Goal: Transaction & Acquisition: Book appointment/travel/reservation

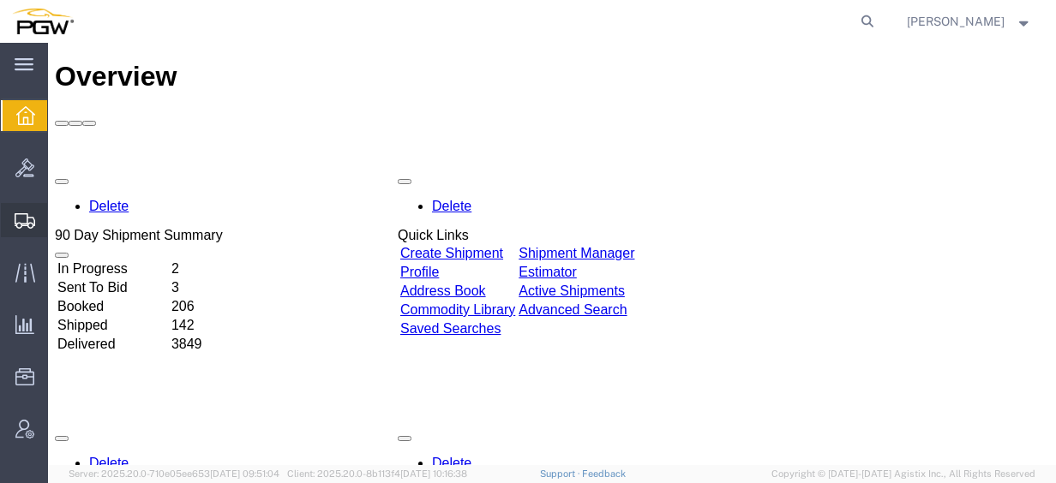
click at [0, 0] on span "Create from Template" at bounding box center [0, 0] width 0 height 0
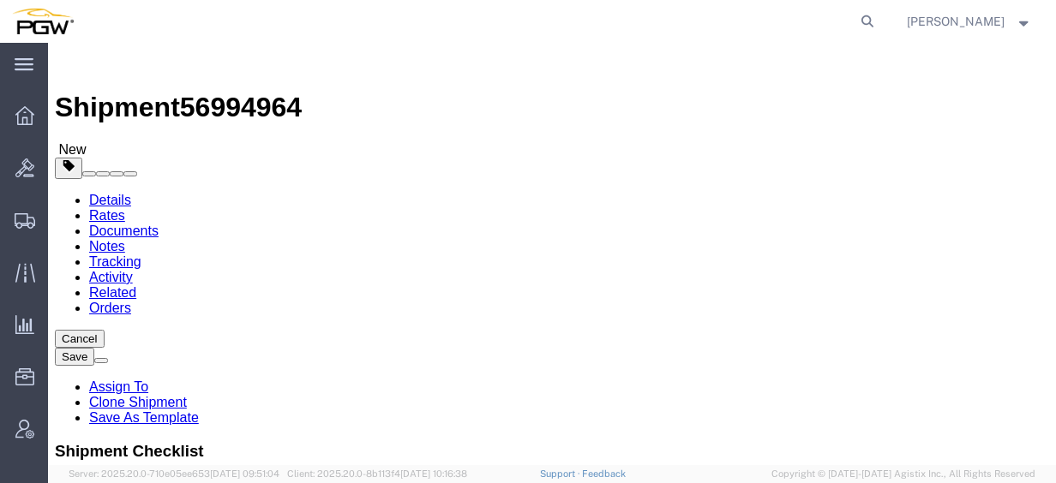
type input "[GEOGRAPHIC_DATA]"
select select "28467"
select select "28253"
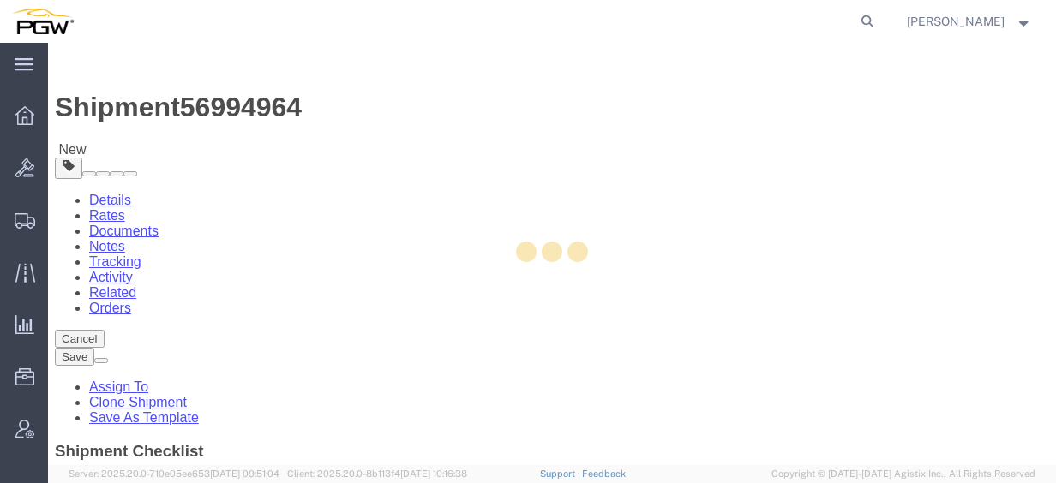
type input "5711"
type input "5711 Branch Manager"
type input "[STREET_ADDRESS]"
type input "Suite 100"
type input "[PERSON_NAME]"
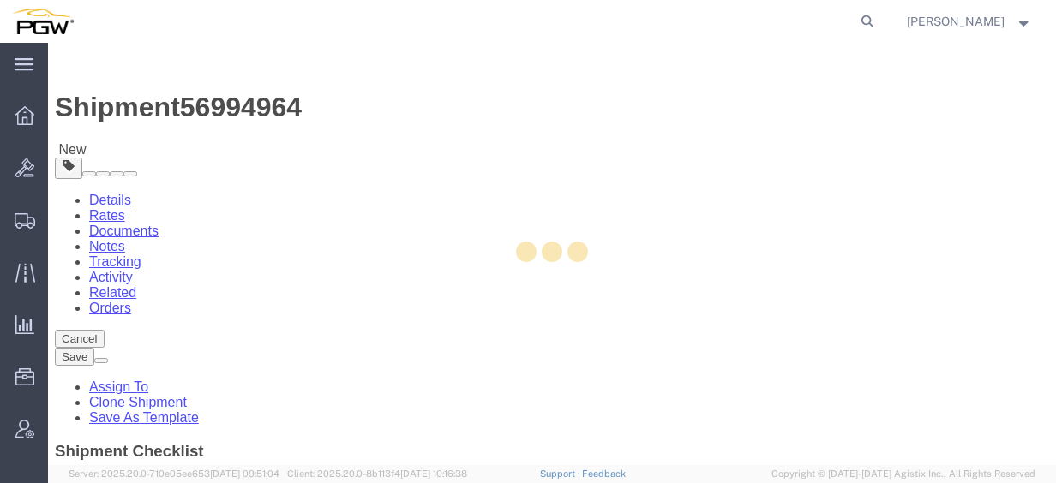
type input "98390"
type input "[PHONE_NUMBER]"
type input "[EMAIL_ADDRESS][DOMAIN_NAME]"
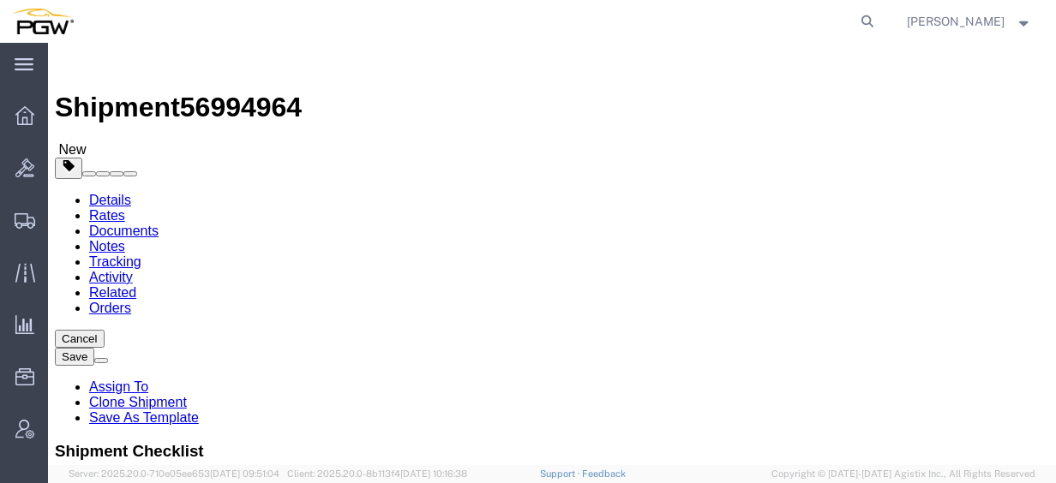
select select "WA"
type input "phoenix"
select select "62351"
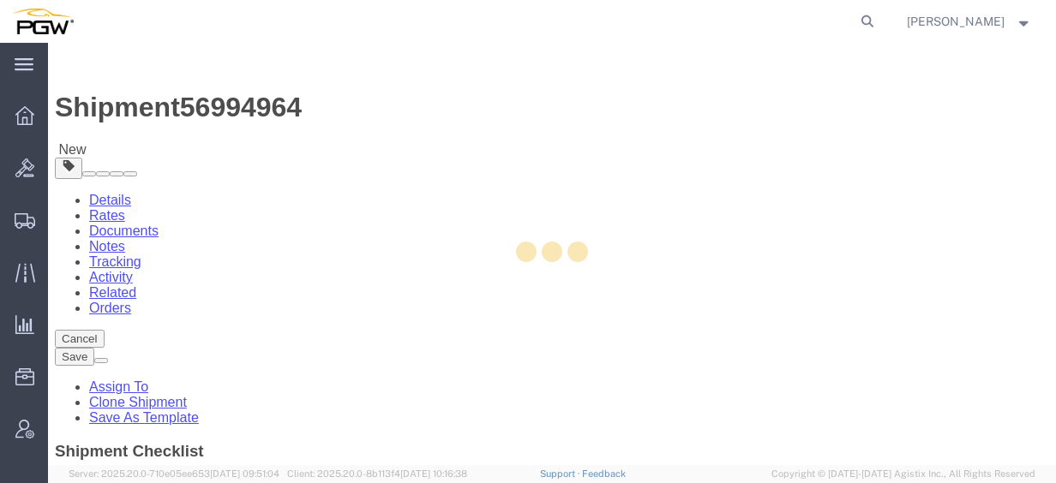
type input "5407"
type input "5407 Branch Manager"
type input "[STREET_ADDRESS]"
type input "[GEOGRAPHIC_DATA]"
type input "85307"
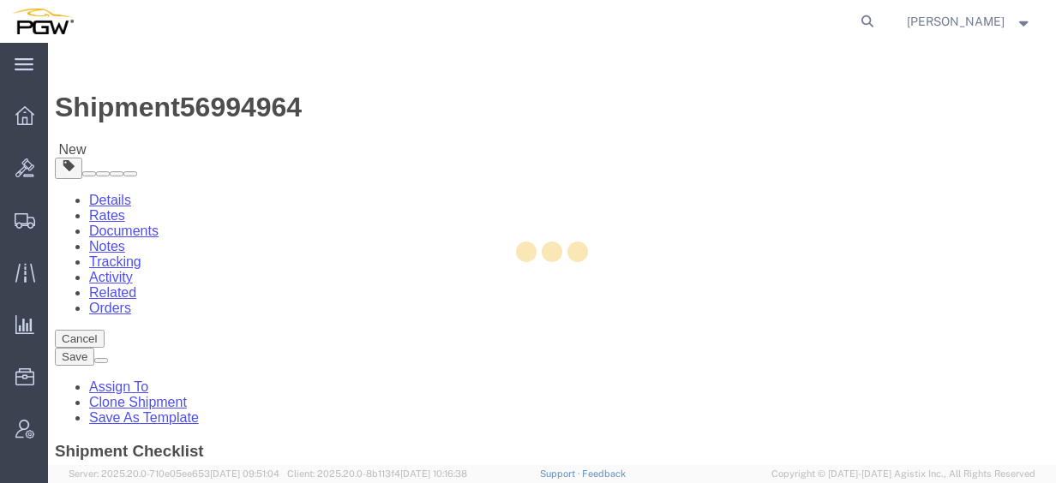
type input "[PHONE_NUMBER]"
type input "[EMAIL_ADDRESS][DOMAIN_NAME]"
select select "AZ"
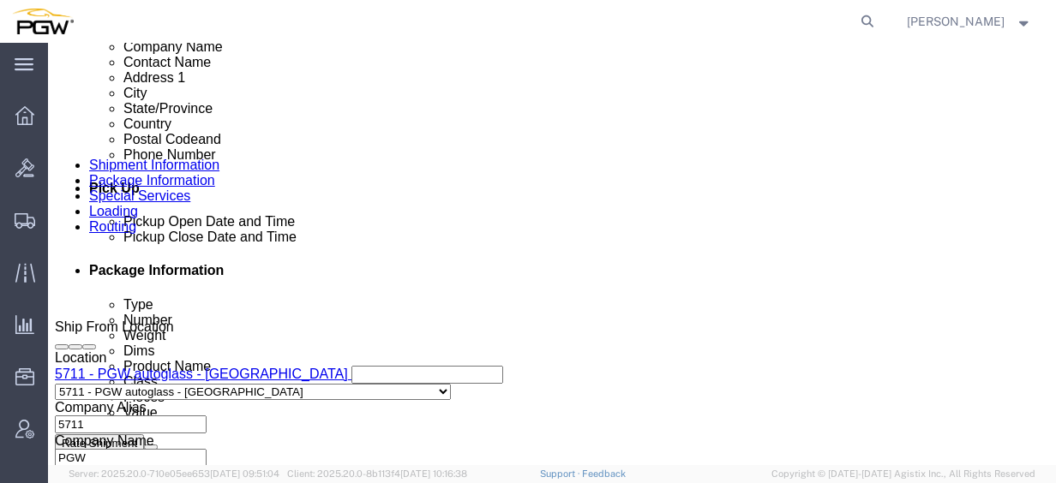
scroll to position [686, 0]
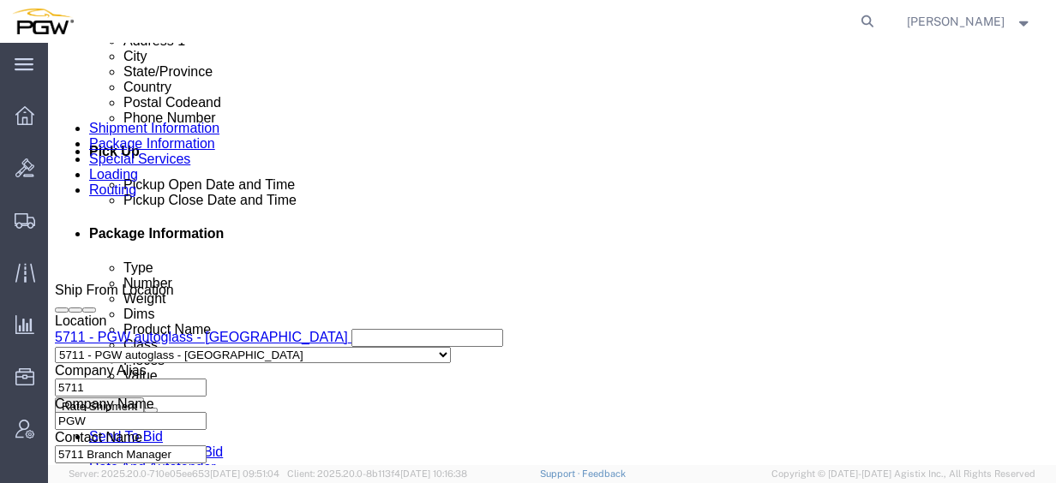
click link "Edit"
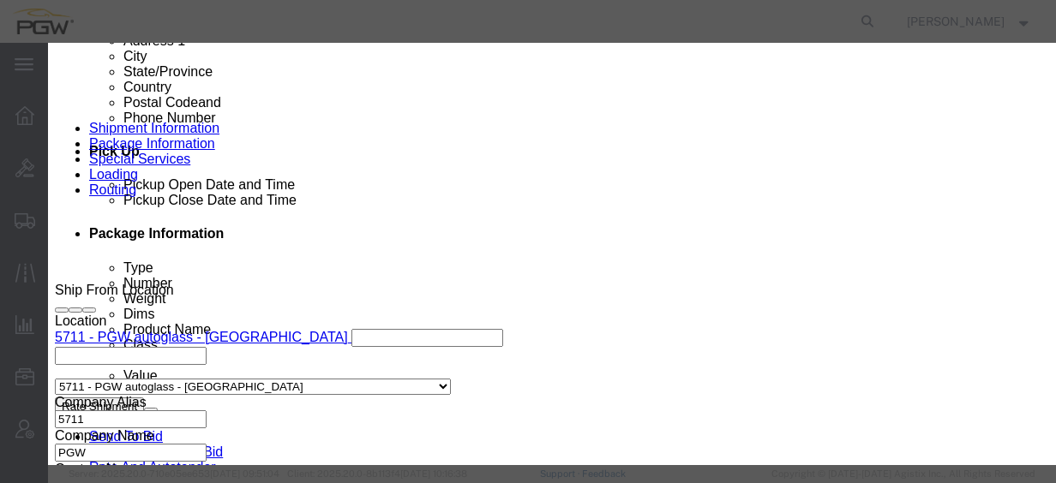
type input "711"
select select "28467"
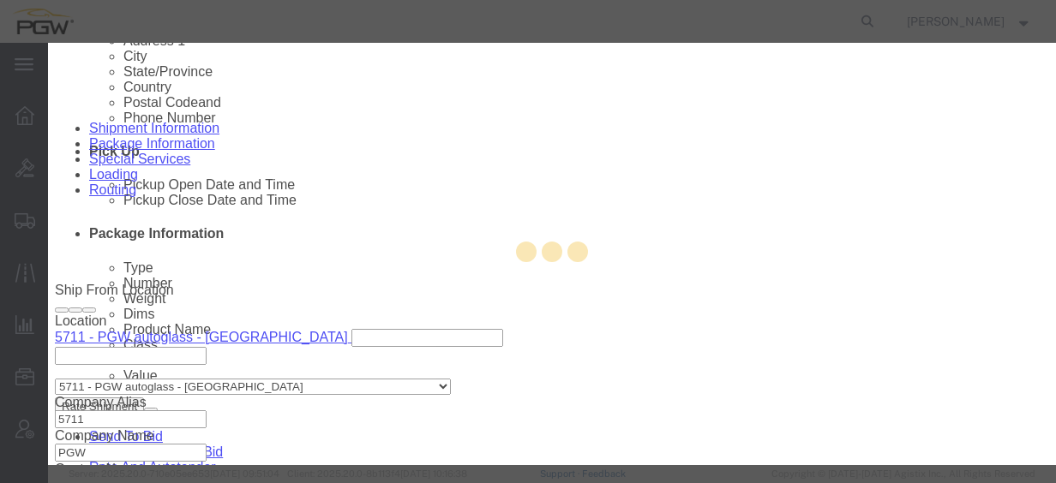
type input "5711"
type input "5711 Branch Manager"
type input "[STREET_ADDRESS]"
type input "Suite 100"
type input "[PERSON_NAME]"
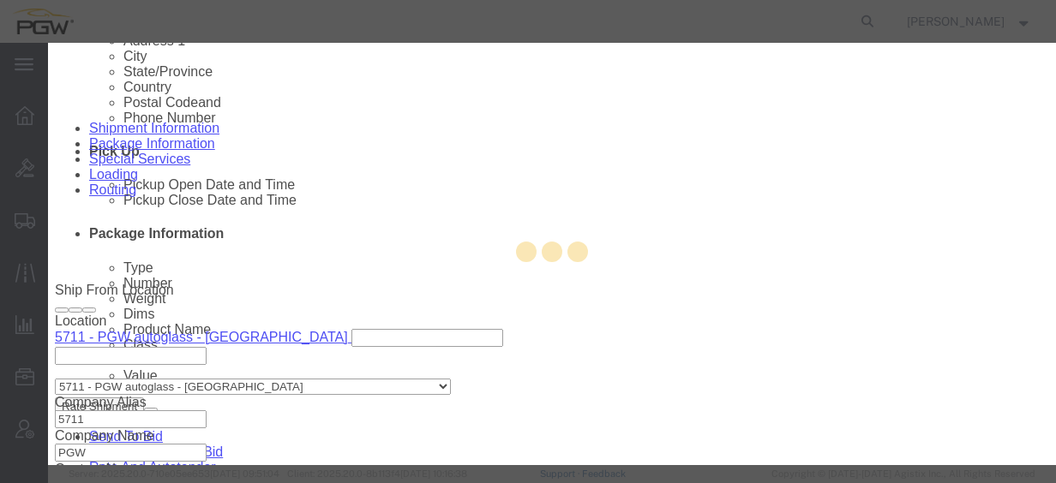
type input "98390"
type input "[PHONE_NUMBER]"
type input "[EMAIL_ADDRESS][DOMAIN_NAME]"
select select "WA"
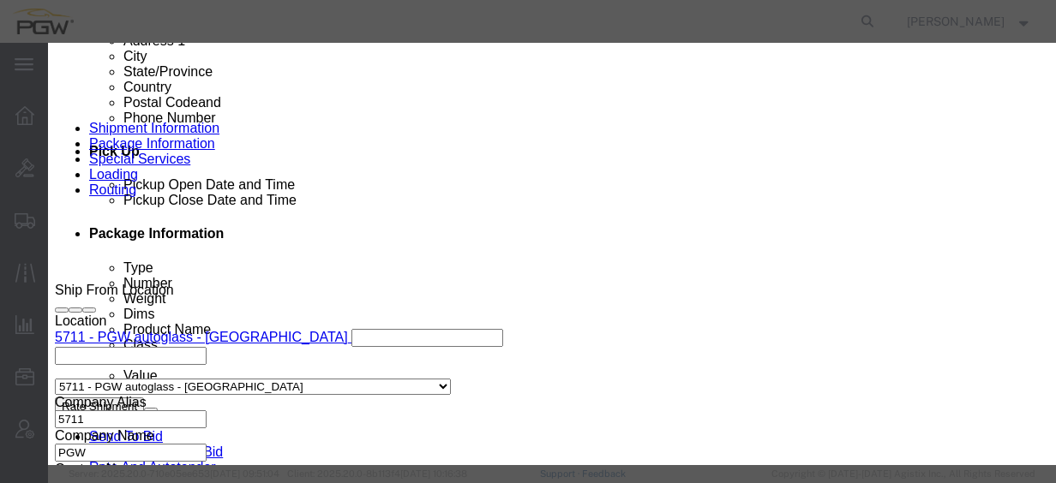
scroll to position [487, 0]
click div "[DATE] 11:17 AM"
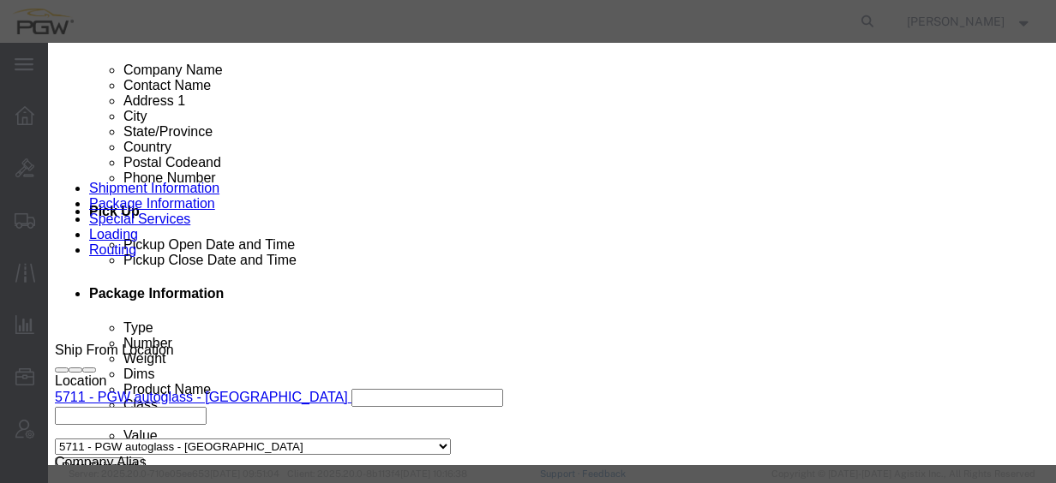
scroll to position [600, 0]
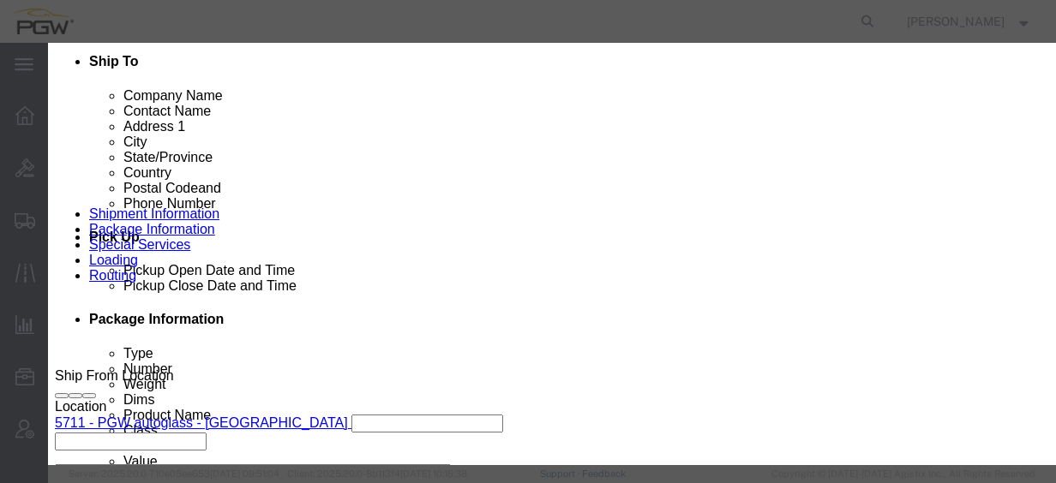
type input "2:00 PM"
click button "Apply"
click button "Save"
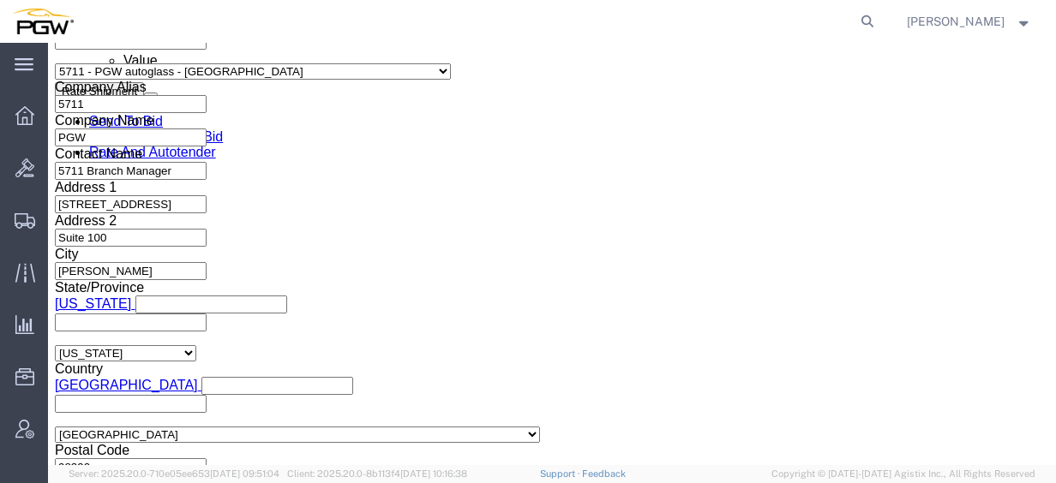
scroll to position [1028, 0]
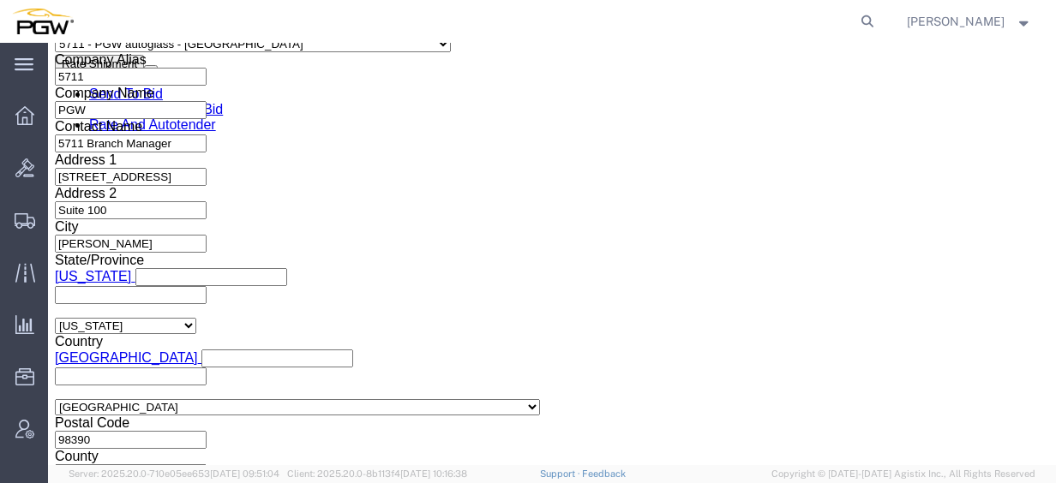
click div
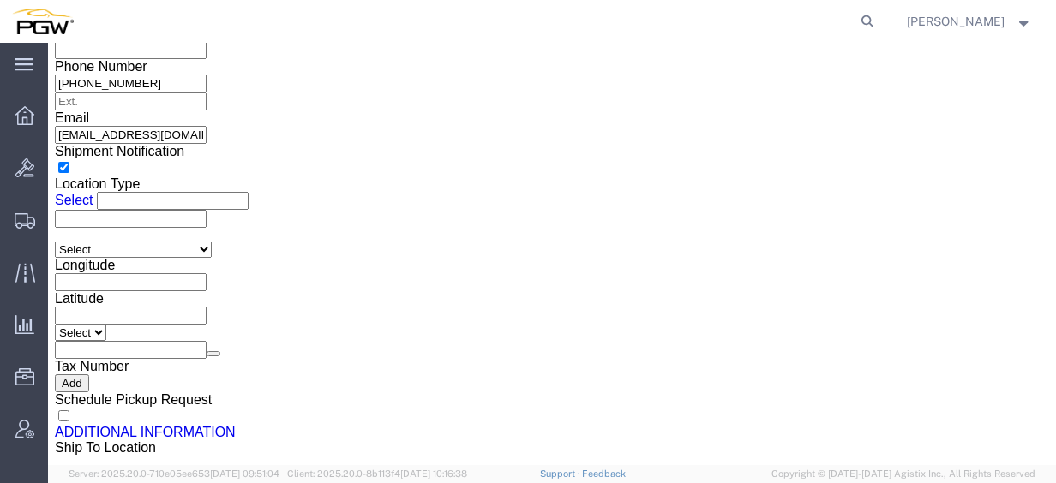
click input "4:00 PM"
type input "12:00 PM"
click button "Apply"
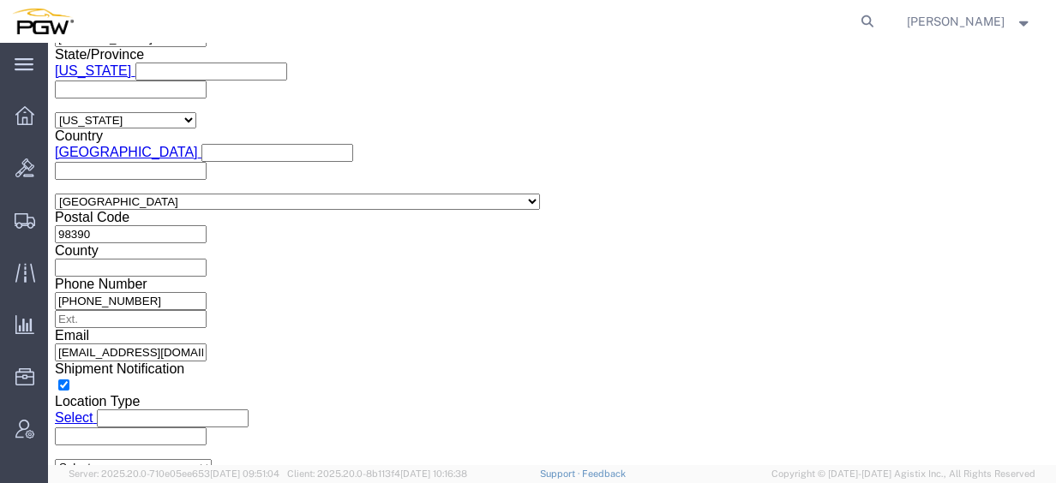
scroll to position [1195, 0]
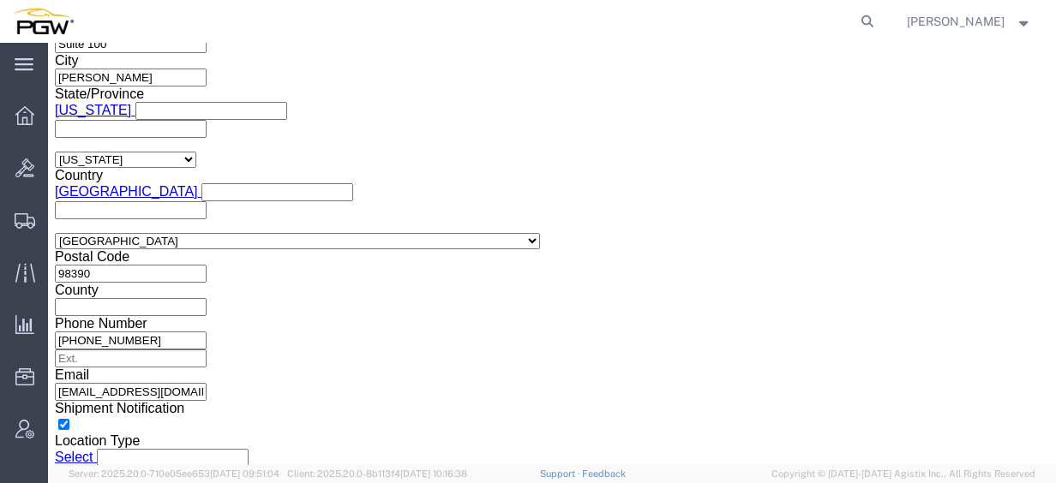
click span "56994964"
drag, startPoint x: 212, startPoint y: 21, endPoint x: 243, endPoint y: 107, distance: 91.9
click span "56994964"
copy span "56994964"
click input "54833650"
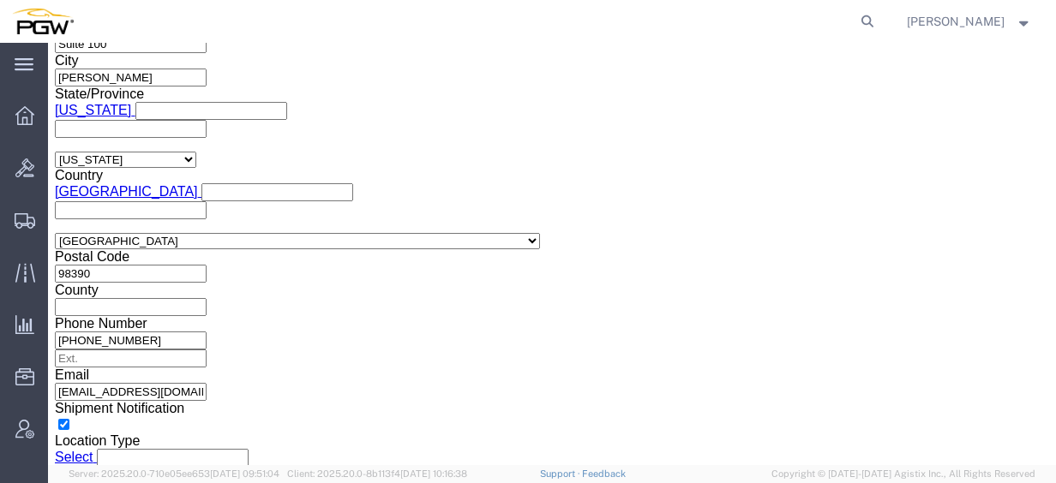
drag, startPoint x: 228, startPoint y: 327, endPoint x: 62, endPoint y: 310, distance: 167.1
click div "Select Account Type Activity ID Airline Appointment Number ASN Batch Request # …"
paste input "6994964"
click input "56994964"
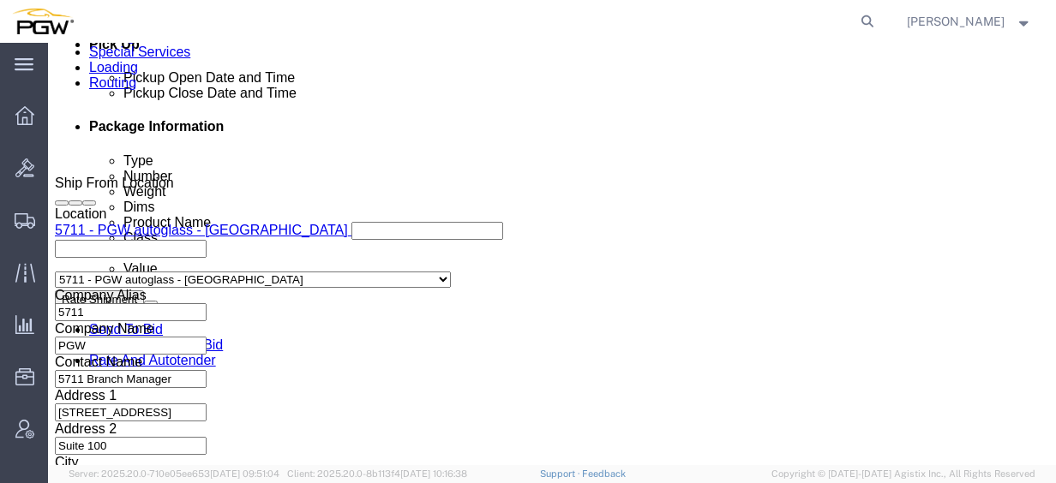
scroll to position [766, 0]
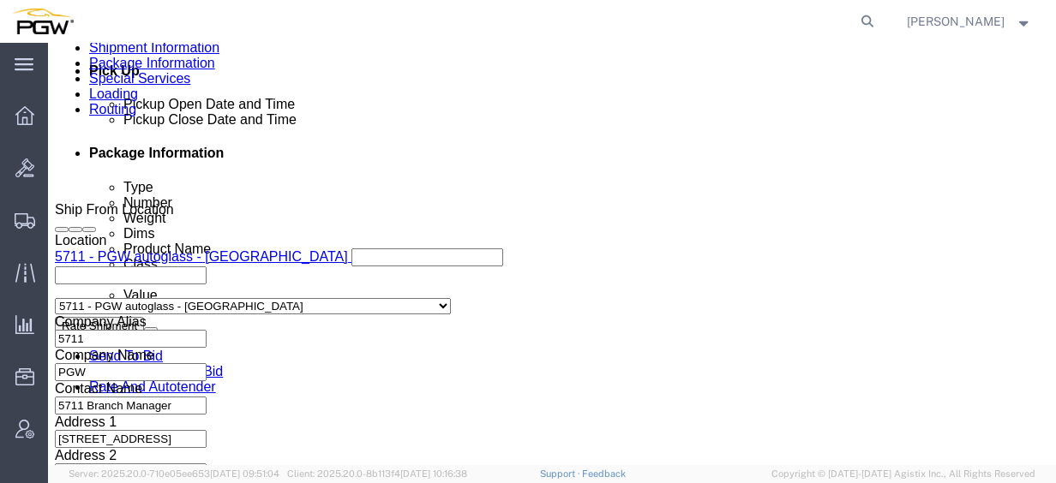
type input "56994964"
click link "Package Information"
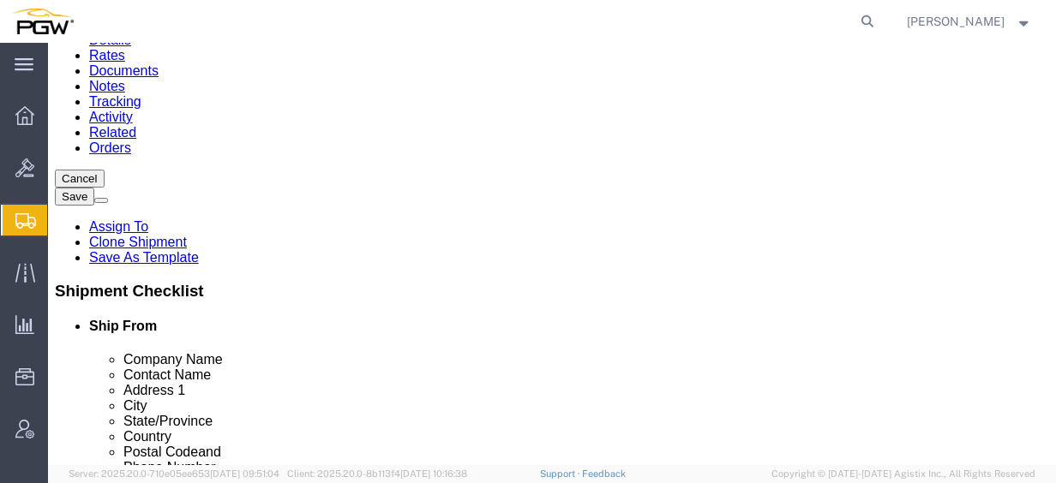
scroll to position [70, 0]
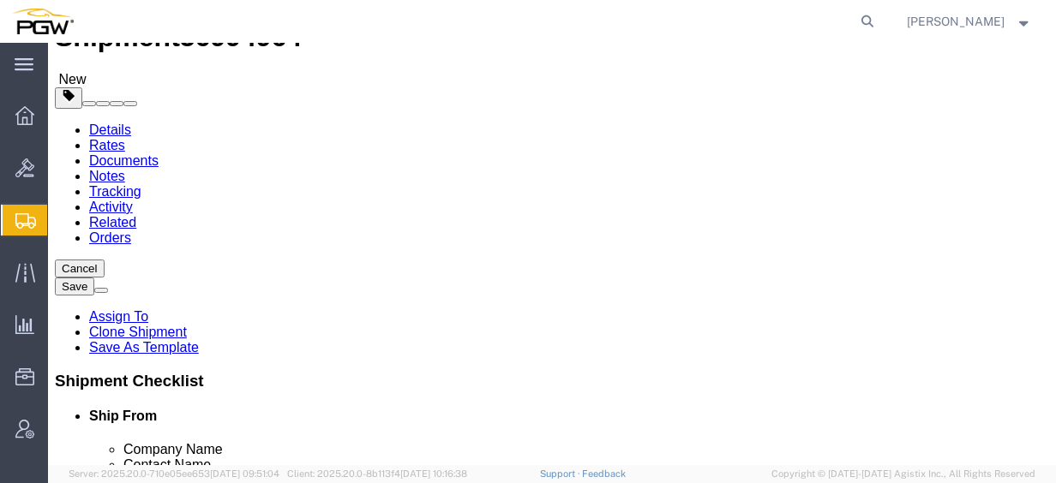
drag, startPoint x: 178, startPoint y: 286, endPoint x: 78, endPoint y: 273, distance: 101.2
click div "Number 15"
type input "12"
click label "Weight"
click input "44000.00"
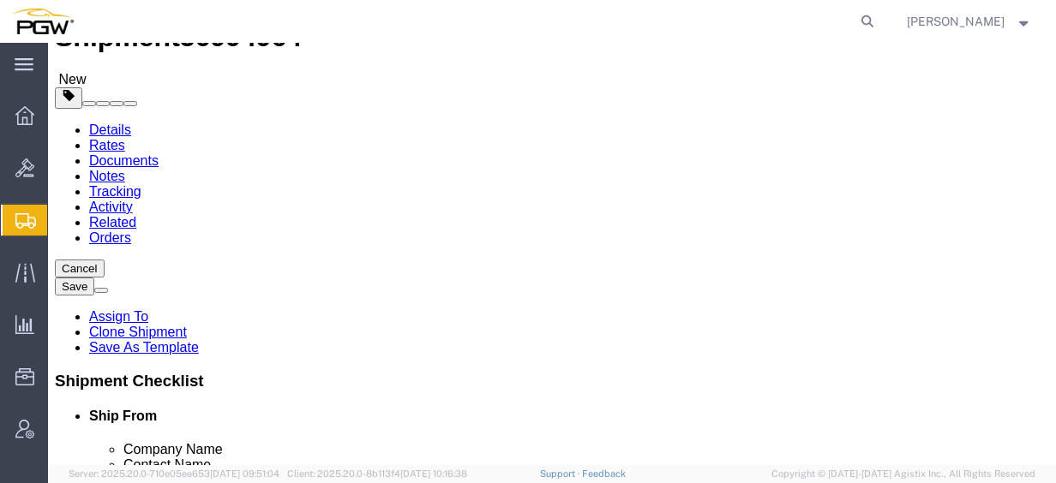
drag, startPoint x: 213, startPoint y: 354, endPoint x: 95, endPoint y: 321, distance: 122.1
click div "Package Type Select Bale(s) Basket(s) Bolt(s) Bottle(s) Buckets Bulk Bundle(s) …"
type input "35000.00"
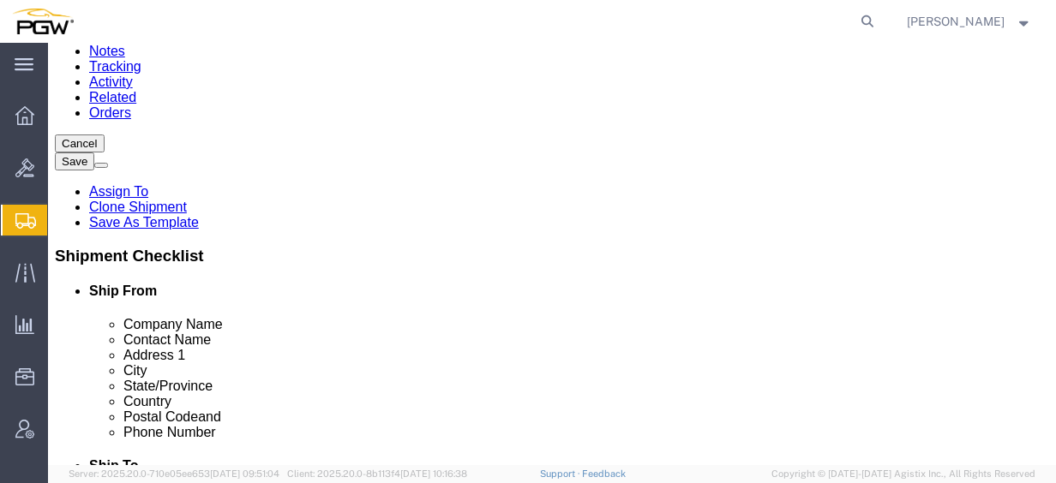
scroll to position [242, 0]
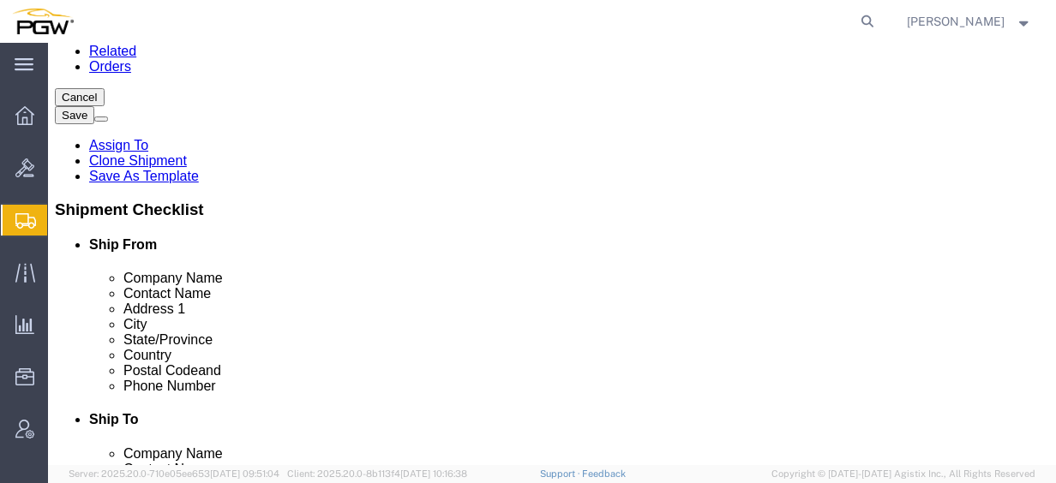
click dd "1.00 USD"
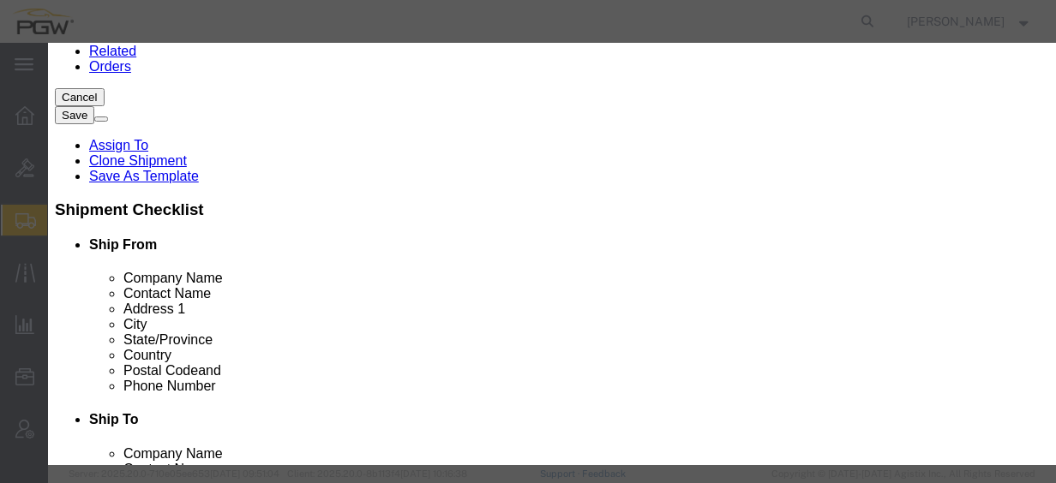
drag, startPoint x: 309, startPoint y: 167, endPoint x: 210, endPoint y: 149, distance: 100.2
click div "Pieces 15.00 Select Bag Barrels 100Board Feet Bottle Box Blister Pack Carats Ca…"
type input "12.00"
click input "0.8"
drag, startPoint x: 307, startPoint y: 194, endPoint x: 128, endPoint y: 175, distance: 180.1
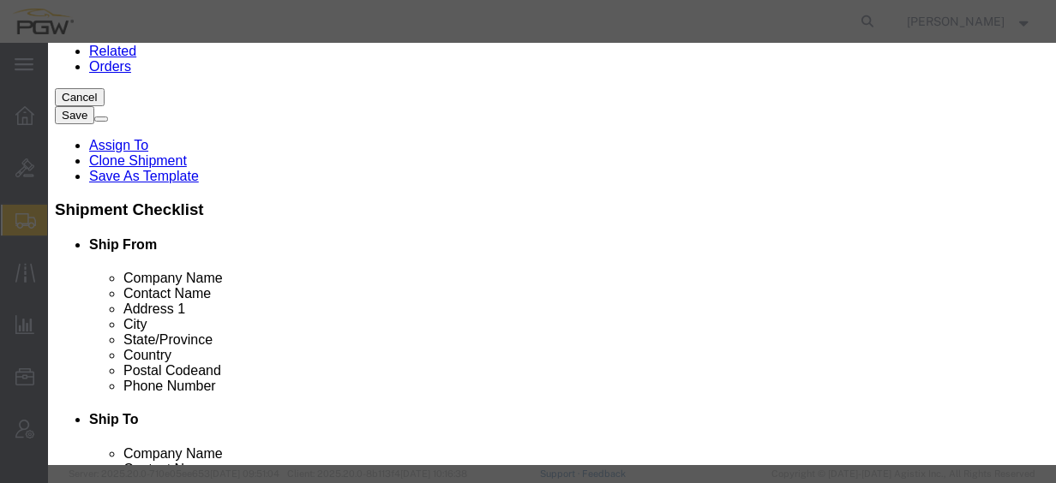
click div "Product Name Steel Racks Pieces 12.00 Select Bag Barrels 100Board Feet Bottle B…"
type input "1.00"
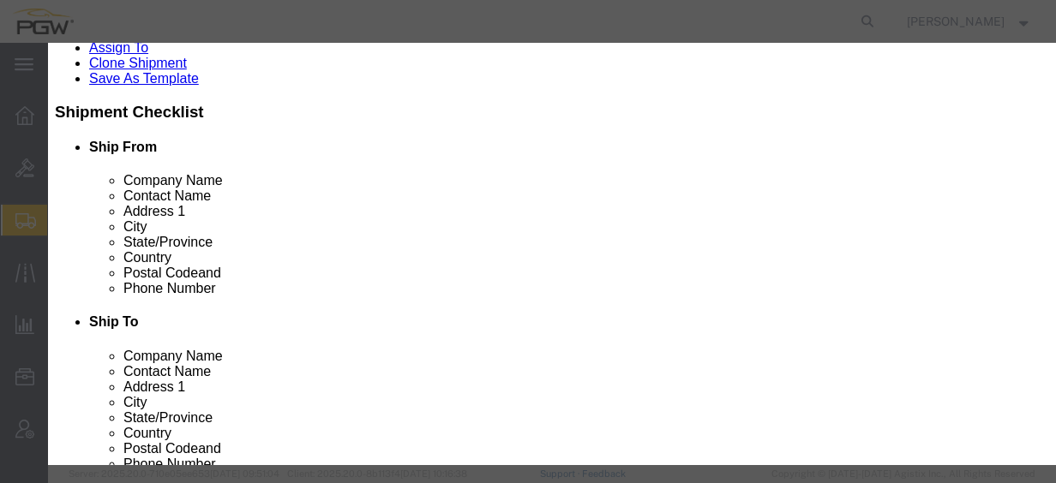
scroll to position [262, 0]
click button "Save & Close"
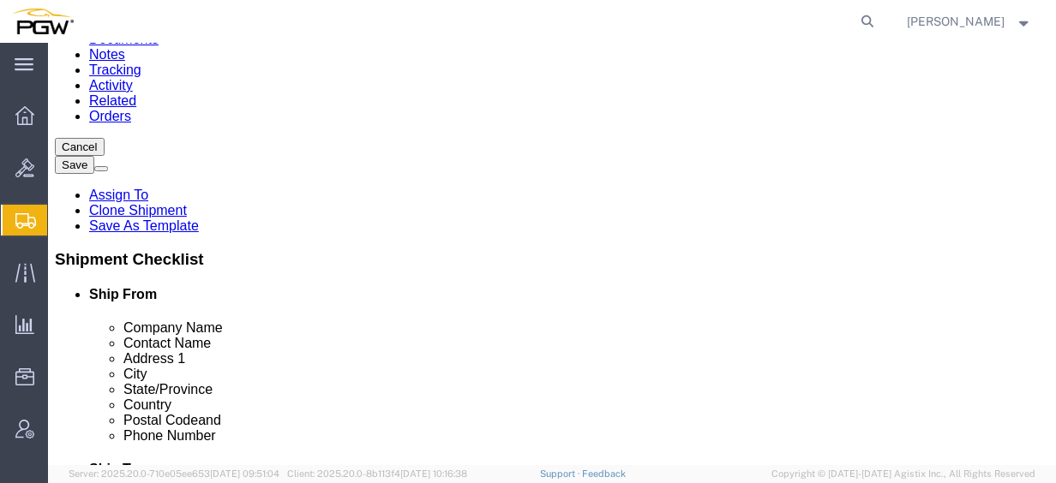
scroll to position [82, 0]
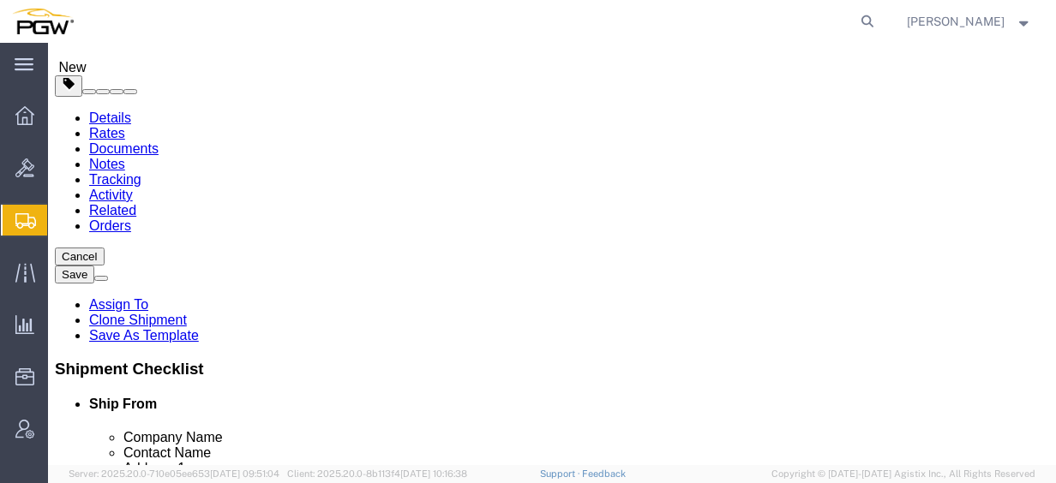
click icon
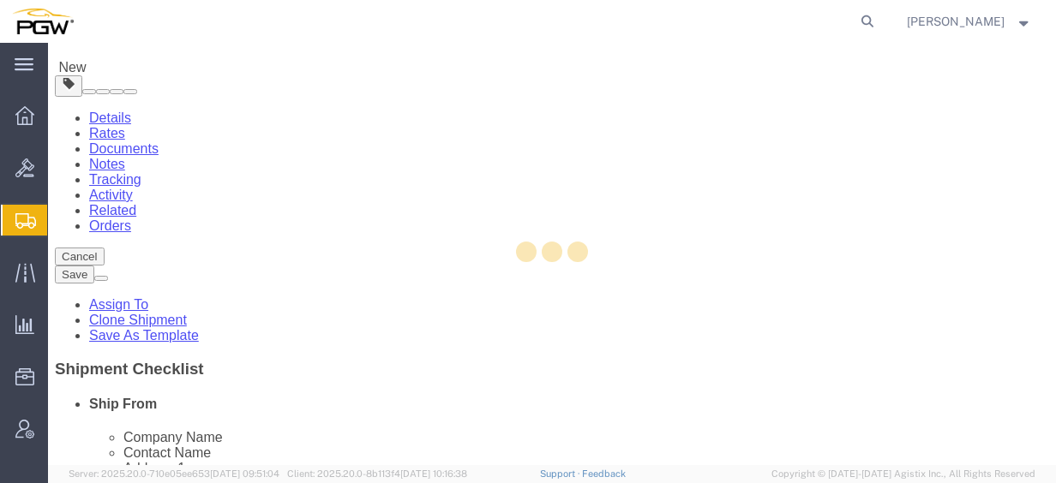
select select
select select "COSTCENTER"
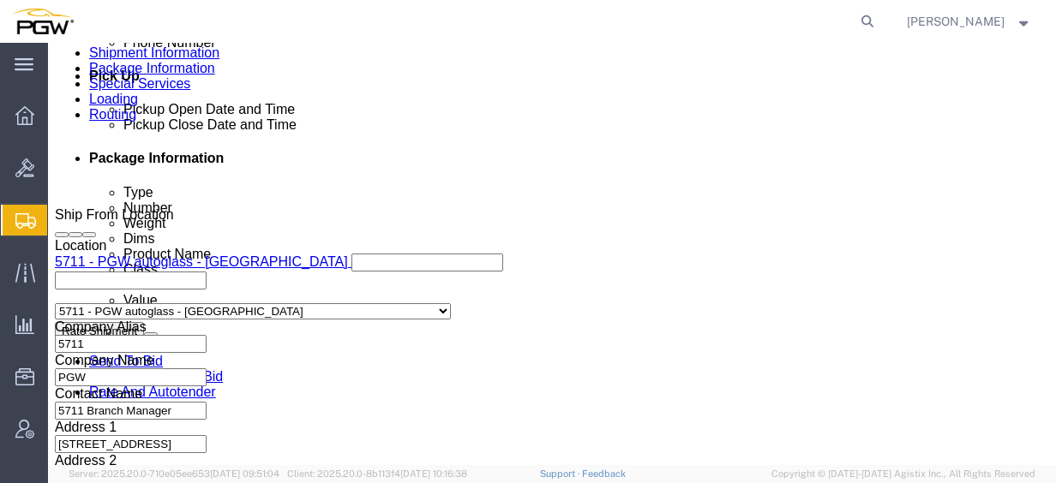
scroll to position [857, 0]
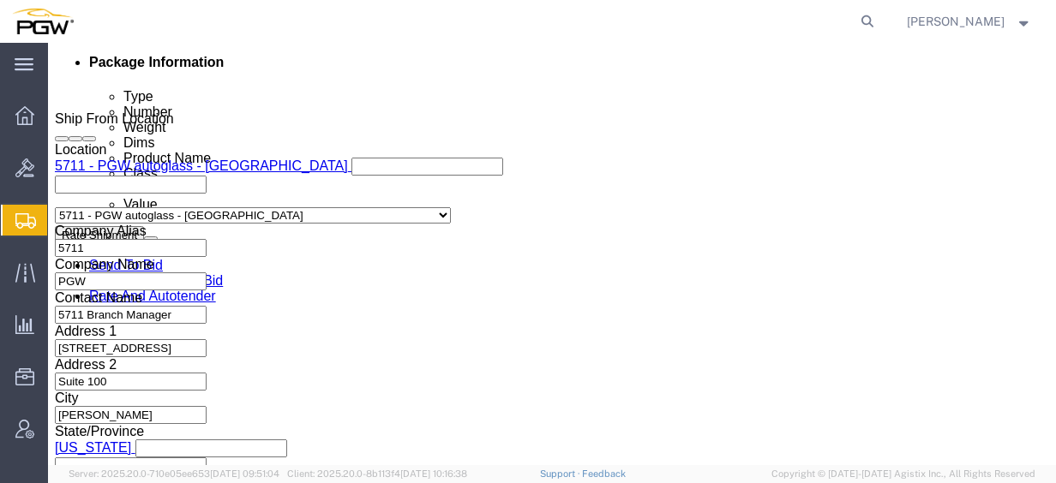
type input "5407"
drag, startPoint x: 213, startPoint y: 377, endPoint x: 70, endPoint y: 375, distance: 142.3
click div "Account # 5329"
type input "5407"
click link "Send To Bid"
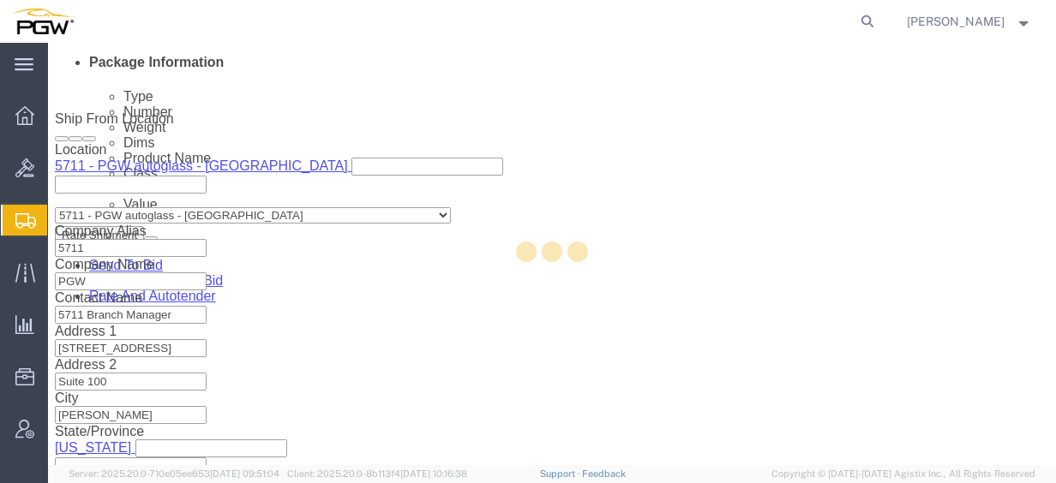
select select "COSTCENTER"
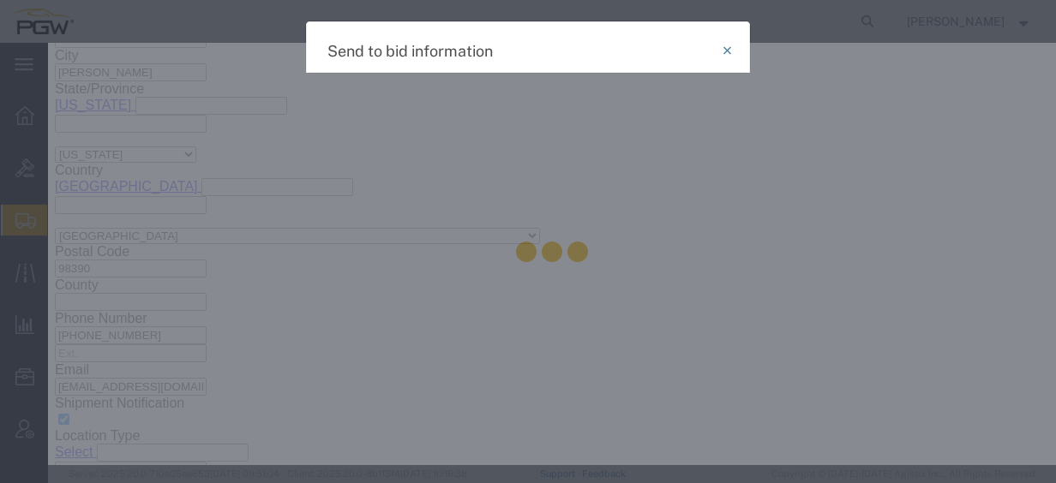
scroll to position [1543, 0]
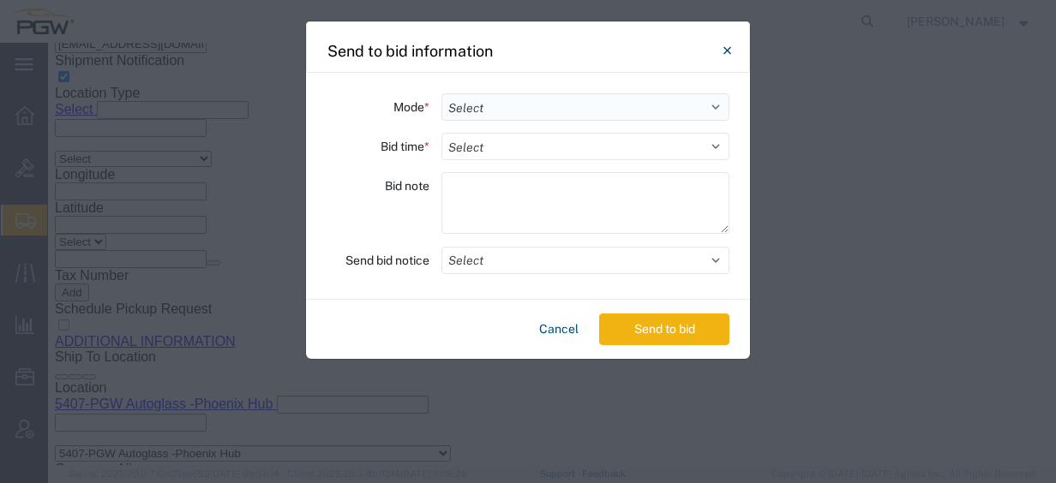
click at [526, 110] on select "Select Small Parcel Truckload Air Rail Less than Truckload Ocean Freight Multi-…" at bounding box center [585, 106] width 288 height 27
select select "TL"
click at [441, 93] on select "Select Small Parcel Truckload Air Rail Less than Truckload Ocean Freight Multi-…" at bounding box center [585, 106] width 288 height 27
click at [514, 159] on select "Select 30 Min (Rush) 1 Hour (Rush) 2 Hours (Rush) 4 Hours (Rush) 8 Hours (Rush)…" at bounding box center [585, 146] width 288 height 27
click at [511, 142] on select "Select 30 Min (Rush) 1 Hour (Rush) 2 Hours (Rush) 4 Hours (Rush) 8 Hours (Rush)…" at bounding box center [585, 146] width 288 height 27
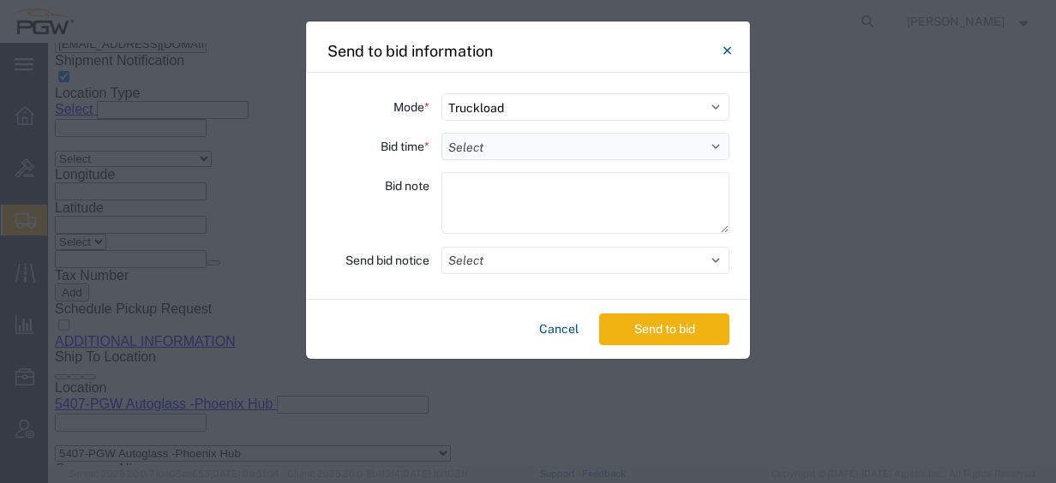
click at [511, 141] on select "Select 30 Min (Rush) 1 Hour (Rush) 2 Hours (Rush) 4 Hours (Rush) 8 Hours (Rush)…" at bounding box center [585, 146] width 288 height 27
select select "8"
click at [441, 133] on select "Select 30 Min (Rush) 1 Hour (Rush) 2 Hours (Rush) 4 Hours (Rush) 8 Hours (Rush)…" at bounding box center [585, 146] width 288 height 27
click at [503, 264] on button "Select" at bounding box center [585, 260] width 288 height 27
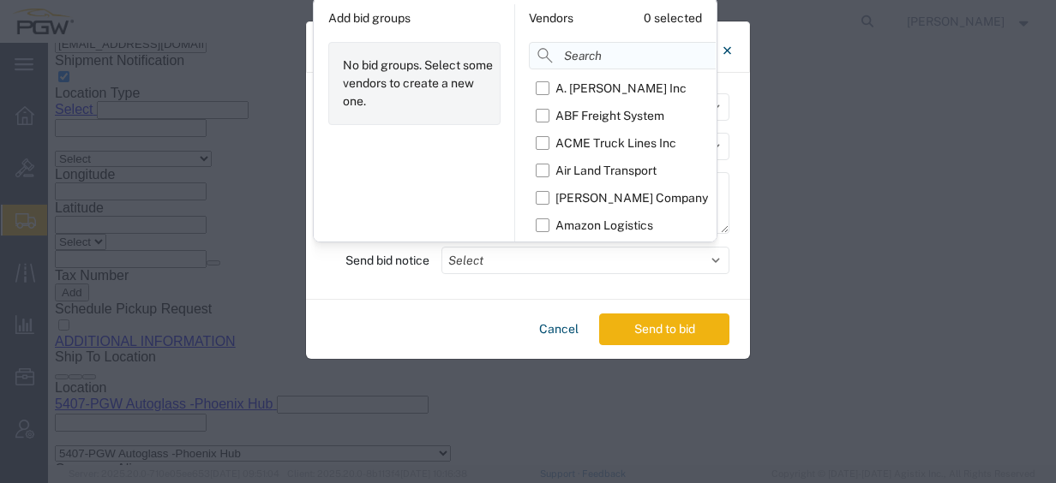
click at [560, 50] on input at bounding box center [664, 55] width 271 height 27
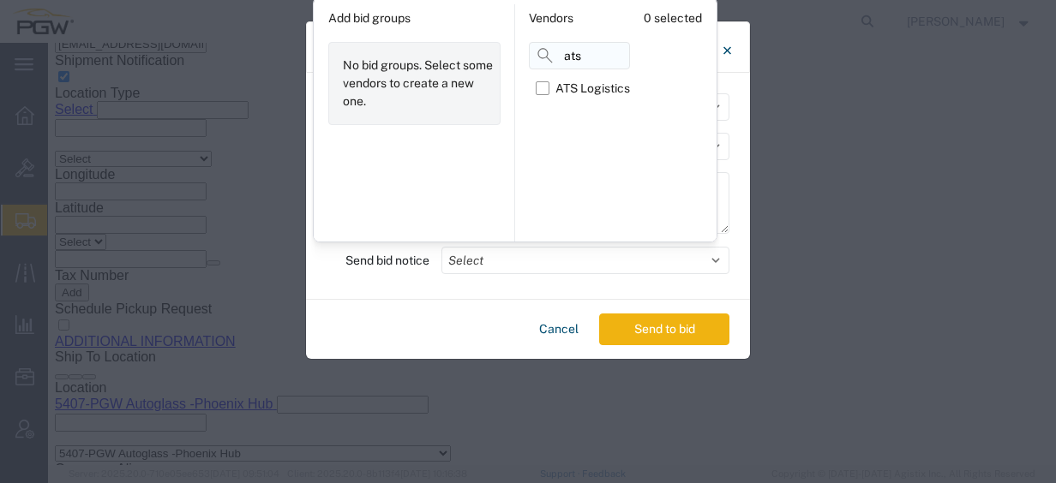
type input "ATS"
click at [538, 87] on label "ATS Logistics" at bounding box center [583, 88] width 94 height 27
click at [0, 0] on input "ATS Logistics" at bounding box center [0, 0] width 0 height 0
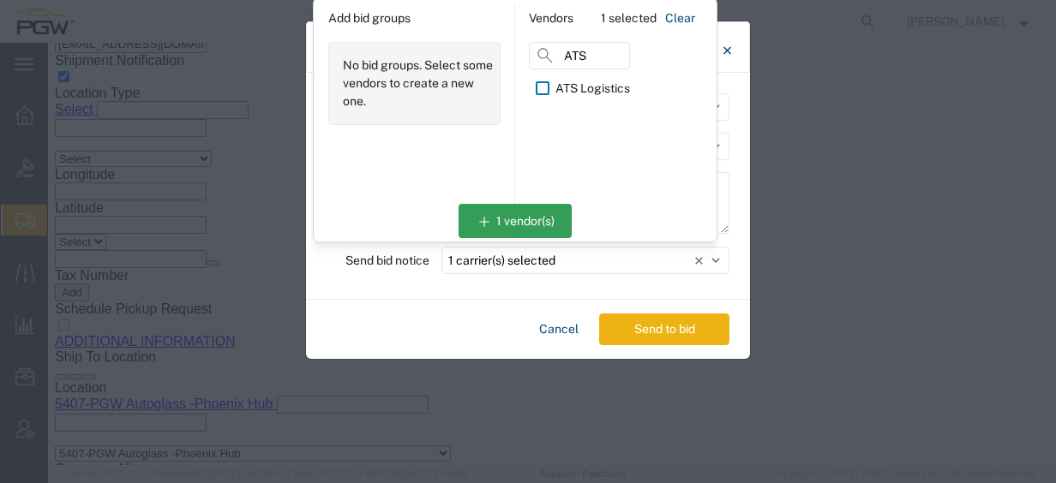
click at [634, 326] on button "Send to bid" at bounding box center [664, 330] width 130 height 32
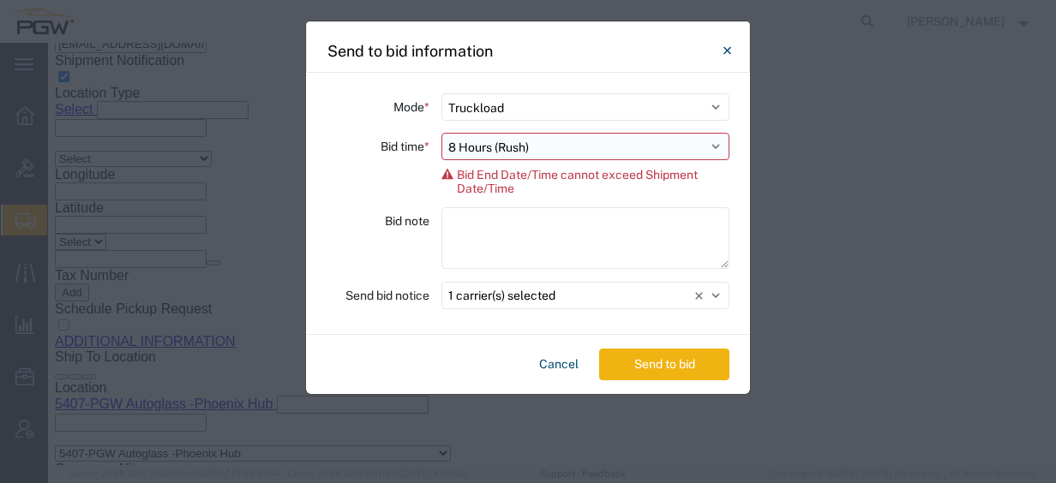
click at [586, 147] on select "Select 30 Min (Rush) 1 Hour (Rush) 2 Hours (Rush) 4 Hours (Rush) 8 Hours (Rush)…" at bounding box center [585, 146] width 288 height 27
select select "4"
click at [441, 133] on select "Select 30 Min (Rush) 1 Hour (Rush) 2 Hours (Rush) 4 Hours (Rush) 8 Hours (Rush)…" at bounding box center [585, 146] width 288 height 27
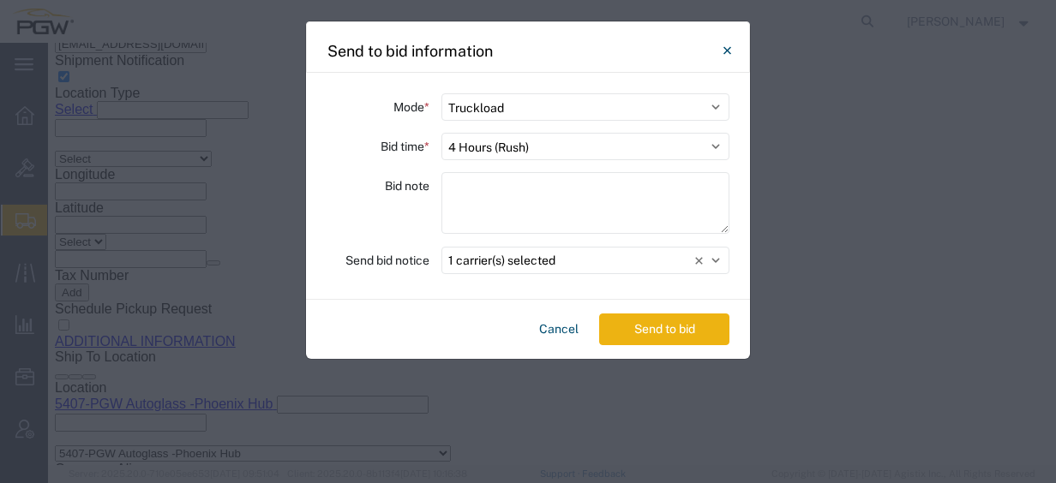
click at [638, 321] on button "Send to bid" at bounding box center [664, 330] width 130 height 32
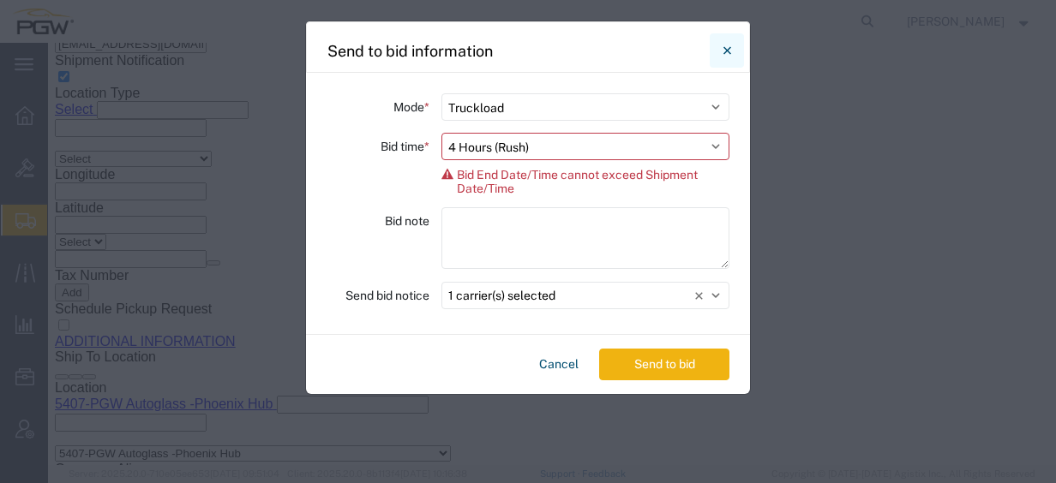
click at [734, 50] on button "Close" at bounding box center [727, 50] width 34 height 34
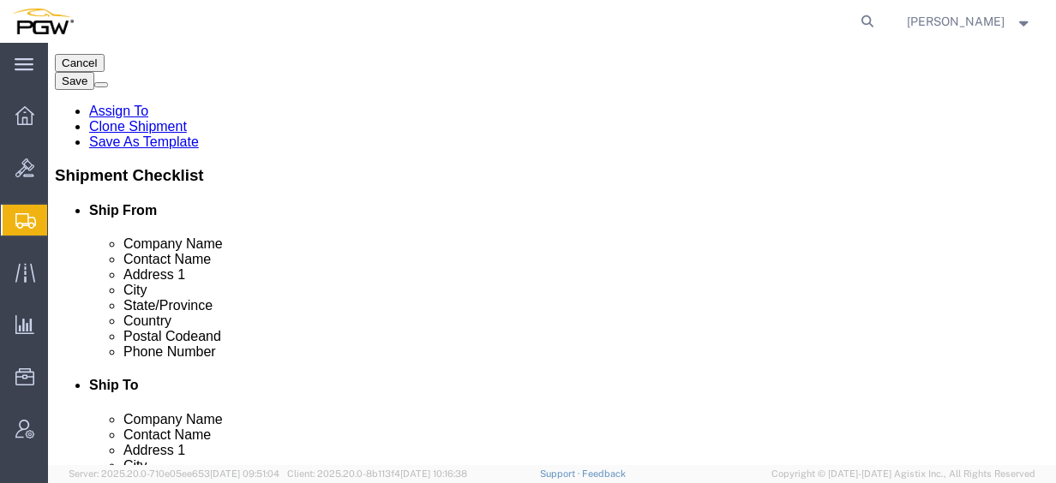
scroll to position [0, 0]
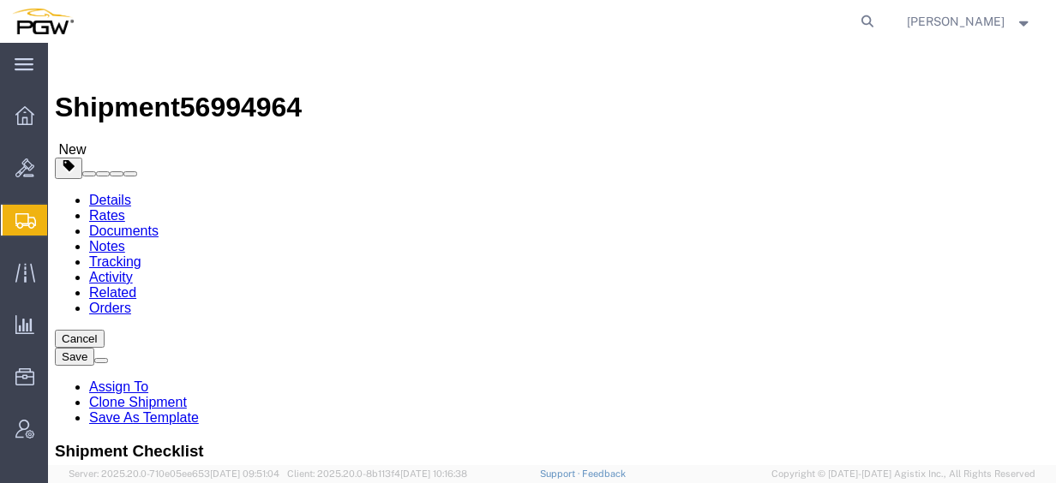
click link "Details"
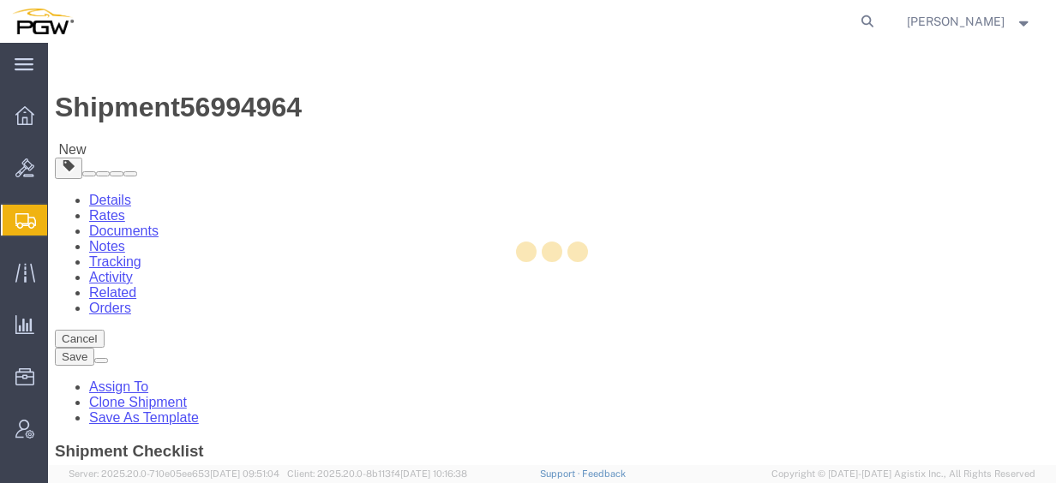
click at [131, 162] on div at bounding box center [552, 254] width 1008 height 423
select select "28467"
select select "62351"
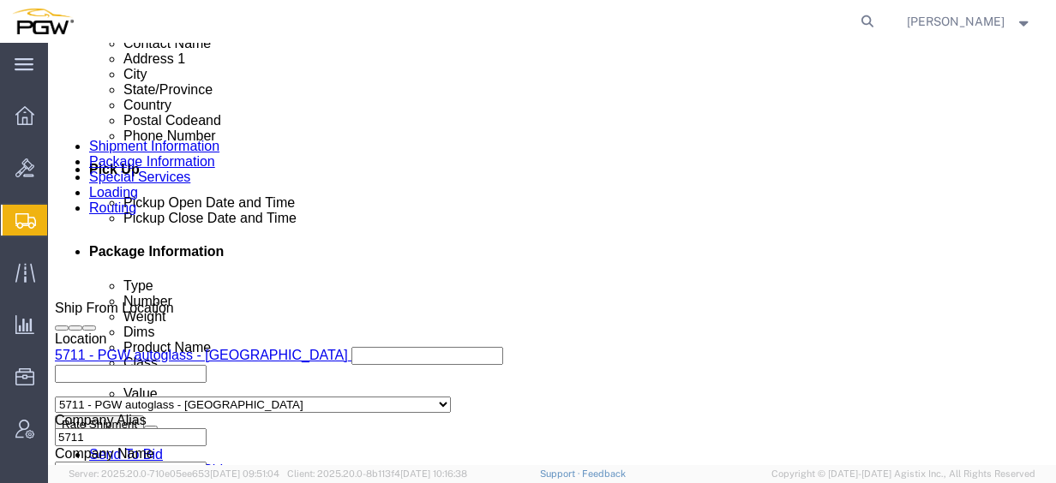
scroll to position [686, 0]
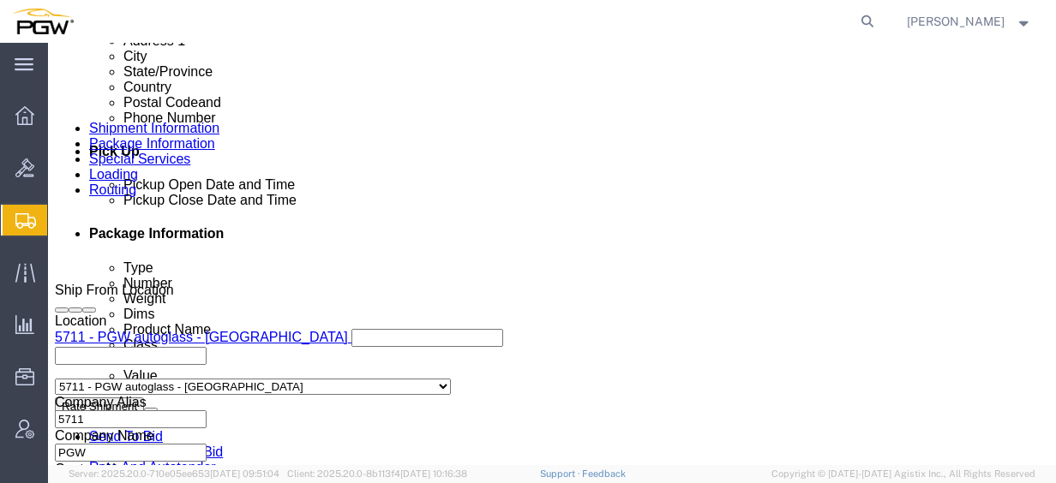
click link "Edit"
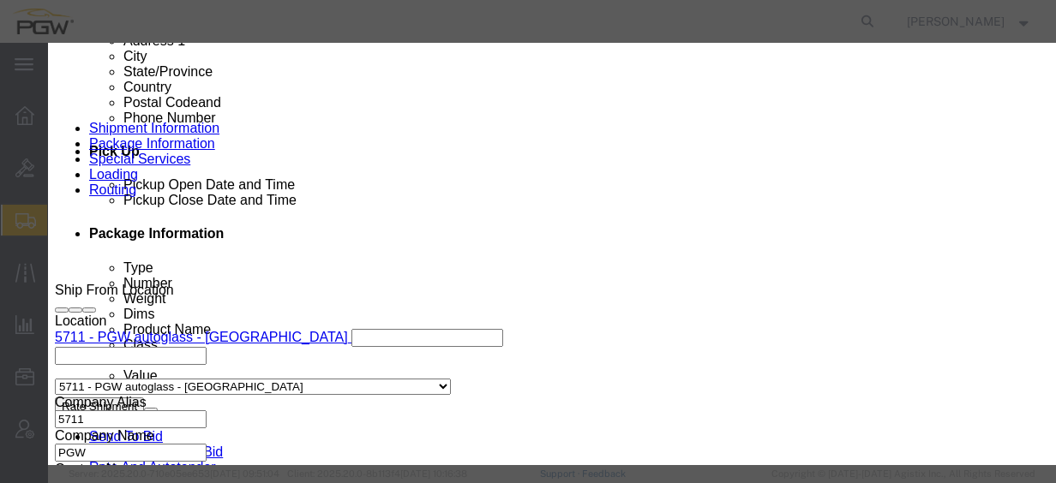
type input "711"
select select "28467"
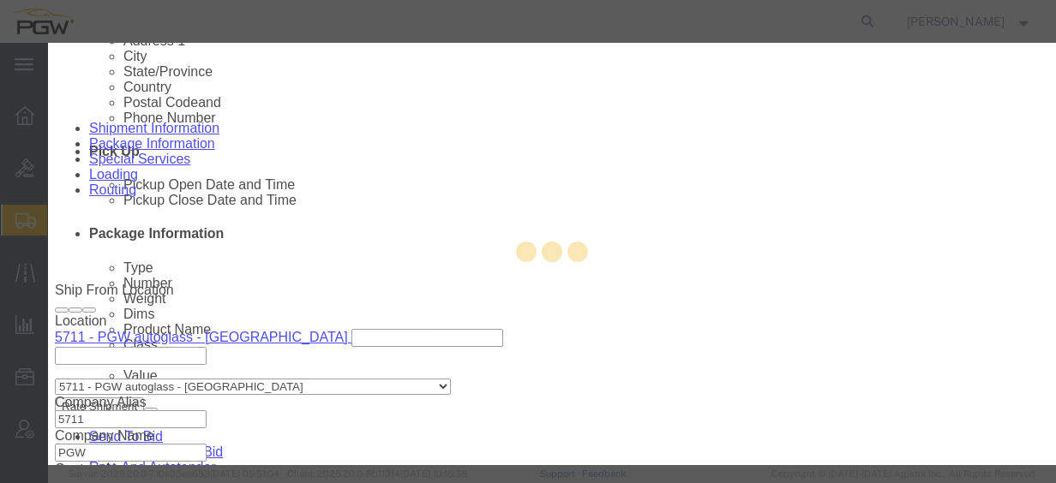
type input "5711"
select select "WA"
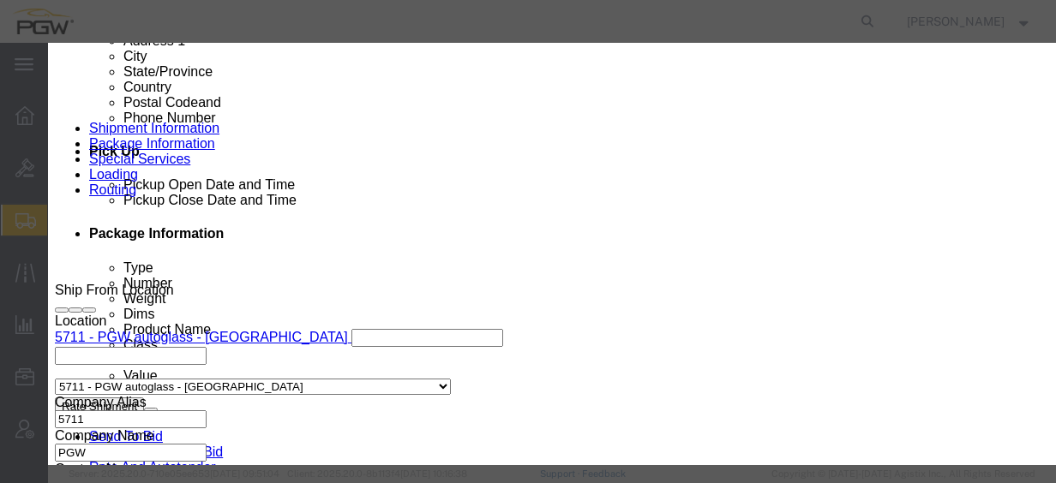
scroll to position [487, 0]
click div "[DATE] 11:19 AM"
type input "2:00 PM"
click button "Apply"
click button "Save"
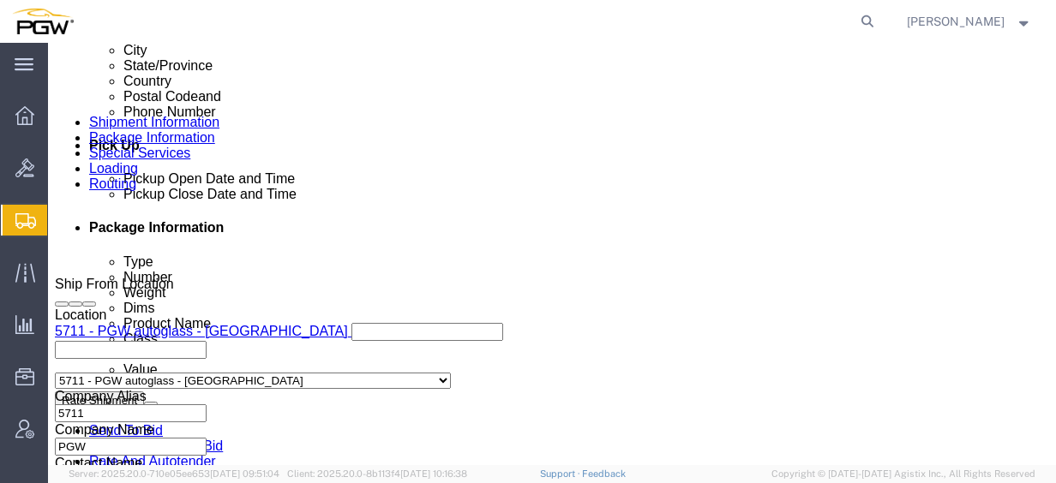
scroll to position [943, 0]
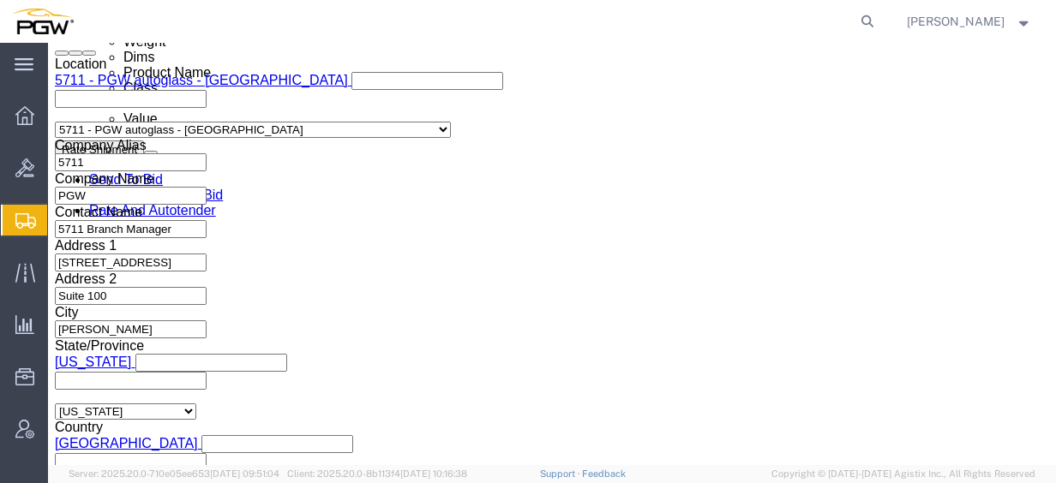
click div "[DATE] 11:19 AM"
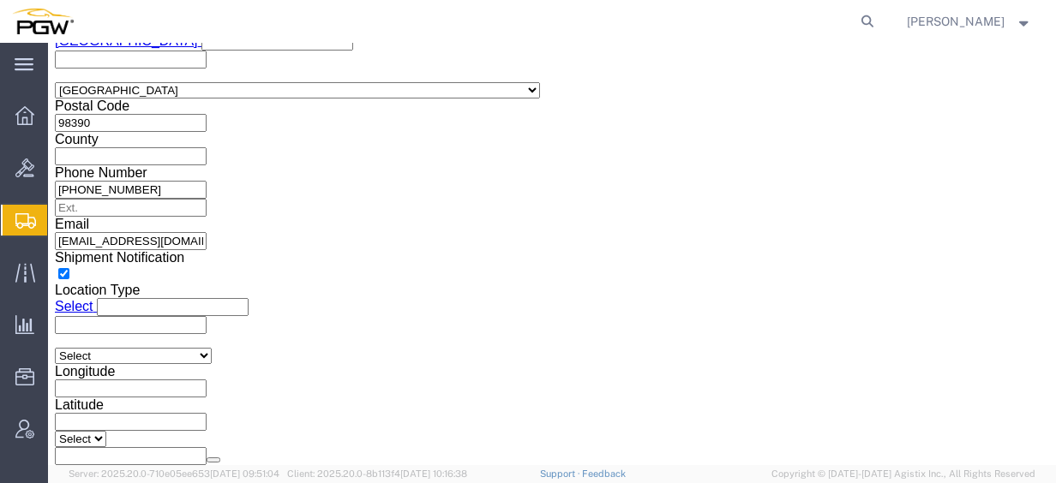
type input "2:00 PM"
click button "Apply"
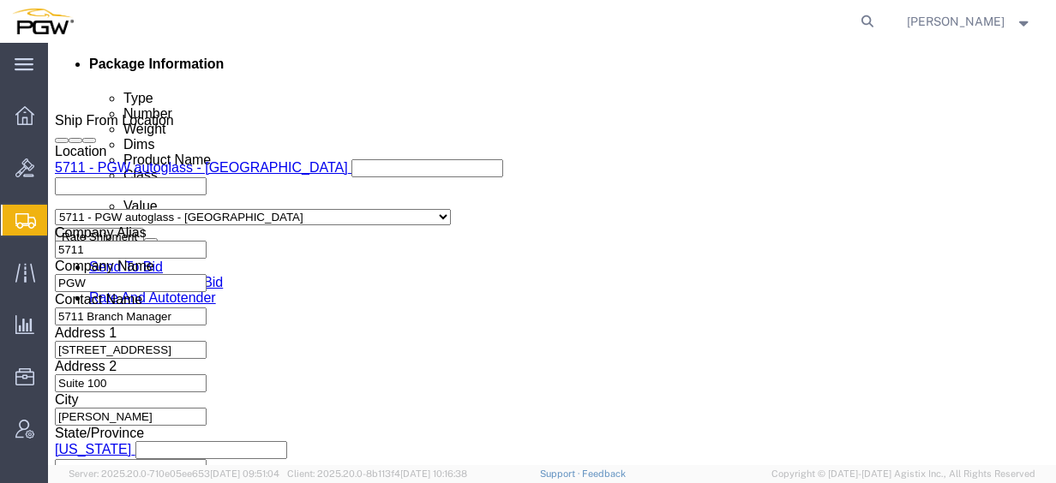
scroll to position [588, 0]
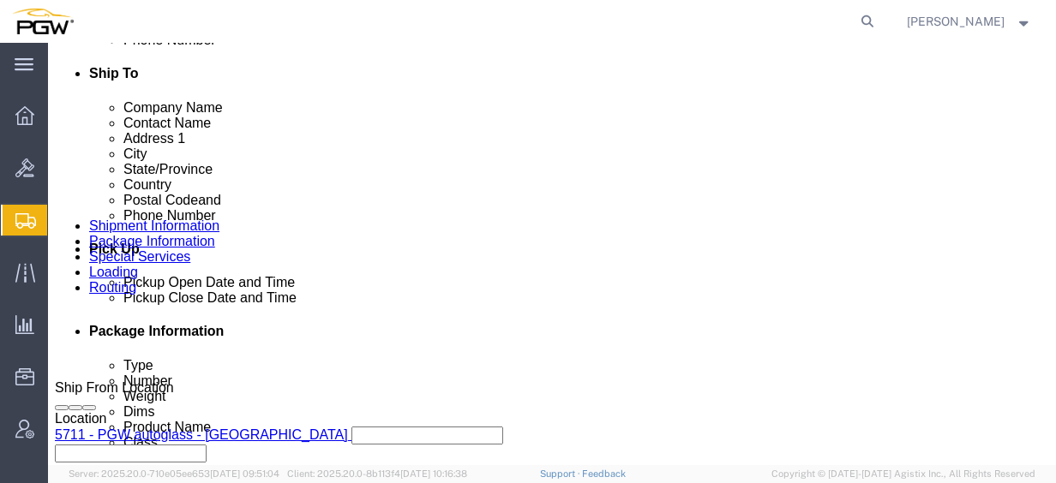
click ul "Ship From Company Name Contact Name Address 1 City State/Province Country Posta…"
click link "Send To Bid"
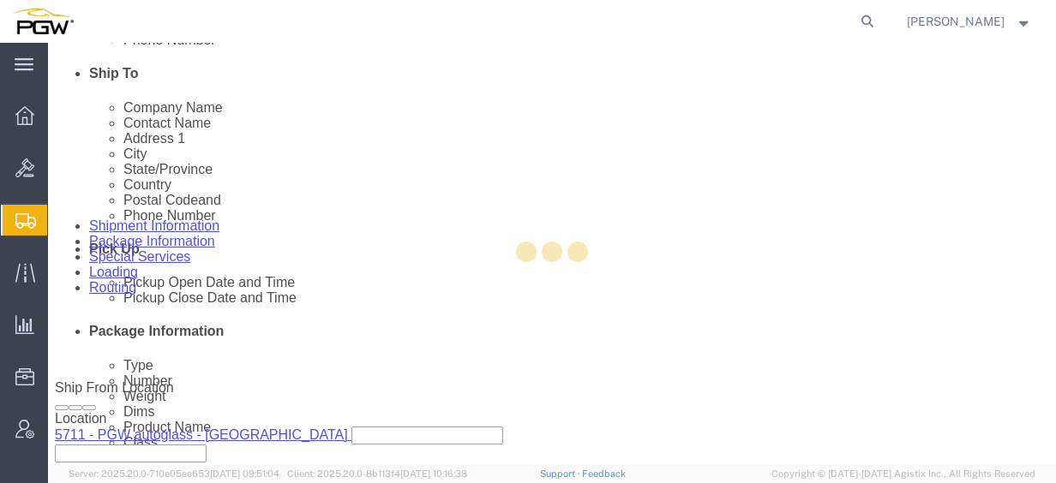
select select "28467"
select select "62351"
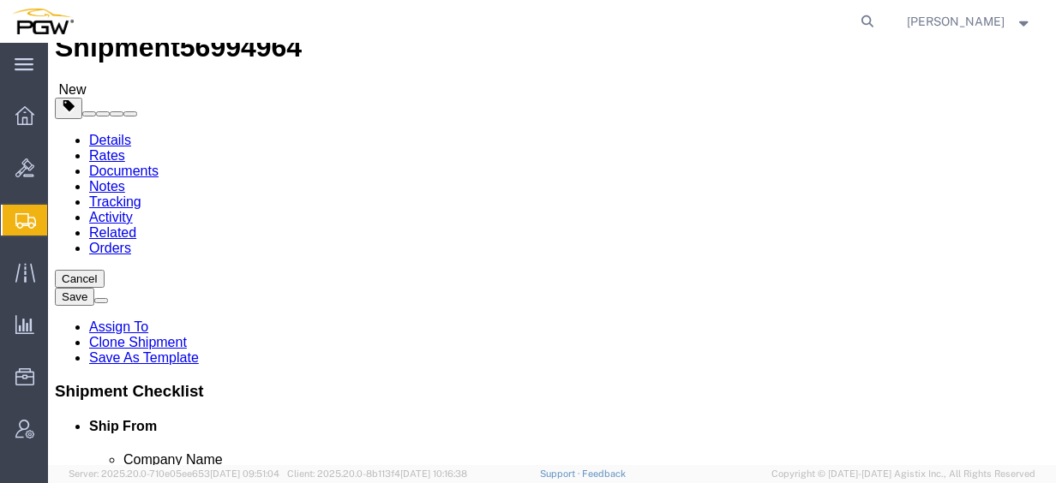
scroll to position [0, 0]
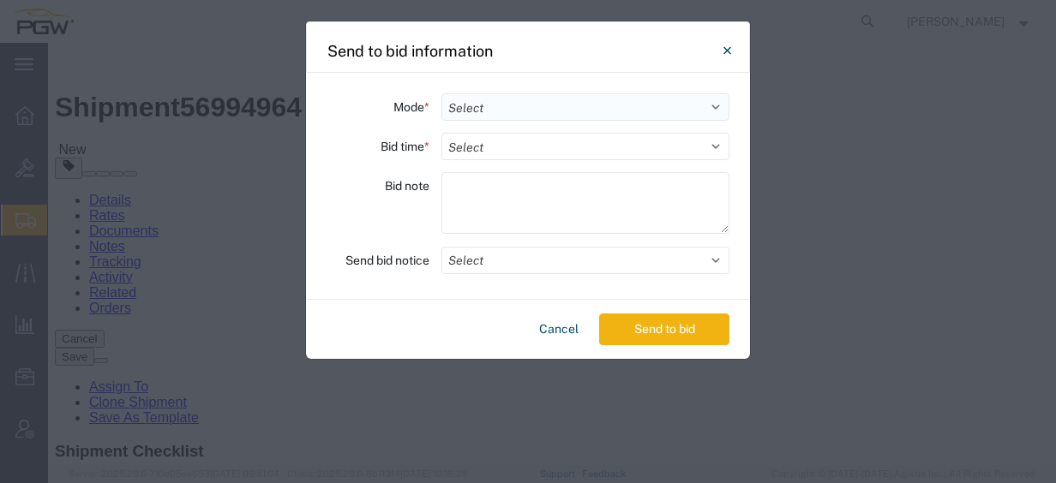
click at [518, 119] on div "Mode * Select Small Parcel Truckload Air Rail Less than Truckload Ocean Freight…" at bounding box center [528, 186] width 444 height 227
drag, startPoint x: 518, startPoint y: 119, endPoint x: 517, endPoint y: 110, distance: 9.6
click at [517, 110] on select "Select Small Parcel Truckload Air Rail Less than Truckload Ocean Freight Multi-…" at bounding box center [585, 106] width 288 height 27
select select "TL"
click at [441, 93] on select "Select Small Parcel Truckload Air Rail Less than Truckload Ocean Freight Multi-…" at bounding box center [585, 106] width 288 height 27
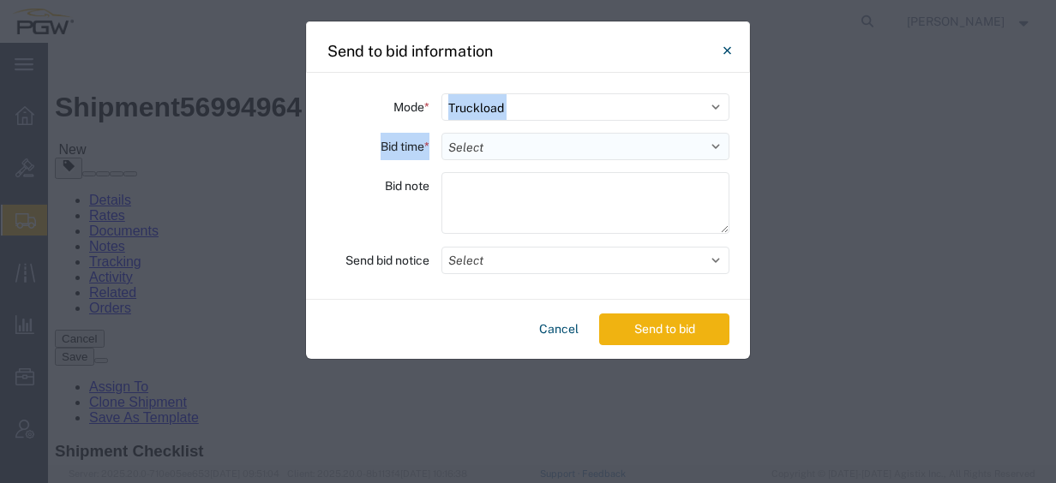
click at [500, 142] on select "Select 30 Min (Rush) 1 Hour (Rush) 2 Hours (Rush) 4 Hours (Rush) 8 Hours (Rush)…" at bounding box center [585, 146] width 288 height 27
select select "8"
click at [441, 133] on select "Select 30 Min (Rush) 1 Hour (Rush) 2 Hours (Rush) 4 Hours (Rush) 8 Hours (Rush)…" at bounding box center [585, 146] width 288 height 27
click at [535, 254] on button "Select" at bounding box center [585, 260] width 288 height 27
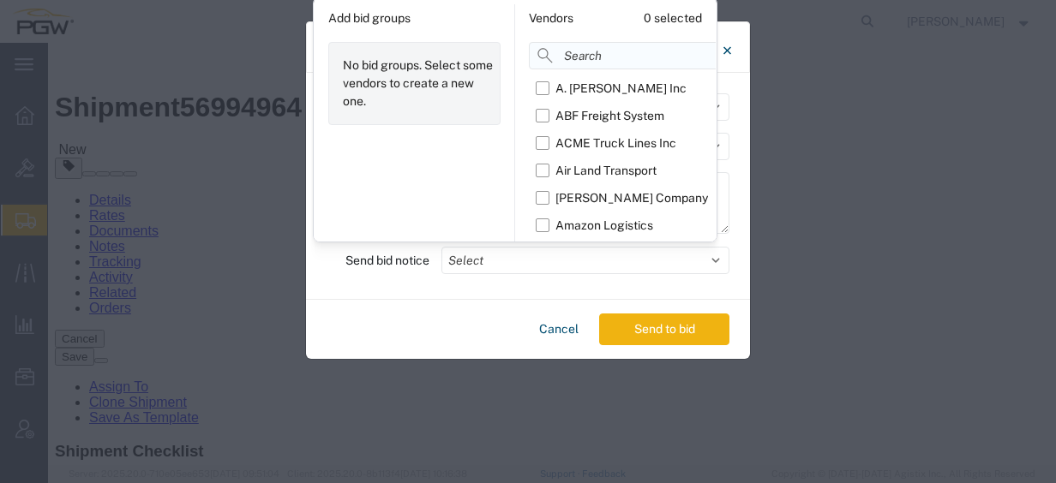
click at [574, 60] on input at bounding box center [664, 55] width 271 height 27
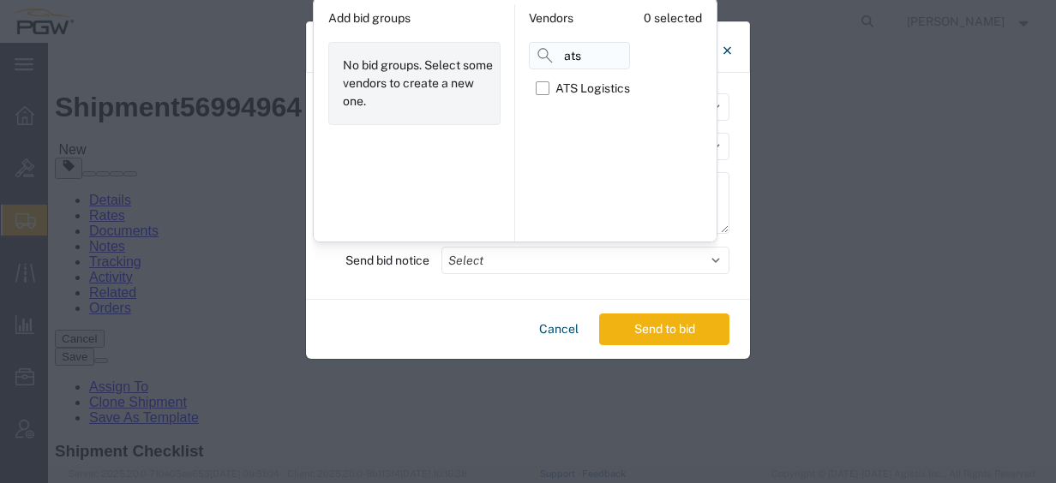
type input "ATS"
click at [552, 87] on label "ATS Logistics" at bounding box center [583, 88] width 94 height 27
click at [0, 0] on input "ATS Logistics" at bounding box center [0, 0] width 0 height 0
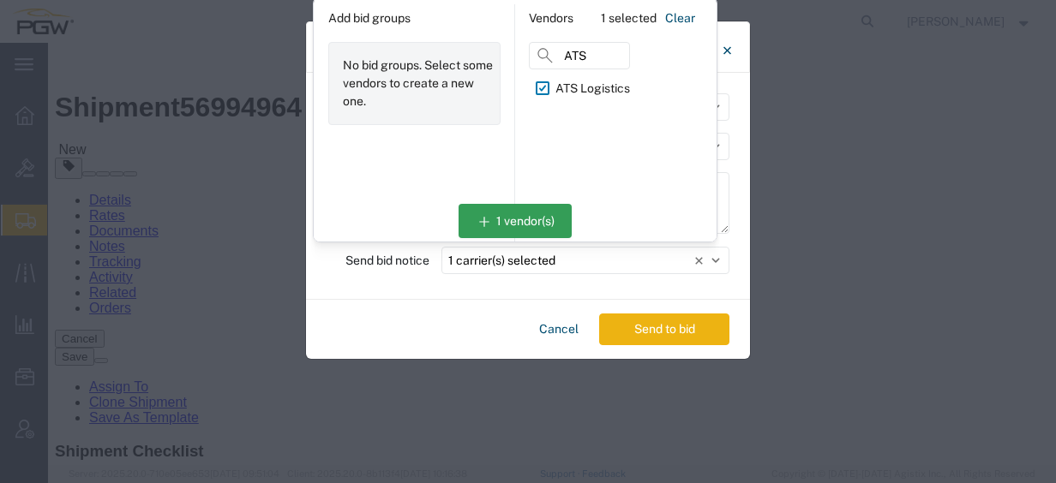
click at [650, 334] on button "Send to bid" at bounding box center [664, 330] width 130 height 32
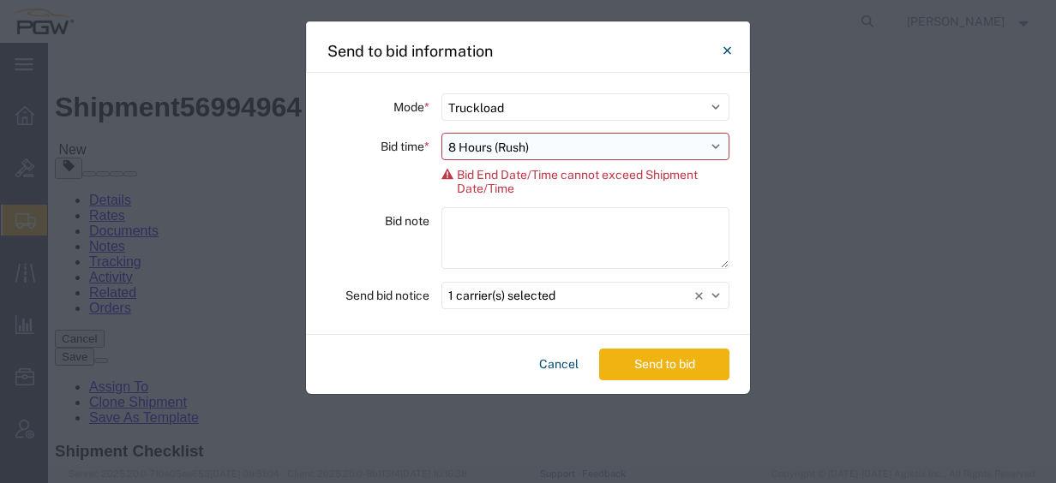
click at [560, 151] on select "Select 30 Min (Rush) 1 Hour (Rush) 2 Hours (Rush) 4 Hours (Rush) 8 Hours (Rush)…" at bounding box center [585, 146] width 288 height 27
select select "4"
click at [441, 133] on select "Select 30 Min (Rush) 1 Hour (Rush) 2 Hours (Rush) 4 Hours (Rush) 8 Hours (Rush)…" at bounding box center [585, 146] width 288 height 27
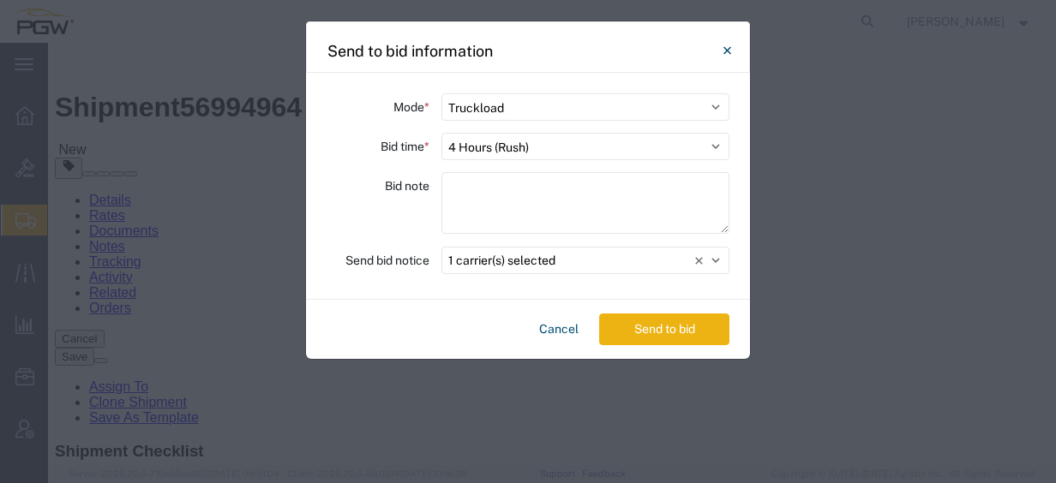
click at [666, 336] on button "Send to bid" at bounding box center [664, 330] width 130 height 32
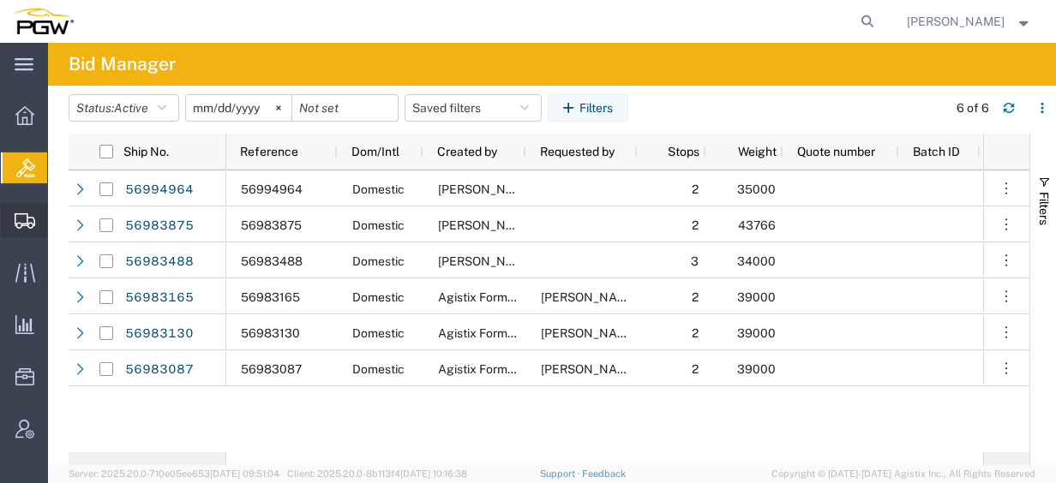
click at [0, 0] on span "Create from Template" at bounding box center [0, 0] width 0 height 0
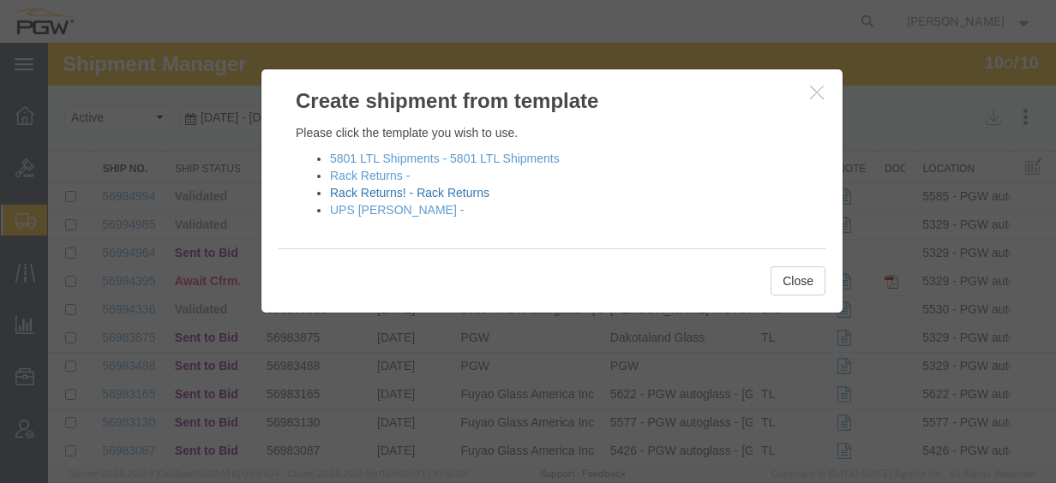
click at [402, 193] on link "Rack Returns! - Rack Returns" at bounding box center [409, 193] width 159 height 14
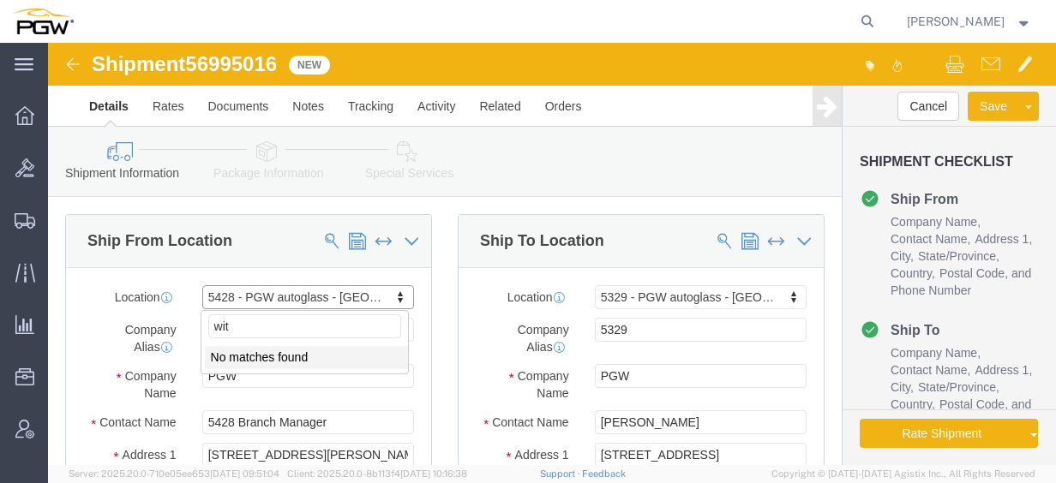
type input "witc"
select select "28281"
select select "28253"
type input "wichi"
select select "28771"
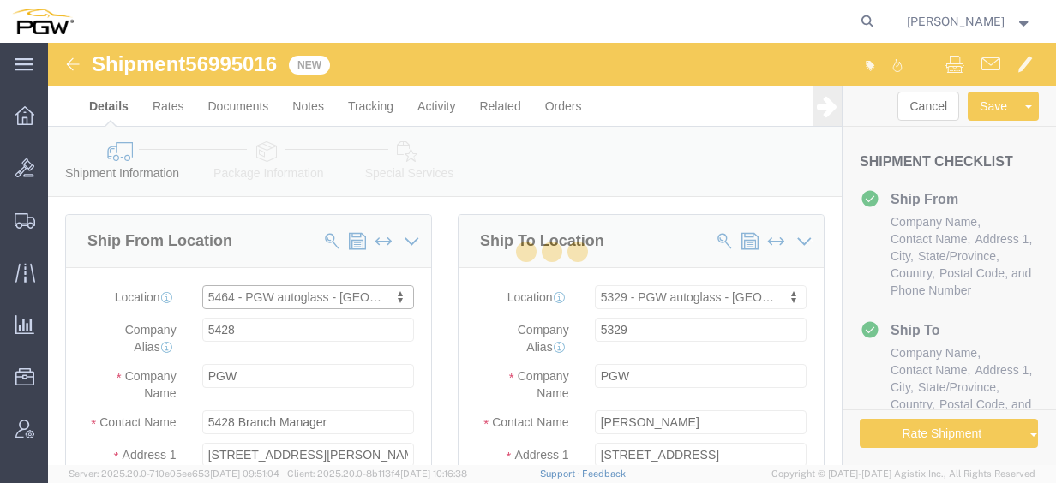
type input "5464"
type input "5464 Branch Manager"
type input "[STREET_ADDRESS]"
type input "Suite 300"
type input "Wichita"
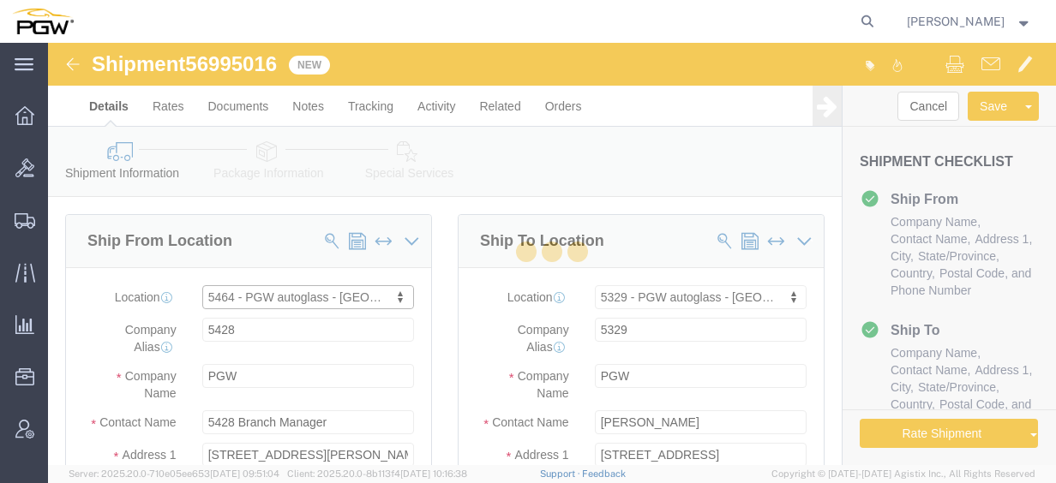
type input "67226"
type input "[PHONE_NUMBER]"
type input "[EMAIL_ADDRESS][DOMAIN_NAME]"
select select "KS"
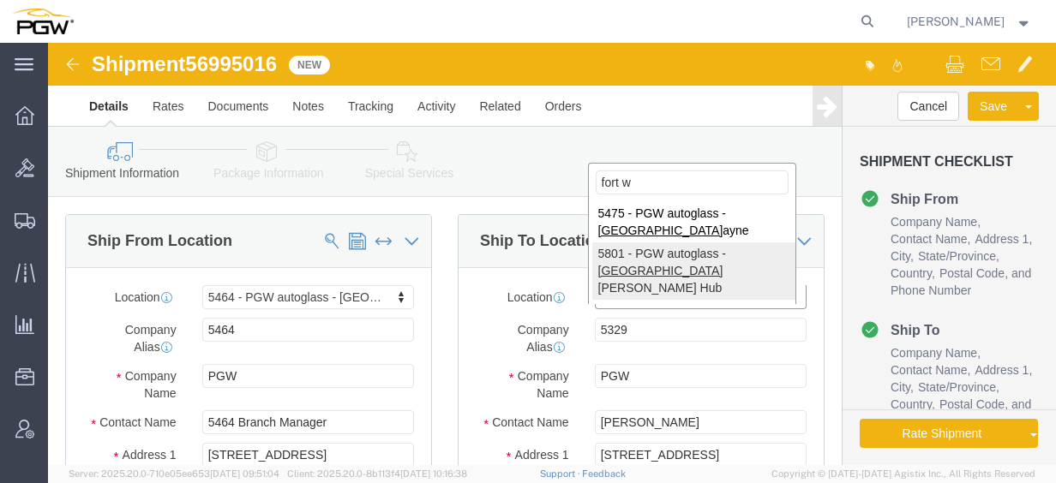
type input "fort w"
select select "62891"
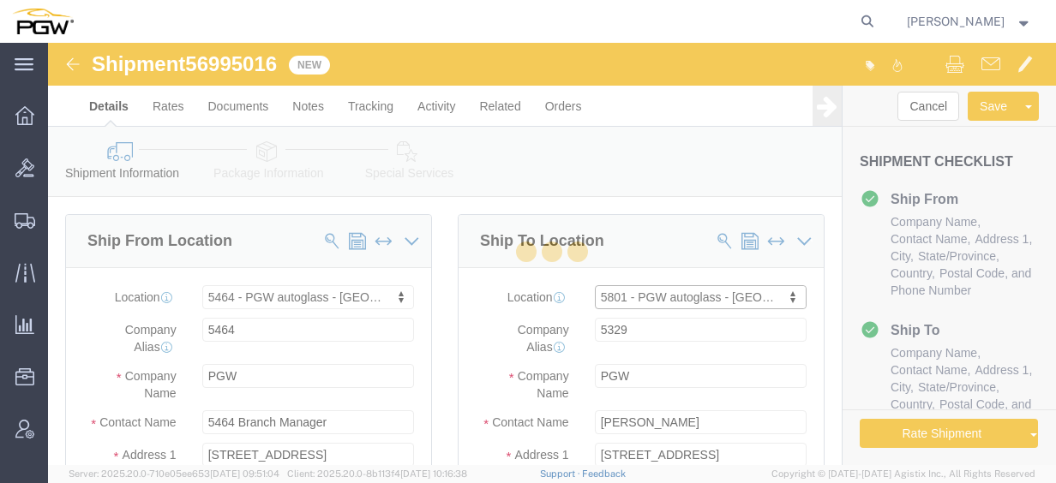
type input "5801"
type input "5801 Branch Manager"
type input "5000 [GEOGRAPHIC_DATA]"
type input "[GEOGRAPHIC_DATA]"
type input "76115"
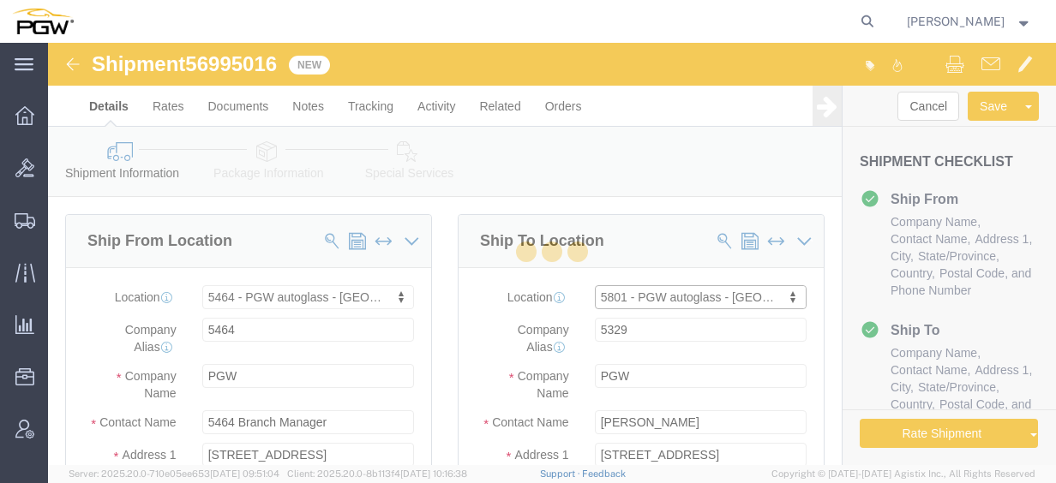
type input "[PHONE_NUMBER]"
type input "[EMAIL_ADDRESS][DOMAIN_NAME]"
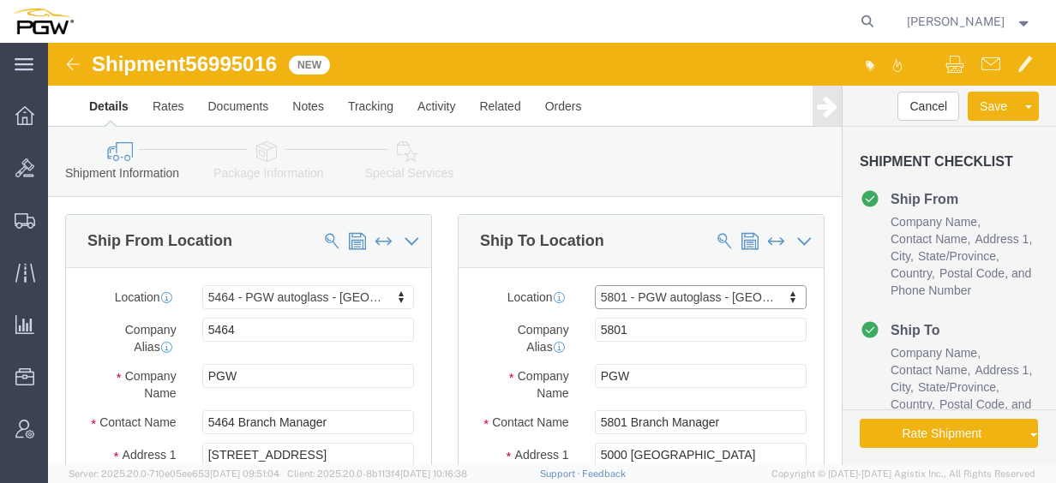
select select "[GEOGRAPHIC_DATA]"
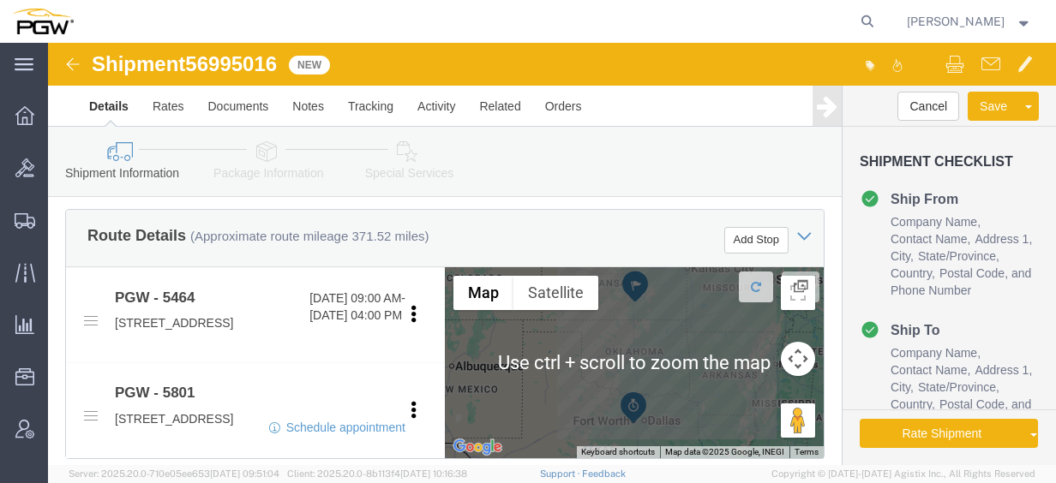
scroll to position [600, 0]
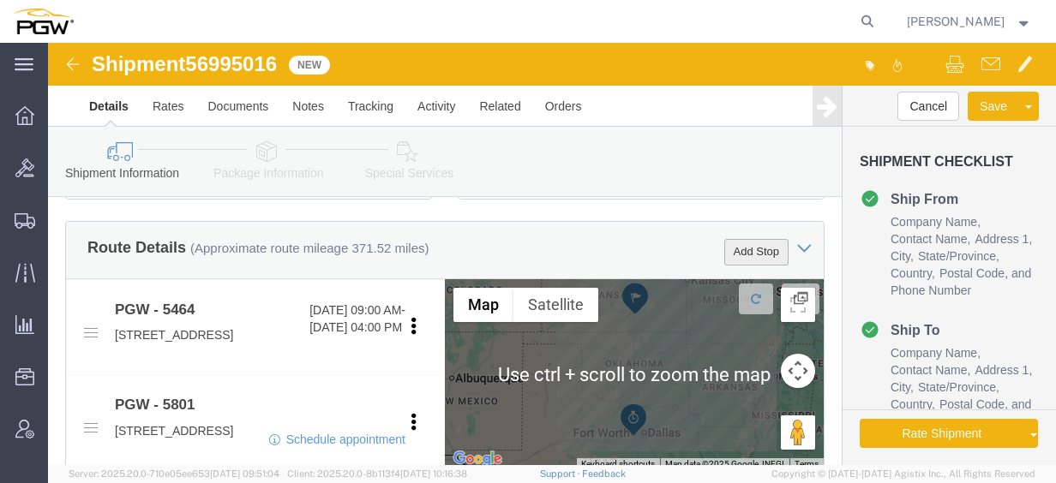
click button "Add Stop"
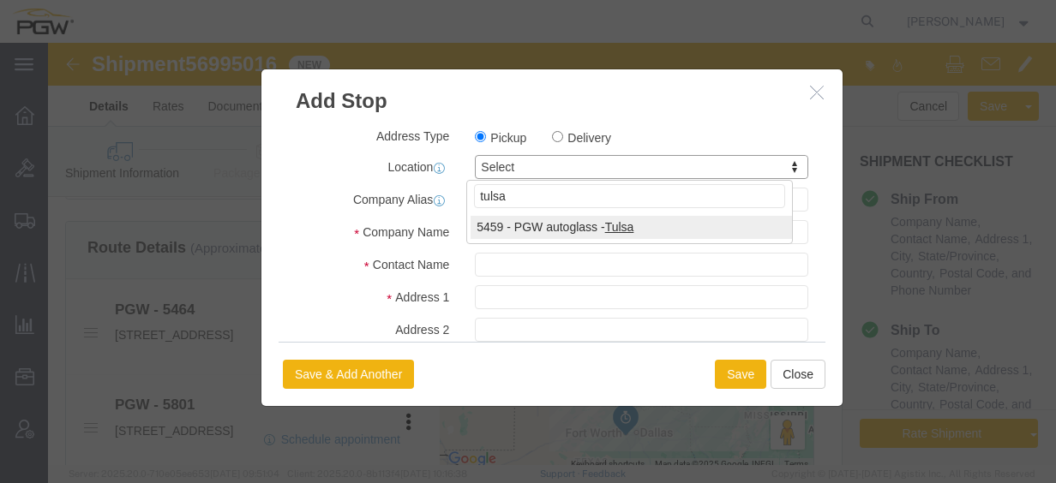
type input "tulsa"
select select "28301"
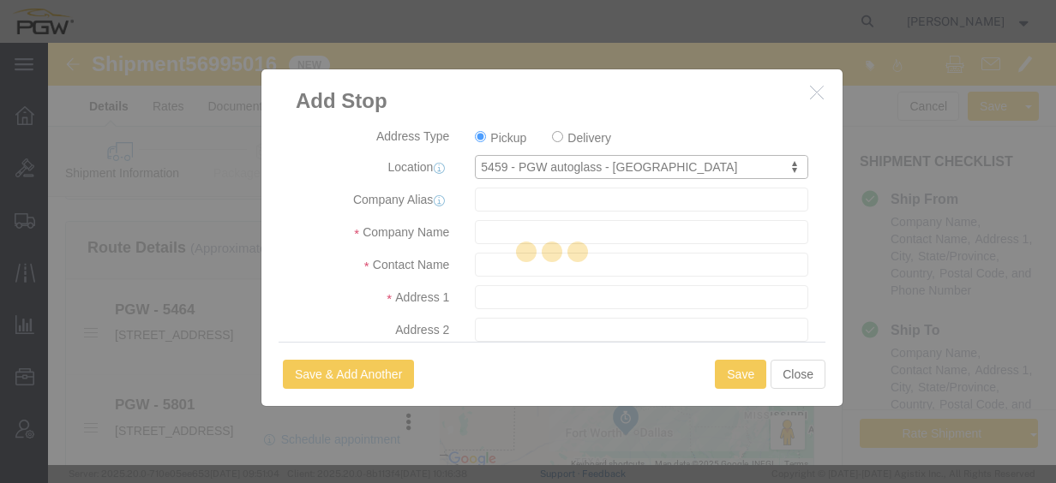
type input "5459"
type input "PGW"
type input "5459 Branch Manager"
type input "[STREET_ADDRESS]"
type input "Tulsa"
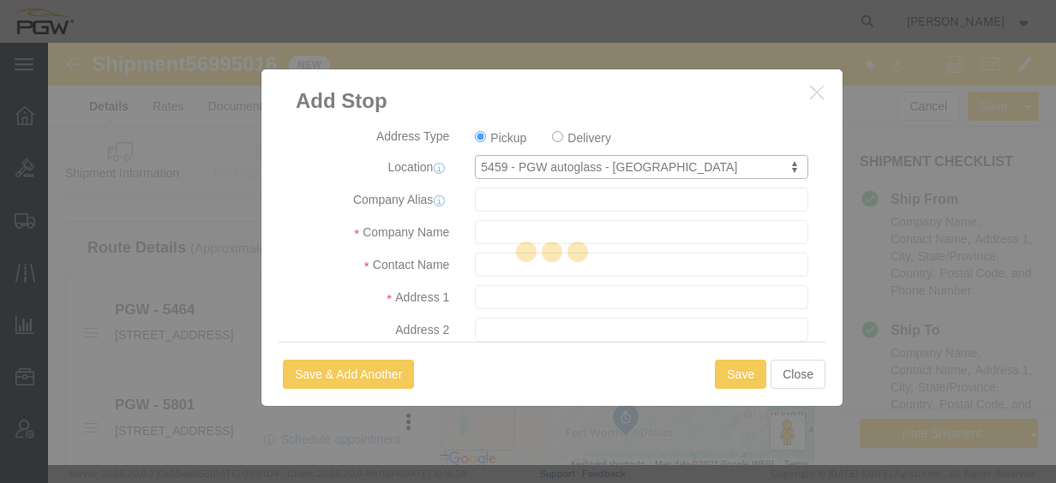
type input "74116"
type input "[PHONE_NUMBER]"
type input "[EMAIL_ADDRESS][DOMAIN_NAME]"
checkbox input "true"
select select "OK"
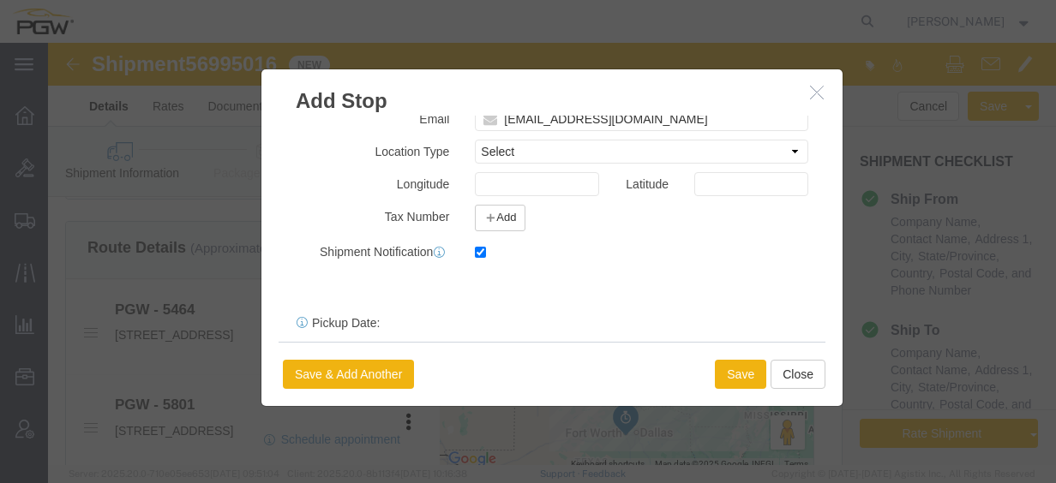
scroll to position [487, 0]
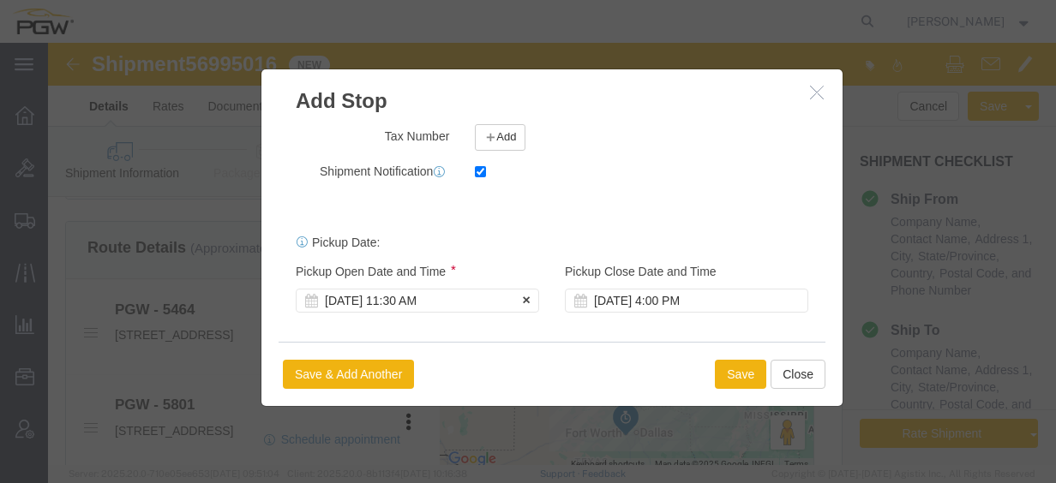
click div "[DATE] 11:30 AM"
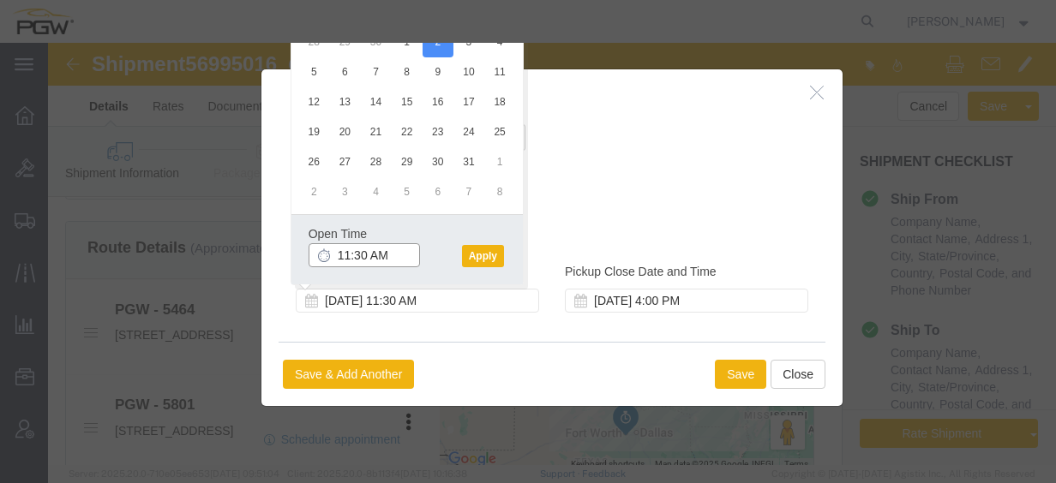
click input "11:30 AM"
type input "2:00 PM"
click button "Apply"
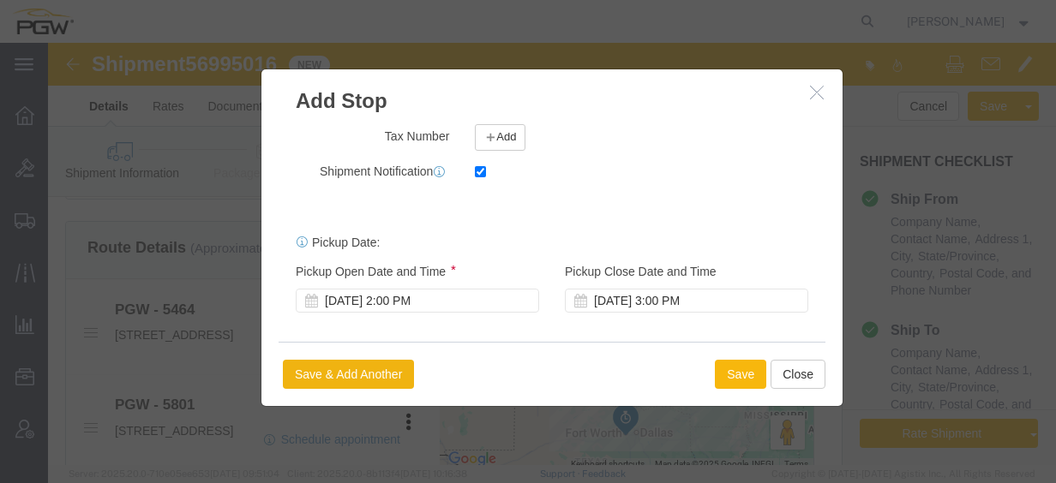
click button "Save"
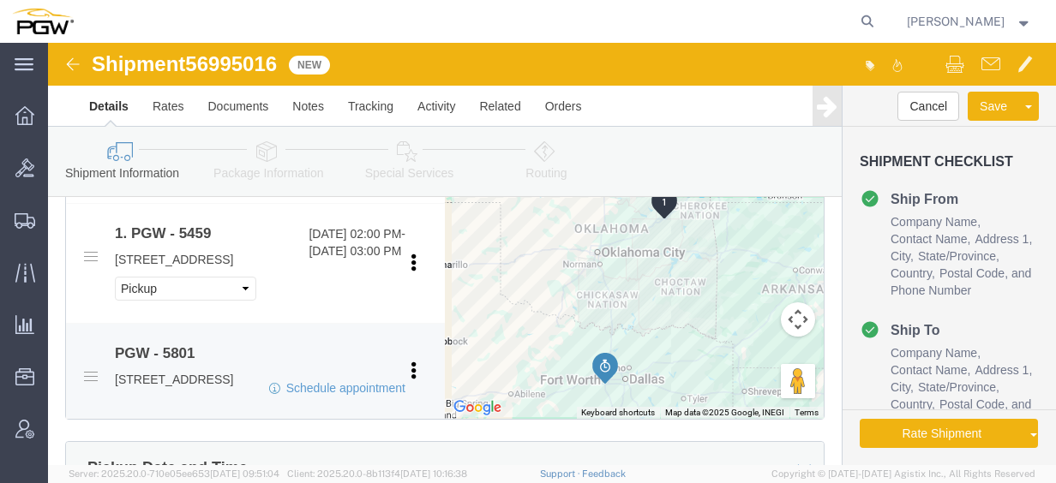
scroll to position [686, 0]
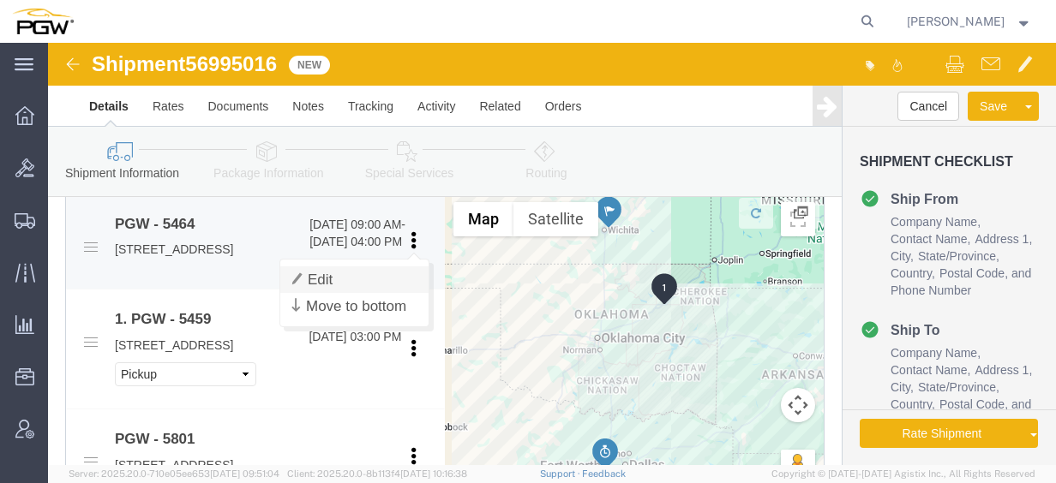
click link "Edit"
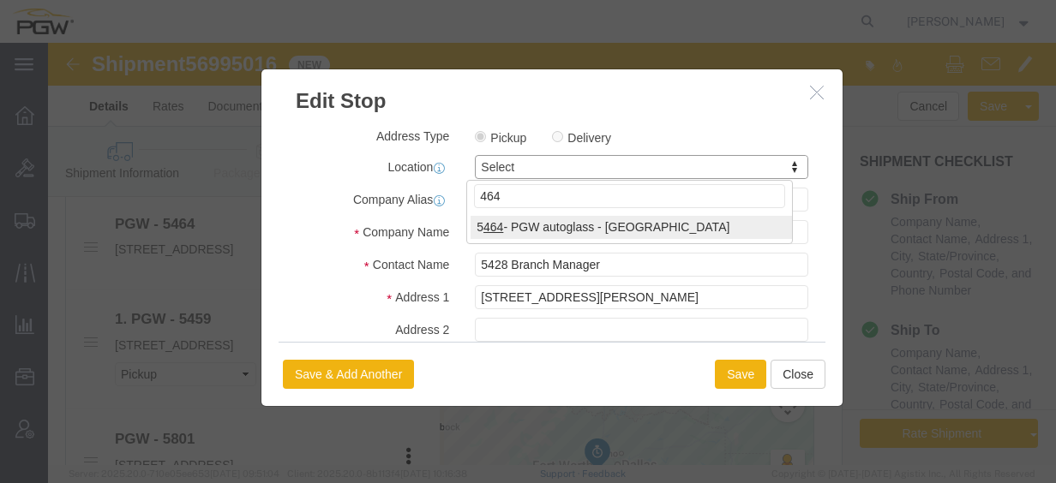
type input "464"
select select "28771"
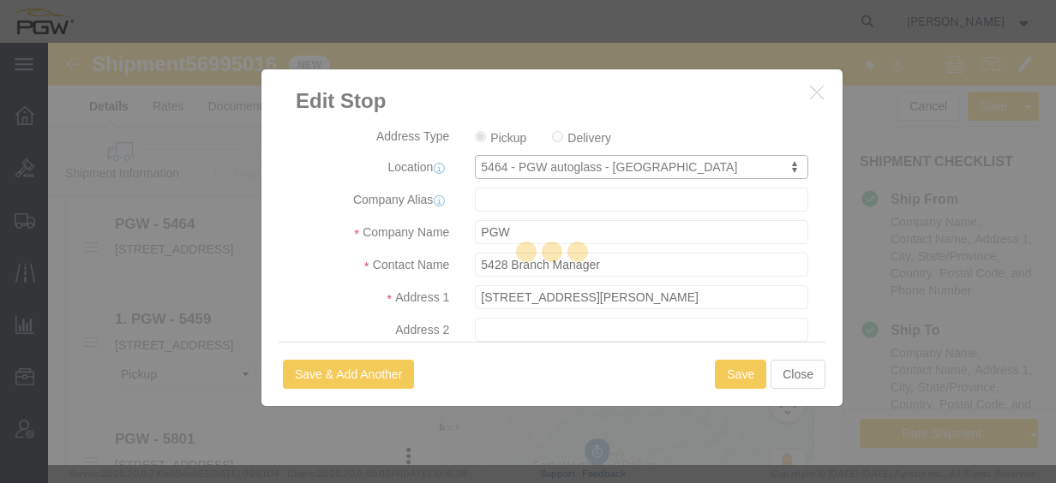
type input "5464"
type input "5464 Branch Manager"
type input "[STREET_ADDRESS]"
type input "Suite 300"
type input "Wichita"
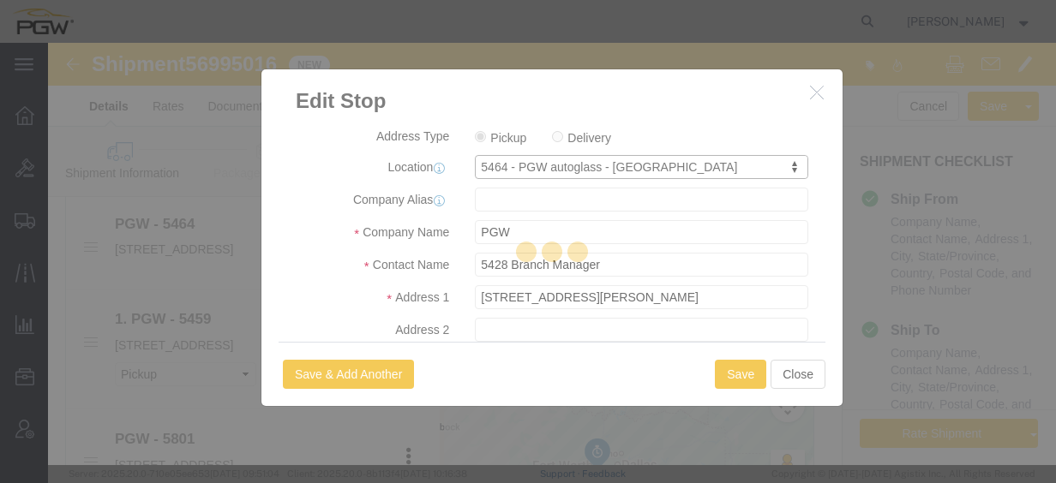
type input "67226"
type input "[PHONE_NUMBER]"
type input "[EMAIL_ADDRESS][DOMAIN_NAME]"
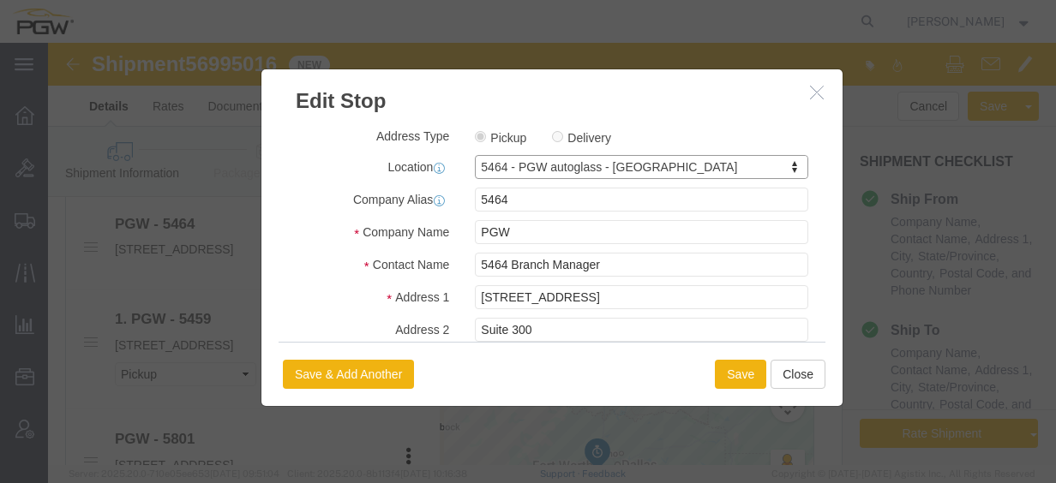
select select "KS"
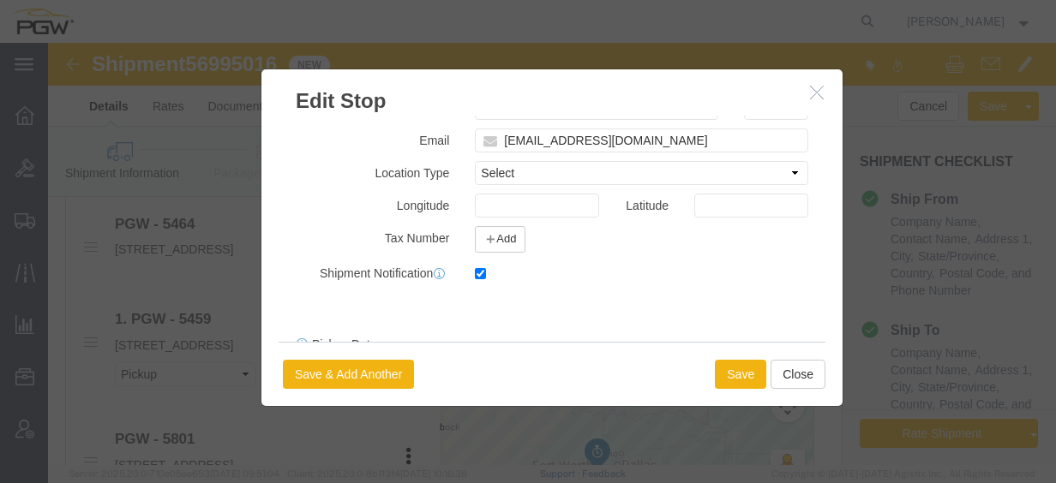
scroll to position [487, 0]
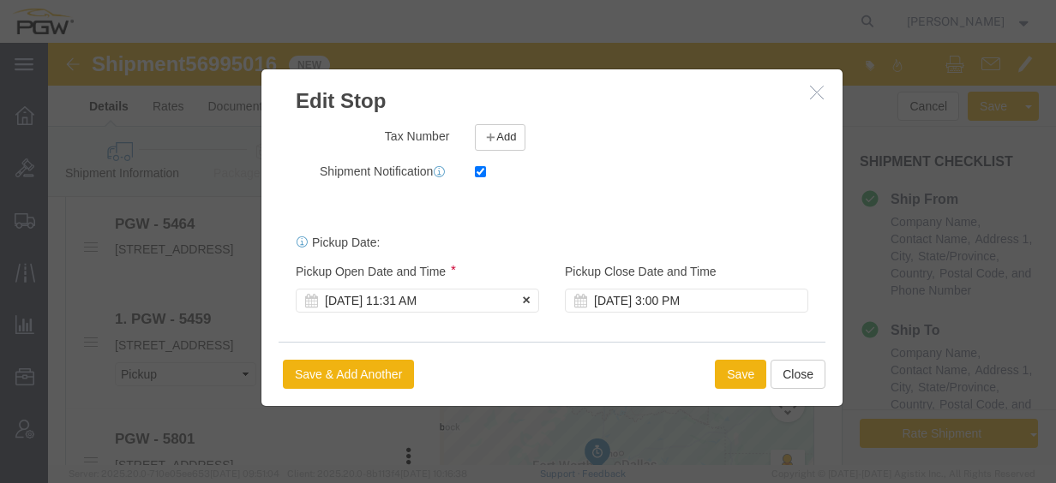
click div "[DATE] 11:31 AM"
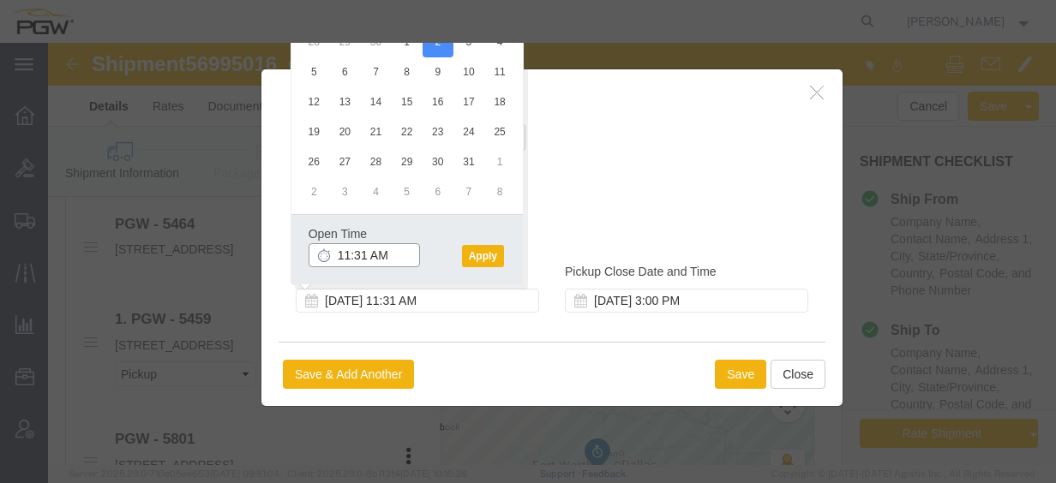
click input "11:31 AM"
type input "7:30 AM"
click button "Apply"
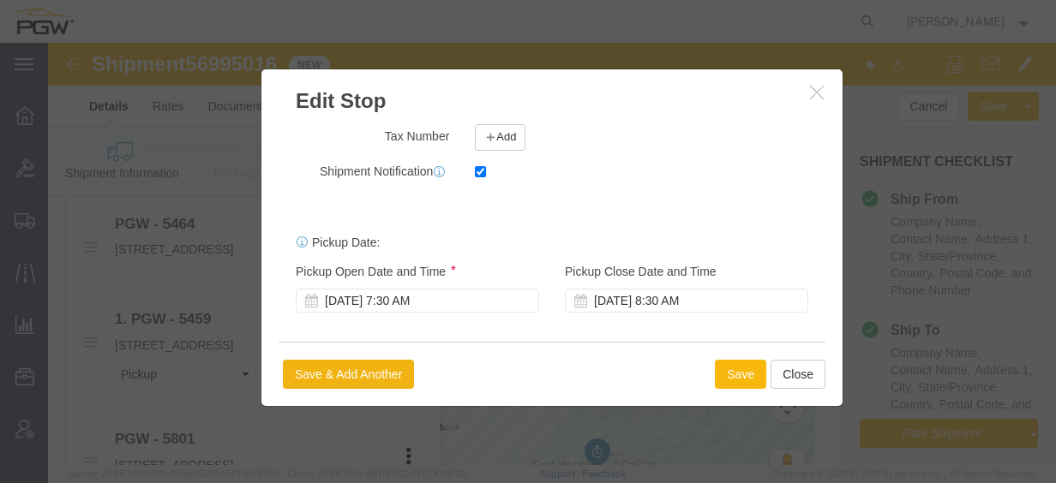
click button "Save"
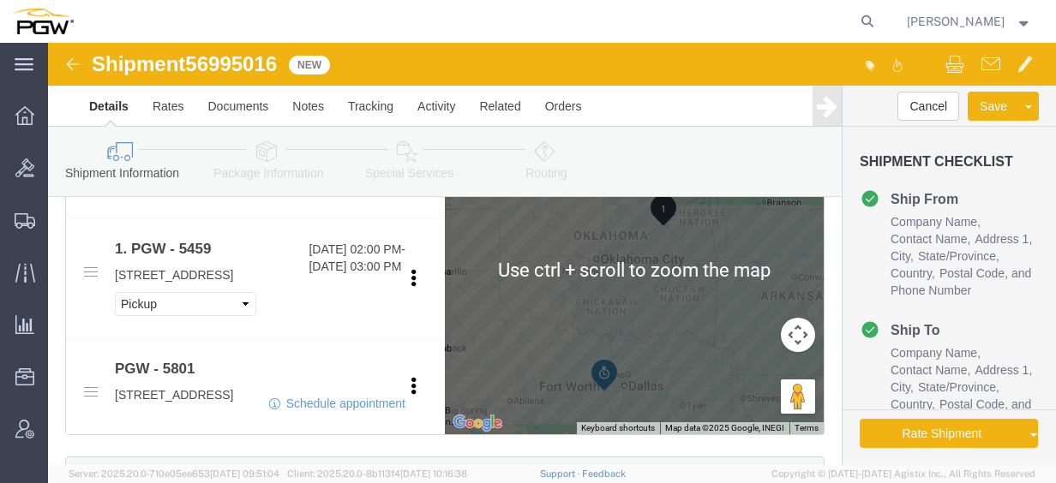
scroll to position [771, 0]
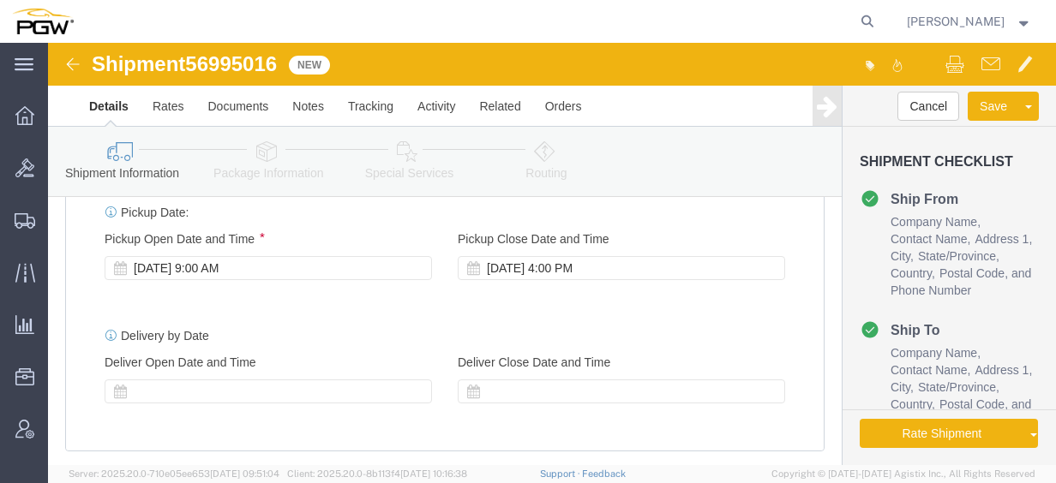
click div "[DATE] 9:00 AM"
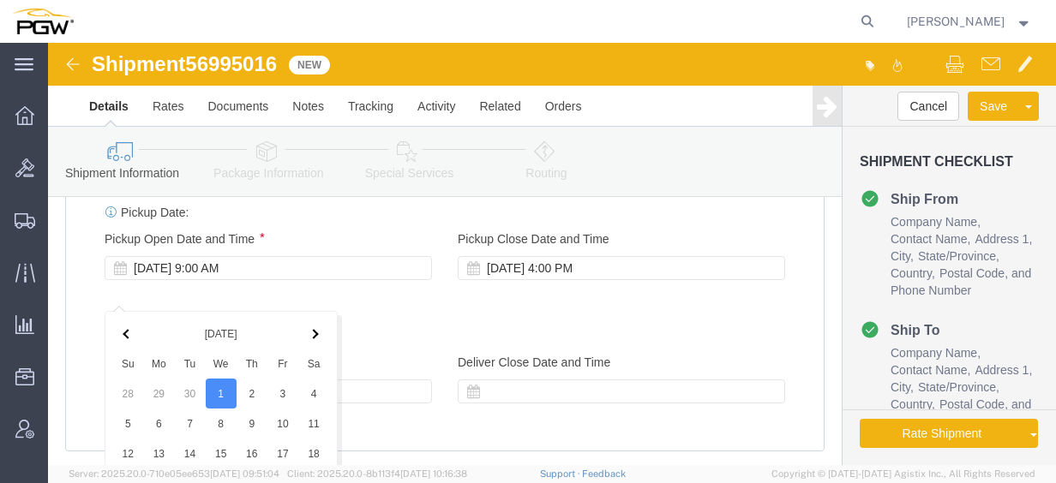
scroll to position [1464, 0]
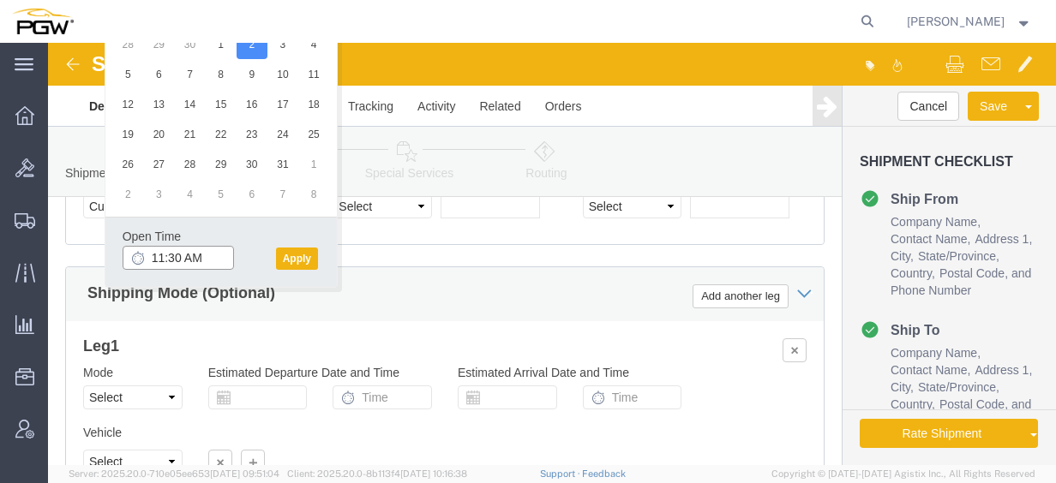
click input "11:30 AM"
type input "7:30 AM"
click button "Apply"
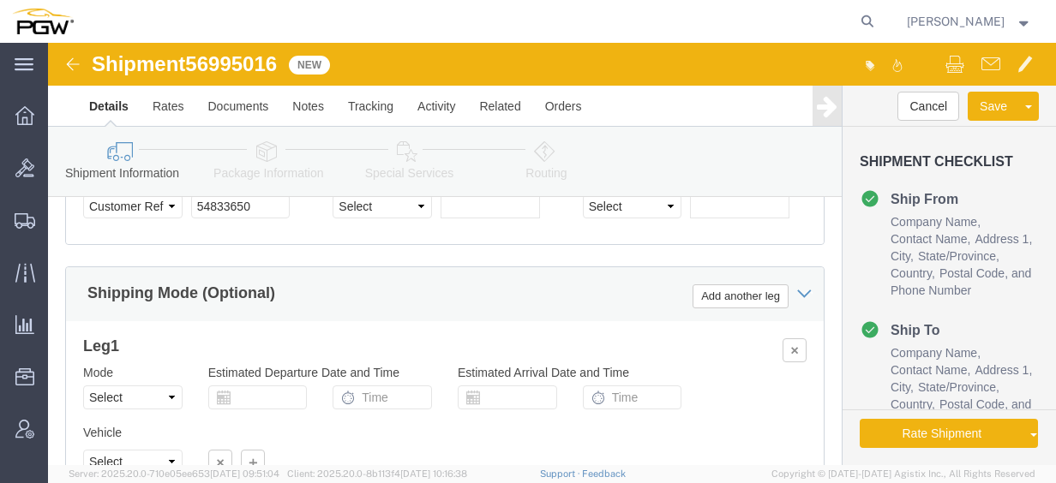
click div "Select Account Type Activity ID Airline Appointment Number ASN Batch Request # …"
click span "56995016"
copy span "56995016"
click input "54833650"
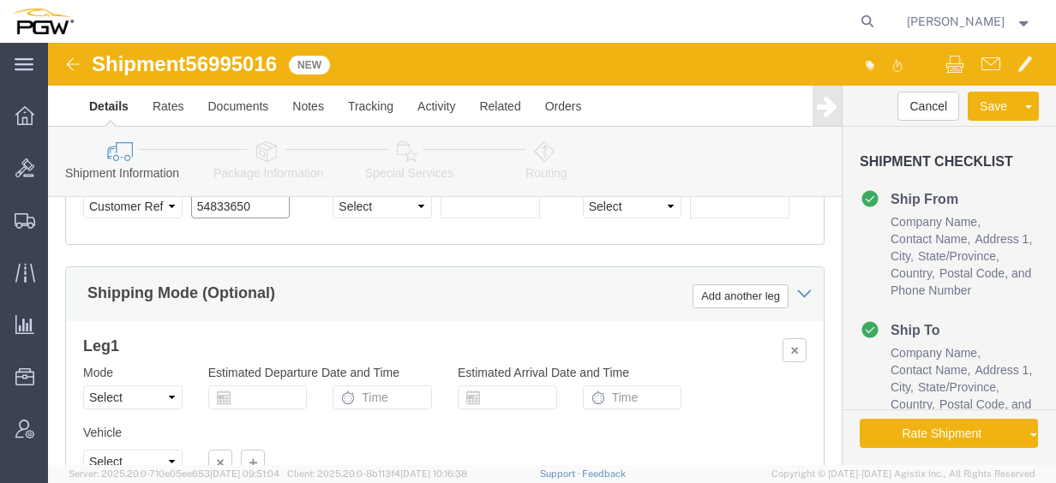
drag, startPoint x: 219, startPoint y: 192, endPoint x: 45, endPoint y: 179, distance: 175.3
click div "Select Account Type Activity ID Airline Appointment Number ASN Batch Request # …"
paste input "6995016"
click input "56995016"
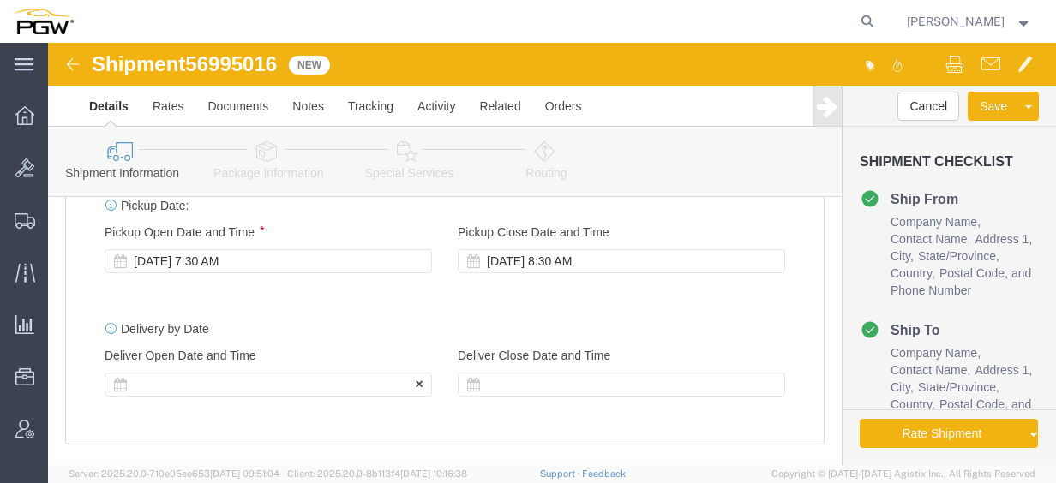
type input "56995016"
click div
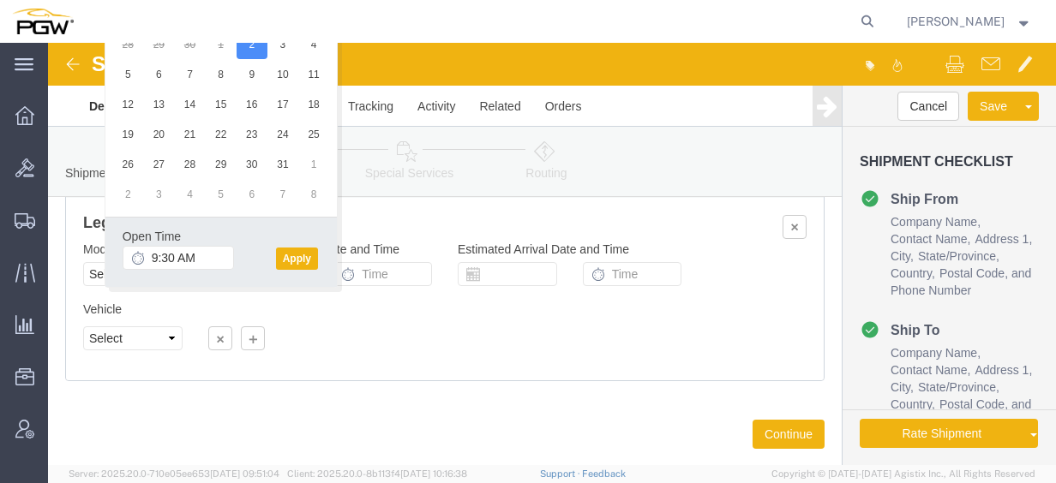
click at [279, 41] on div at bounding box center [484, 21] width 796 height 43
click button "Apply"
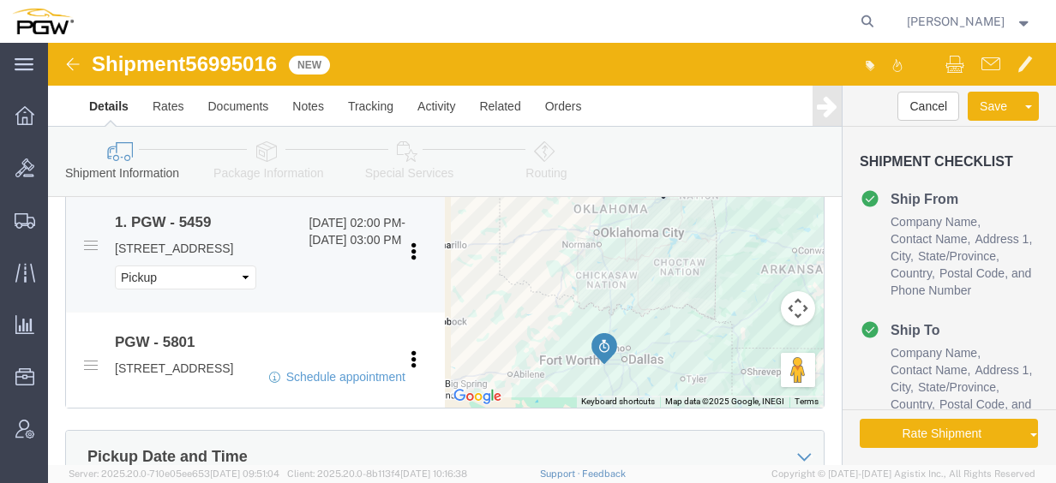
scroll to position [620, 0]
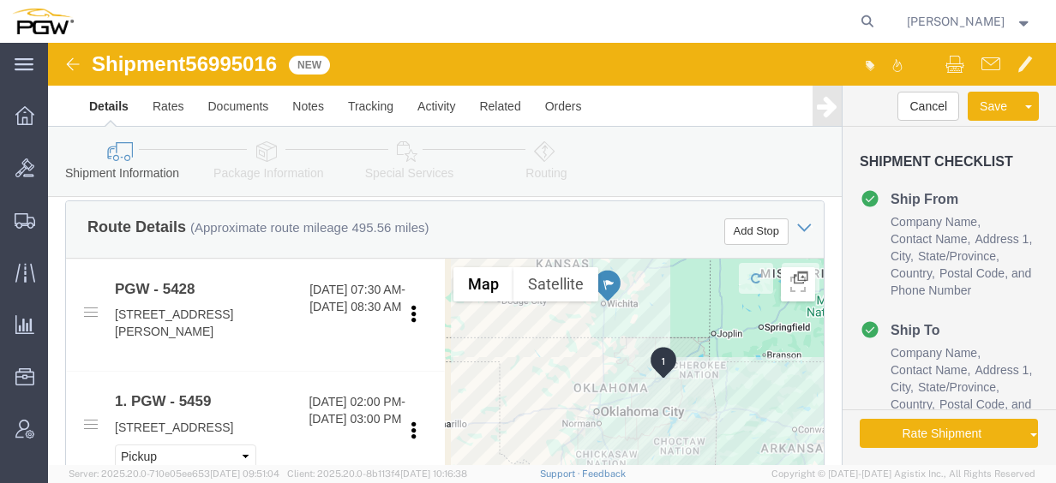
click icon
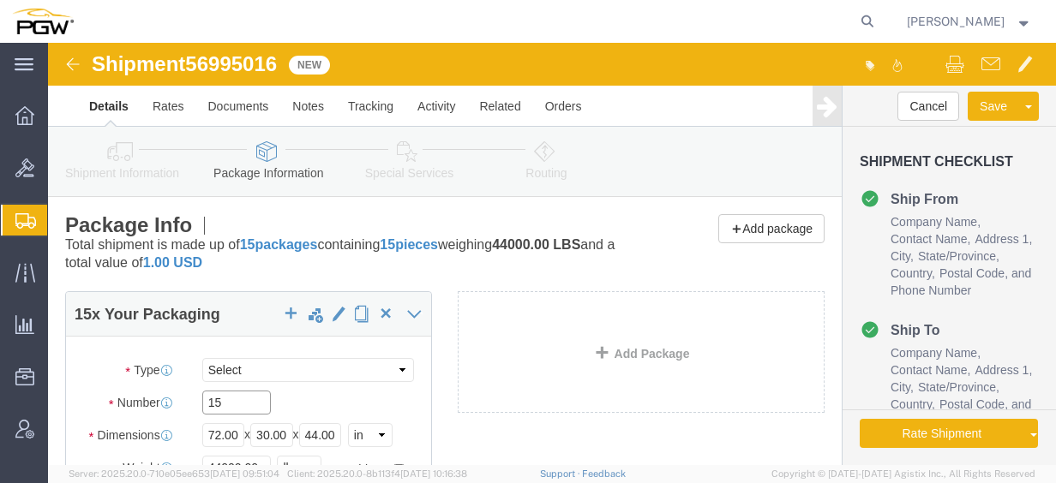
click div "Number 15"
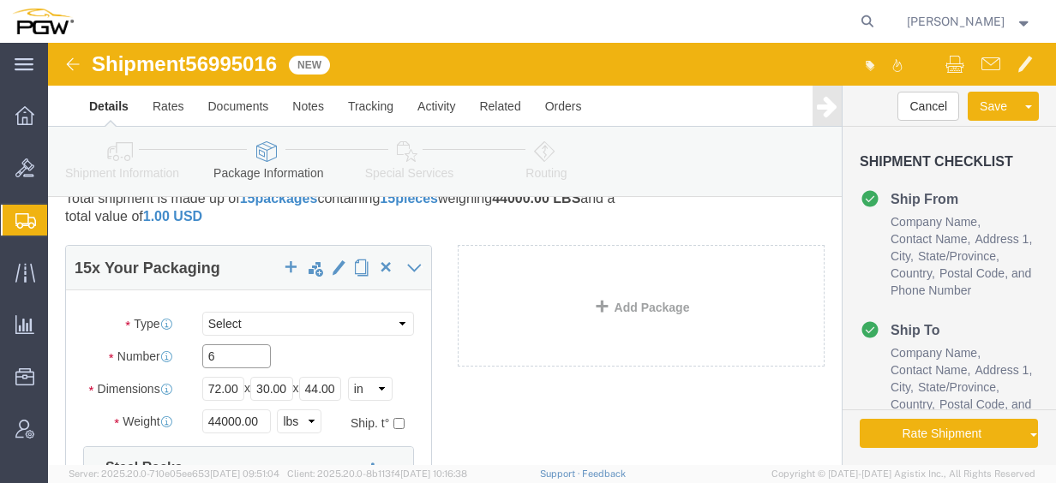
scroll to position [86, 0]
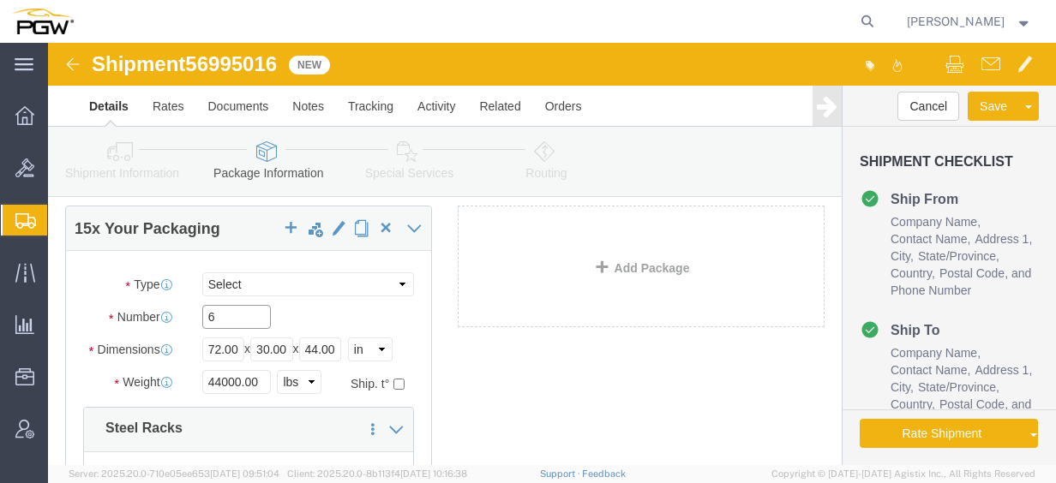
type input "6"
click input "44000.00"
drag, startPoint x: 216, startPoint y: 340, endPoint x: 31, endPoint y: 322, distance: 186.0
click div "Weight 44000.00 Select kgs lbs Ship. t°"
type input "17000.00"
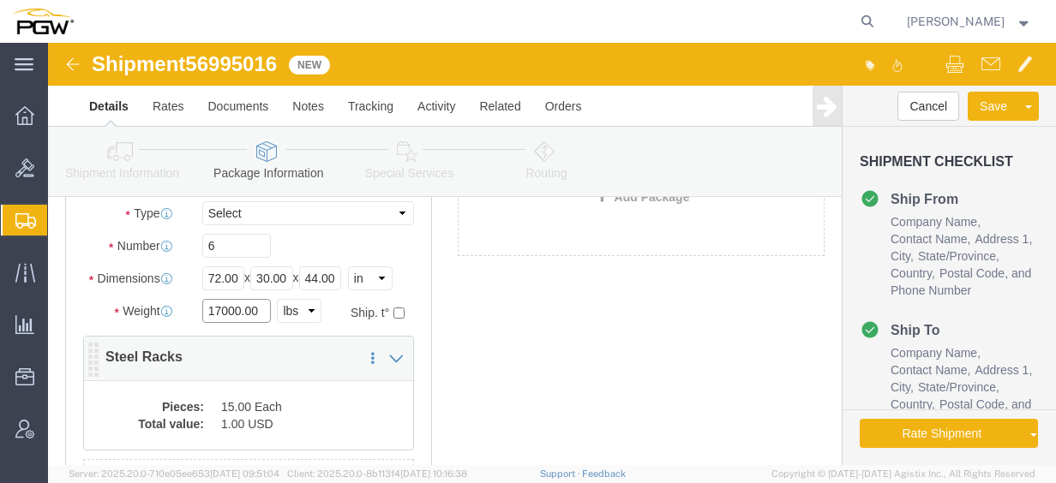
scroll to position [257, 0]
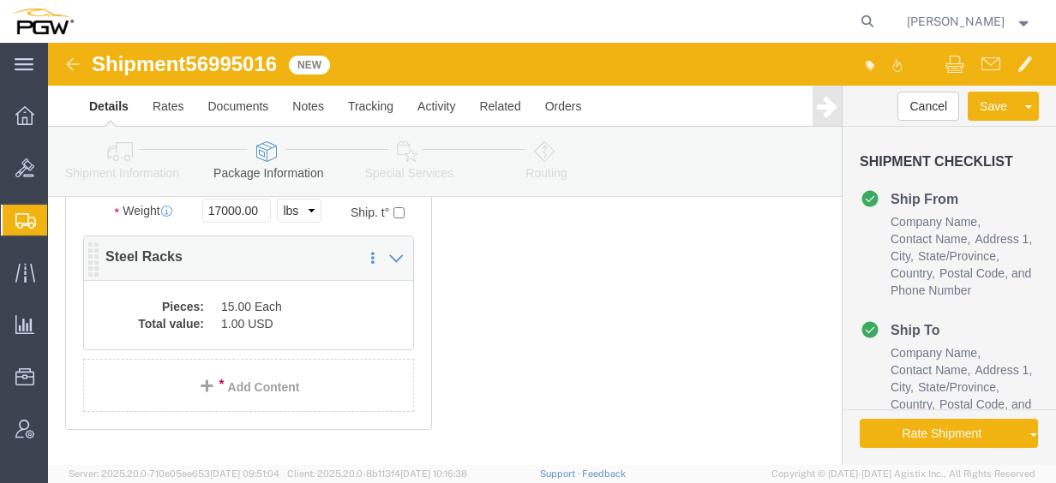
click dd "15.00 Each"
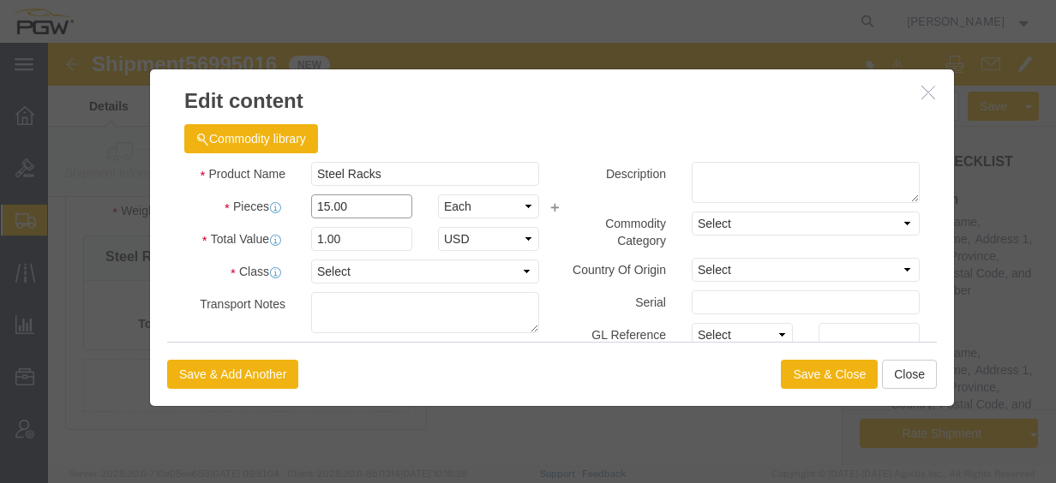
drag, startPoint x: 304, startPoint y: 167, endPoint x: 165, endPoint y: 151, distance: 140.6
click div "Pieces 15.00 Select Bag Barrels 100Board Feet Bottle Box Blister Pack Carats Ca…"
drag, startPoint x: 296, startPoint y: 161, endPoint x: 149, endPoint y: 146, distance: 147.4
click div "Pieces 15.00 Select Bag Barrels 100Board Feet Bottle Box Blister Pack Carats Ca…"
click div "Edit content Commodity library Product Name Steel Racks Pieces 15.00 Select Bag…"
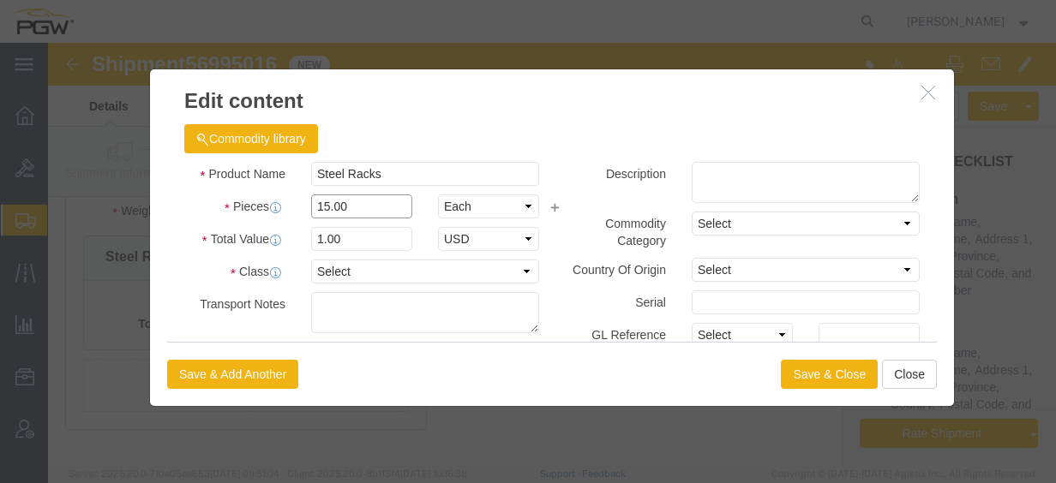
drag, startPoint x: 320, startPoint y: 165, endPoint x: 14, endPoint y: 133, distance: 307.6
click div "Edit content Commodity library Product Name Steel Racks Pieces 15.00 Select Bag…"
type input "6.00"
click input "0.4"
drag, startPoint x: 284, startPoint y: 191, endPoint x: 177, endPoint y: 166, distance: 110.0
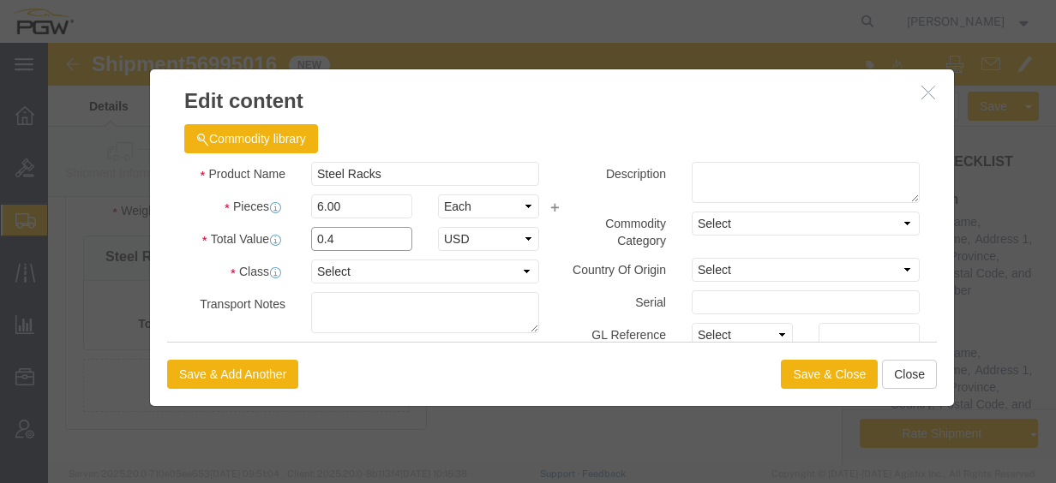
click div "Product Name Steel Racks Pieces 6.00 Select Bag Barrels 100Board Feet Bottle Bo…"
type input "1.00"
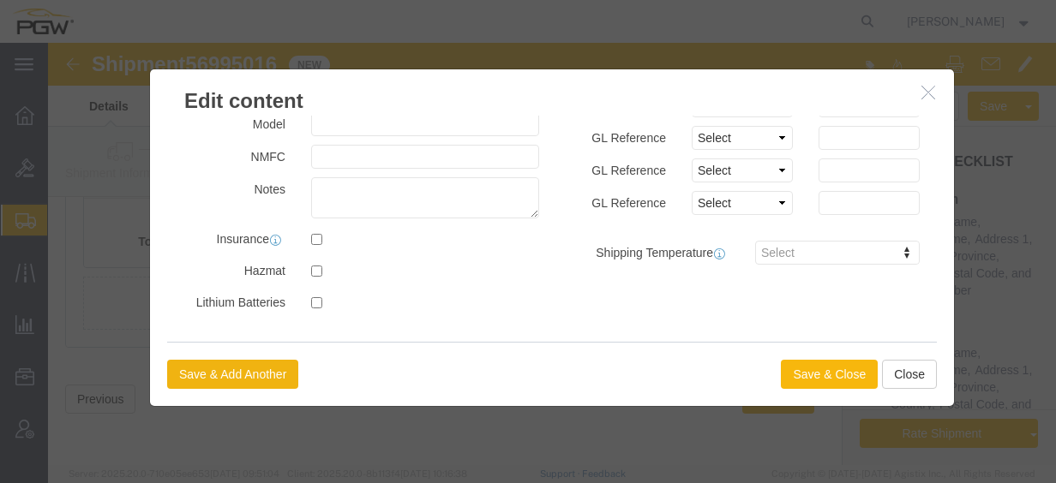
click button "Save & Close"
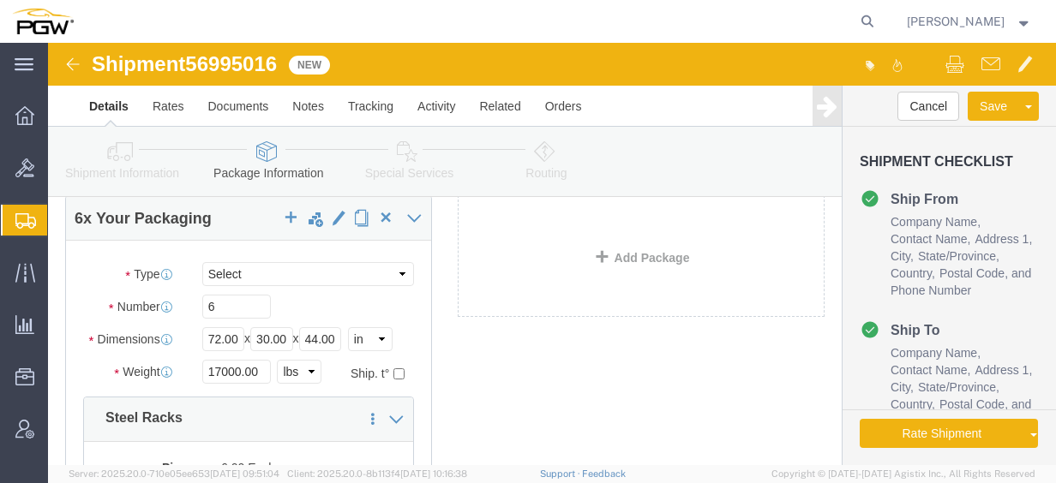
scroll to position [0, 0]
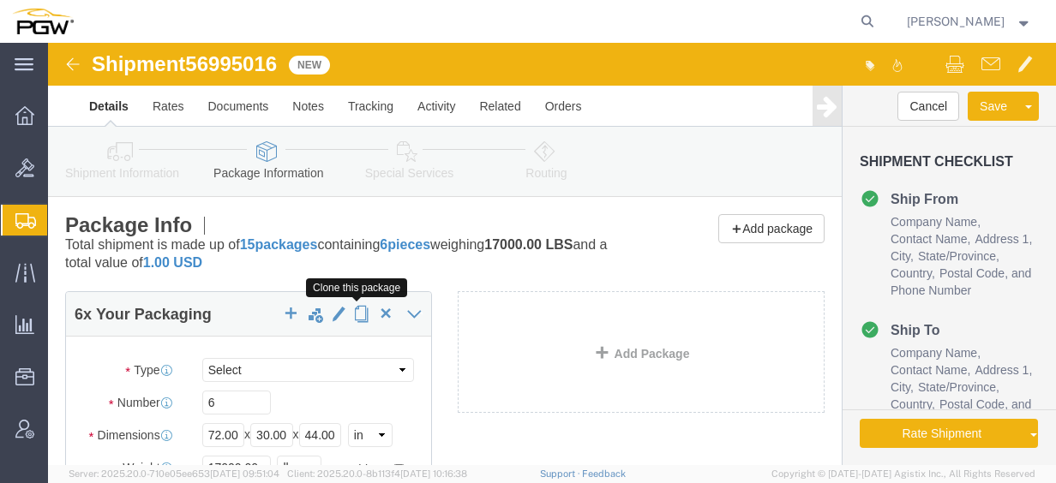
click span "button"
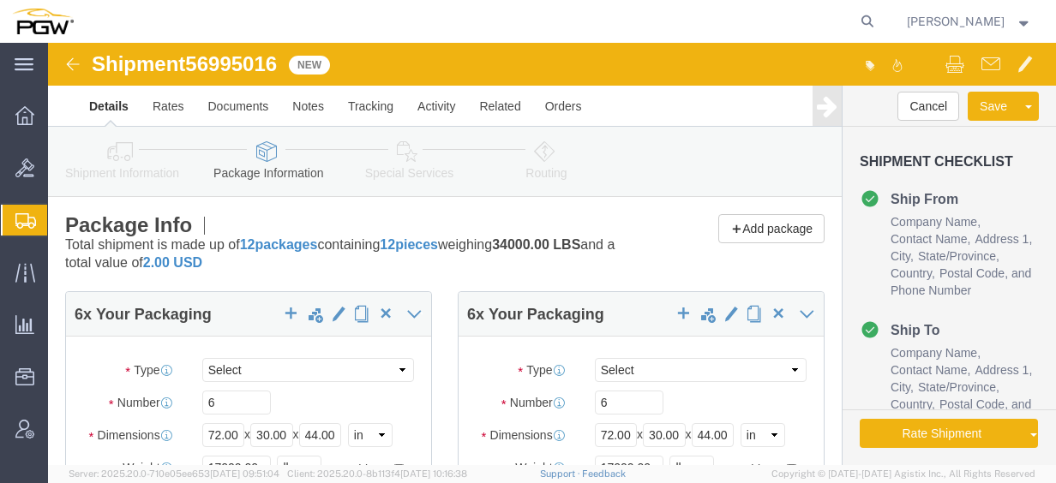
click icon
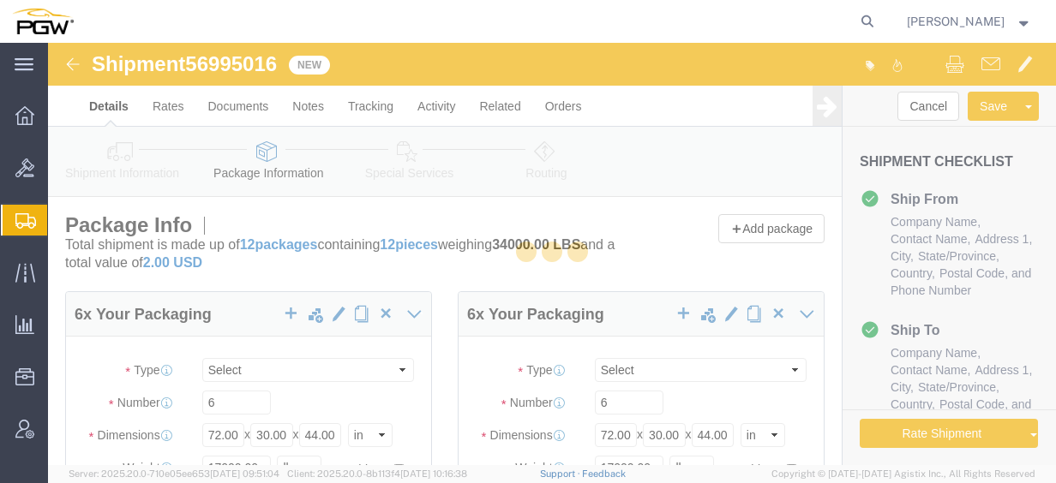
select select
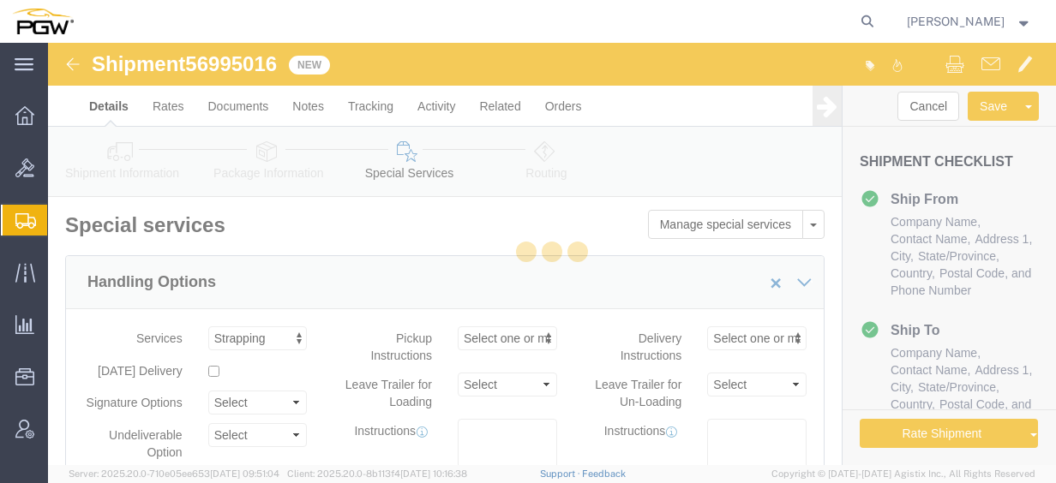
scroll to position [151, 0]
select select "COSTCENTER"
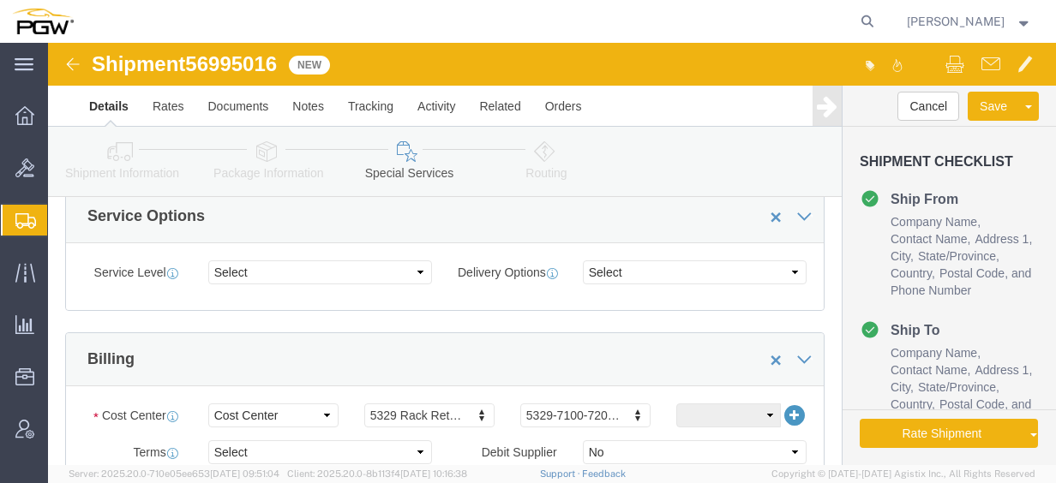
scroll to position [771, 0]
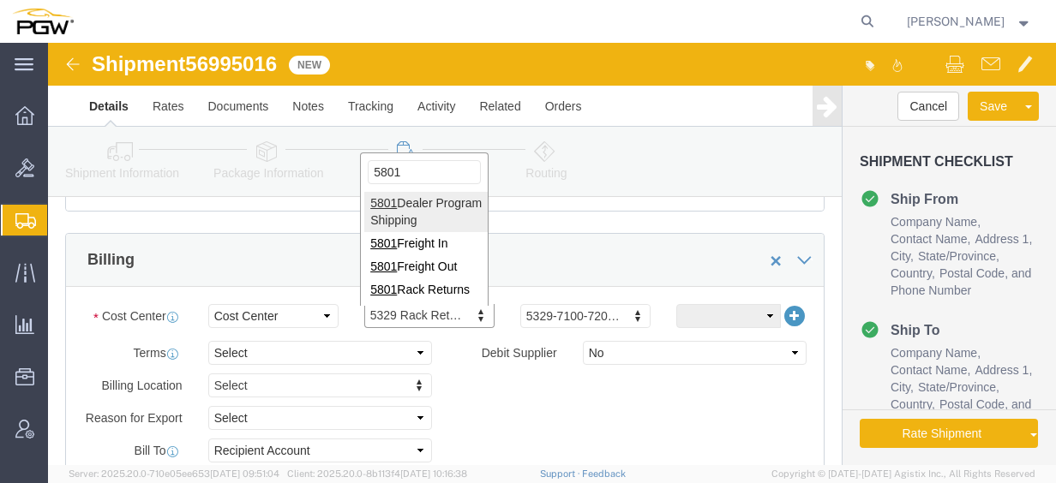
type input "5801"
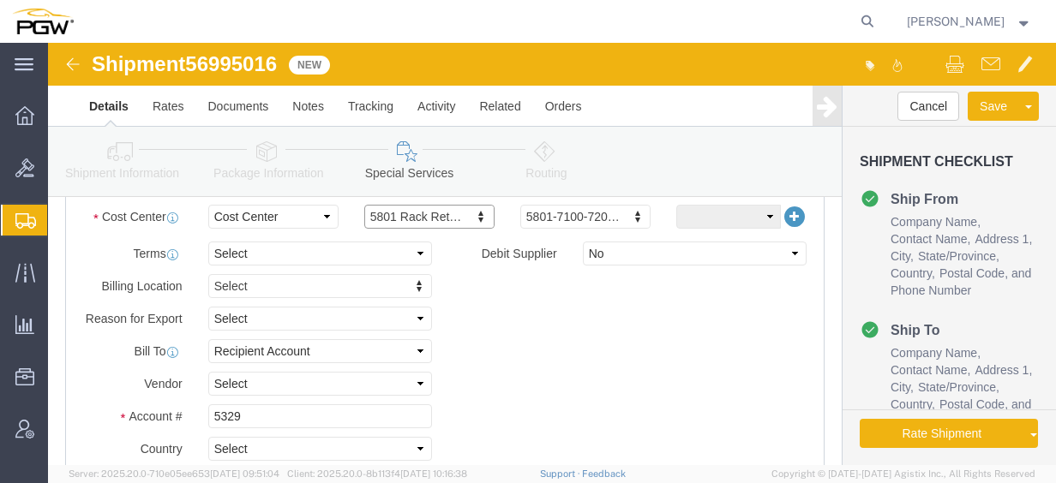
scroll to position [1028, 0]
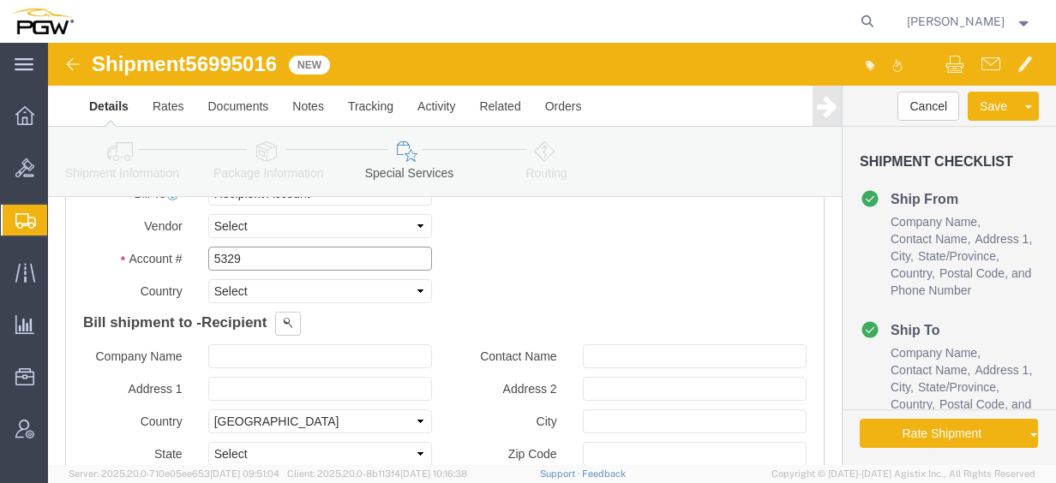
drag, startPoint x: 216, startPoint y: 212, endPoint x: 19, endPoint y: 196, distance: 197.7
click div "Account # 5329"
type input "5801"
click link "Routing"
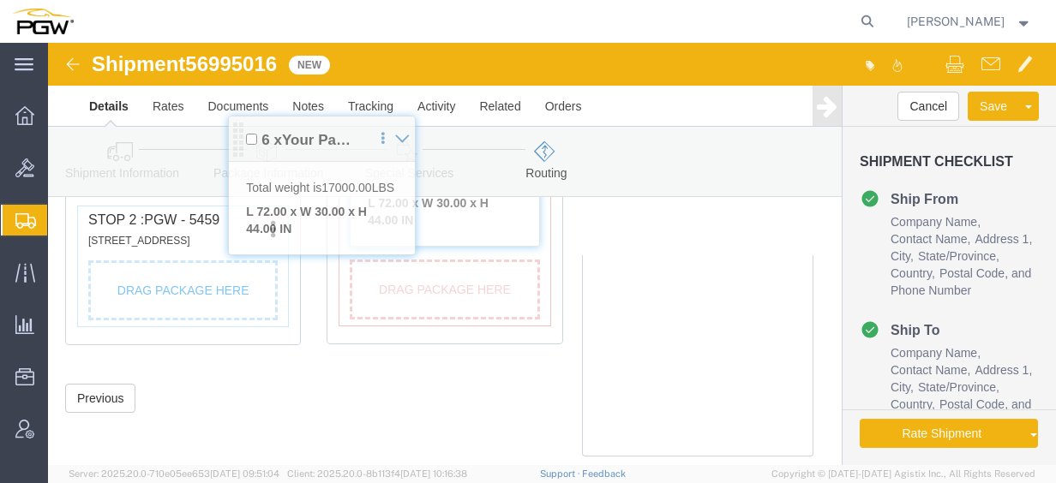
scroll to position [843, 0]
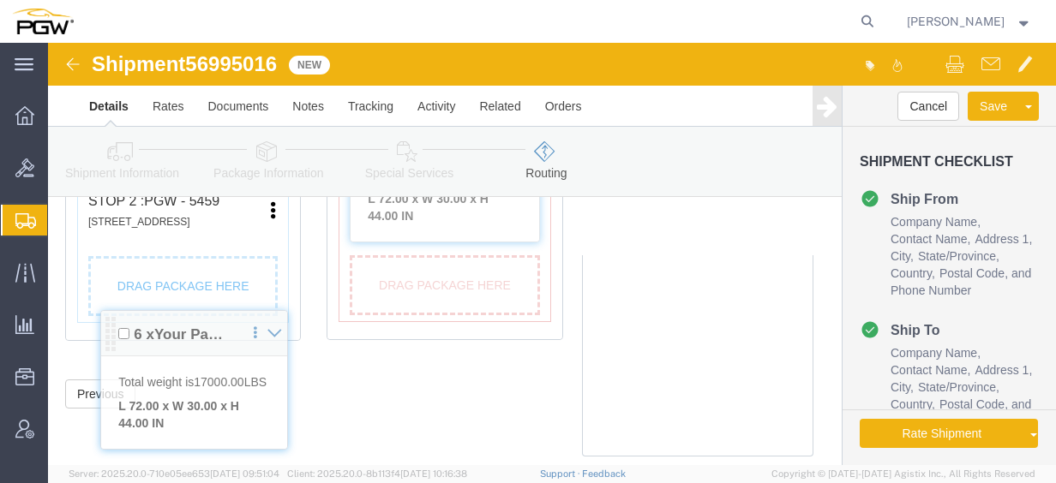
drag, startPoint x: 50, startPoint y: 348, endPoint x: 63, endPoint y: 249, distance: 100.2
click div "Pickups + Add Stop From : PGW - 5464 [STREET_ADDRESS] Edit Move to top Move to …"
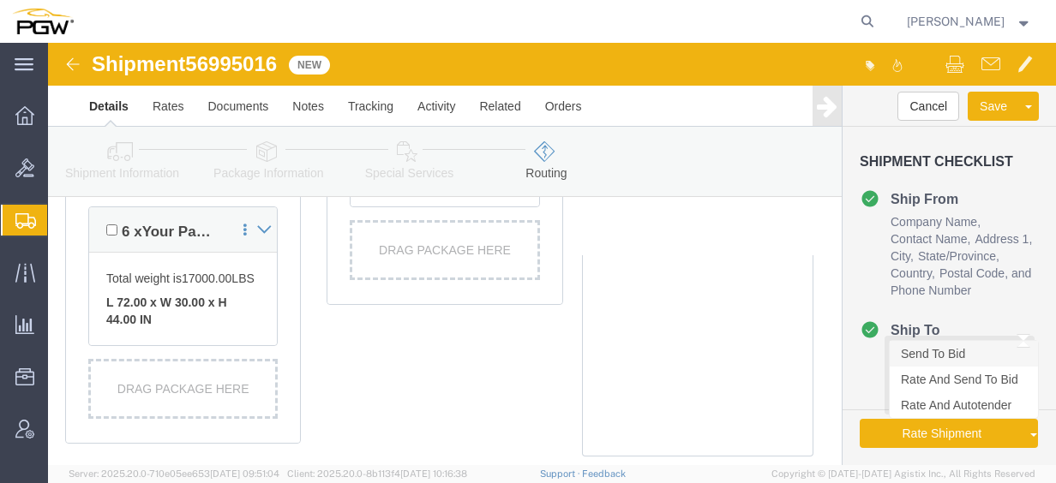
click link "Send To Bid"
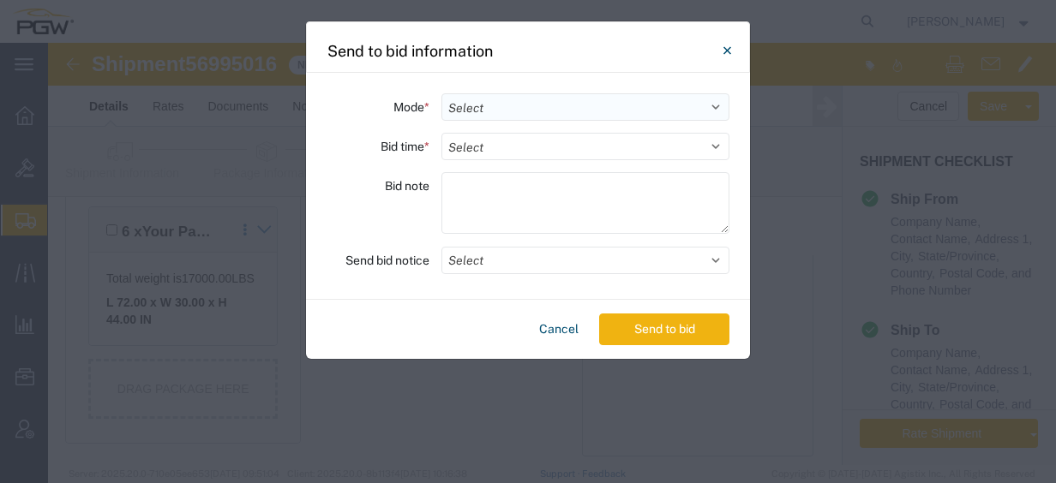
click at [516, 105] on select "Select Small Parcel Truckload Air Rail Less than Truckload Ocean Freight Multi-…" at bounding box center [585, 106] width 288 height 27
select select "TL"
click at [441, 93] on select "Select Small Parcel Truckload Air Rail Less than Truckload Ocean Freight Multi-…" at bounding box center [585, 106] width 288 height 27
click at [495, 146] on select "Select 30 Min (Rush) 1 Hour (Rush) 2 Hours (Rush) 4 Hours (Rush) 8 Hours (Rush)…" at bounding box center [585, 146] width 288 height 27
select select "20"
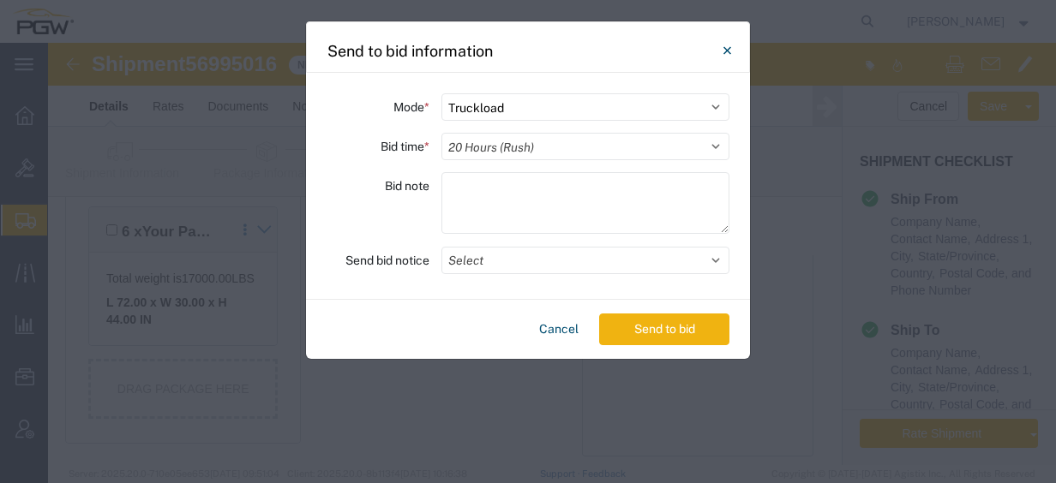
click at [441, 133] on select "Select 30 Min (Rush) 1 Hour (Rush) 2 Hours (Rush) 4 Hours (Rush) 8 Hours (Rush)…" at bounding box center [585, 146] width 288 height 27
click at [620, 265] on button "Select" at bounding box center [585, 260] width 288 height 27
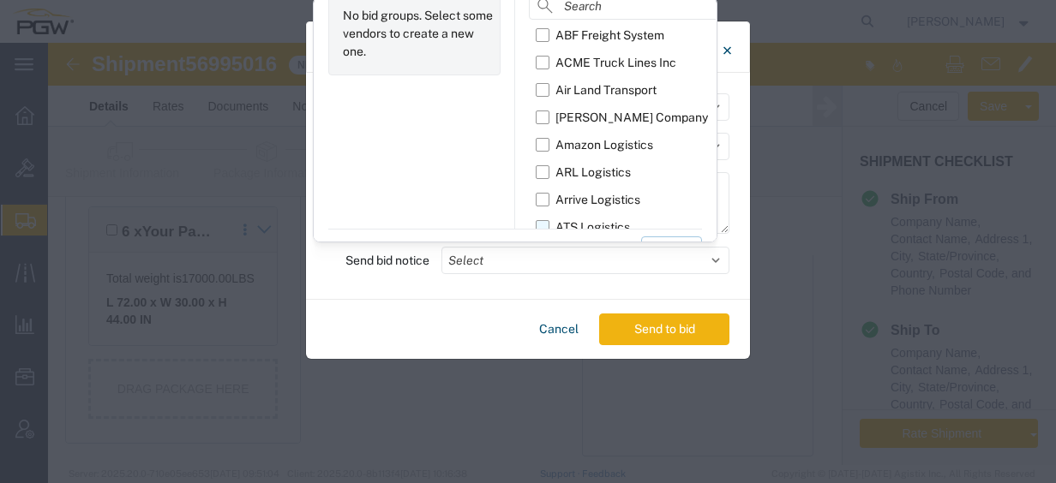
scroll to position [71, 0]
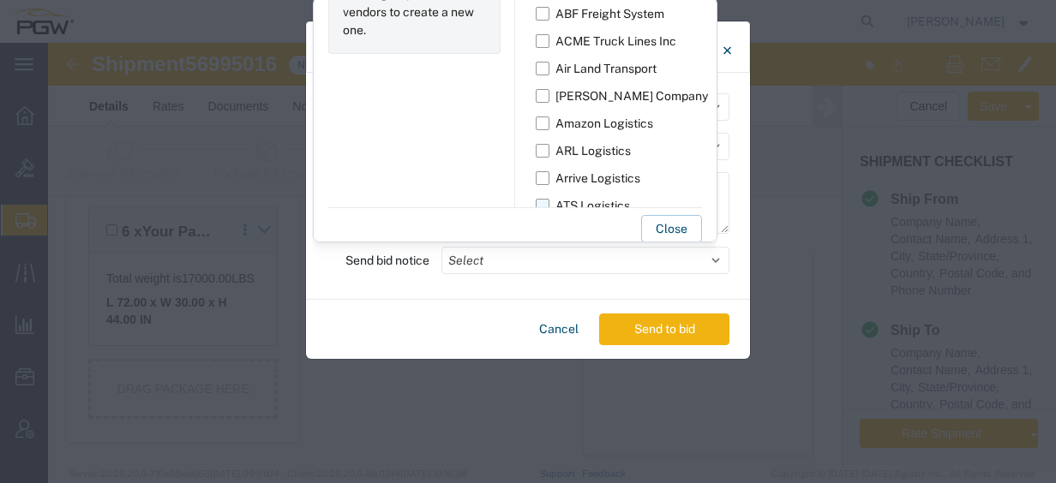
click at [542, 200] on label "ATS Logistics" at bounding box center [668, 205] width 264 height 27
click at [0, 0] on input "ATS Logistics" at bounding box center [0, 0] width 0 height 0
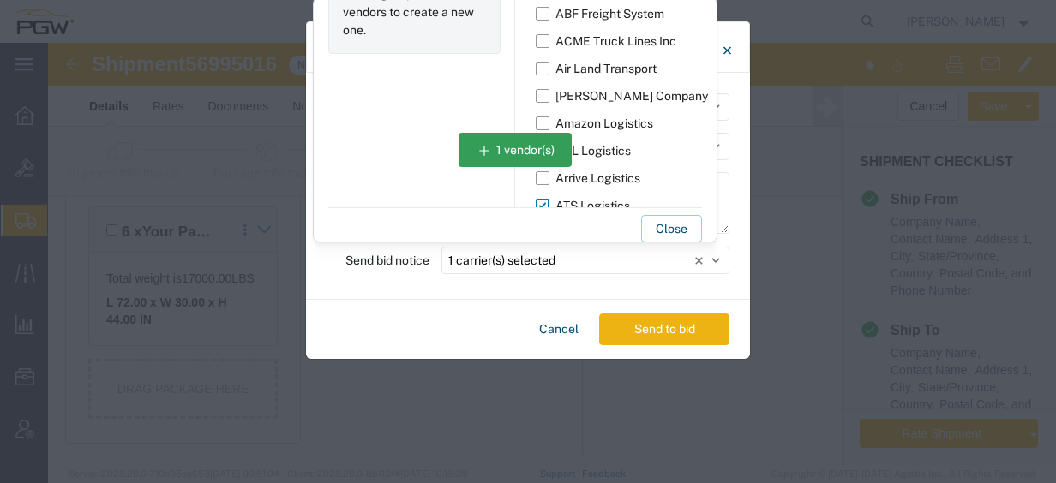
click at [634, 328] on button "Send to bid" at bounding box center [664, 330] width 130 height 32
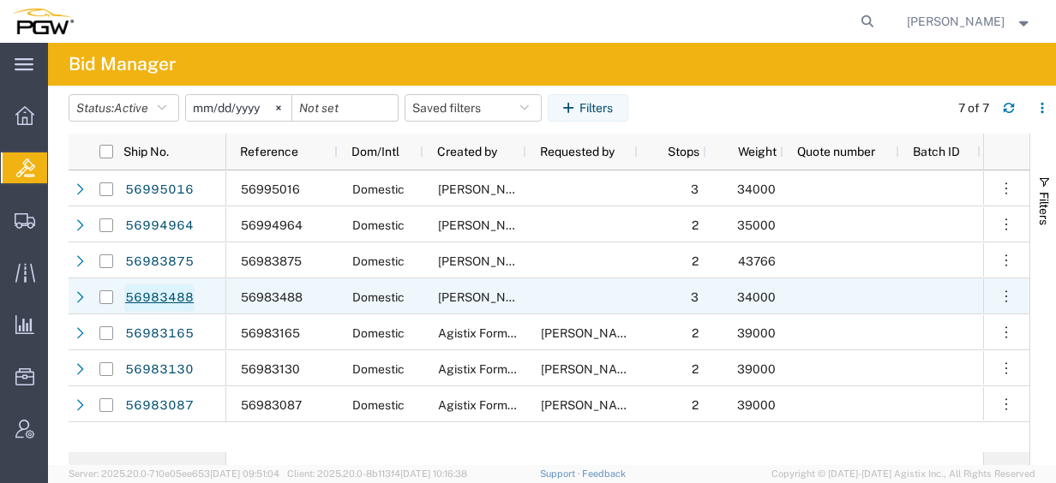
click at [185, 303] on link "56983488" at bounding box center [159, 298] width 70 height 27
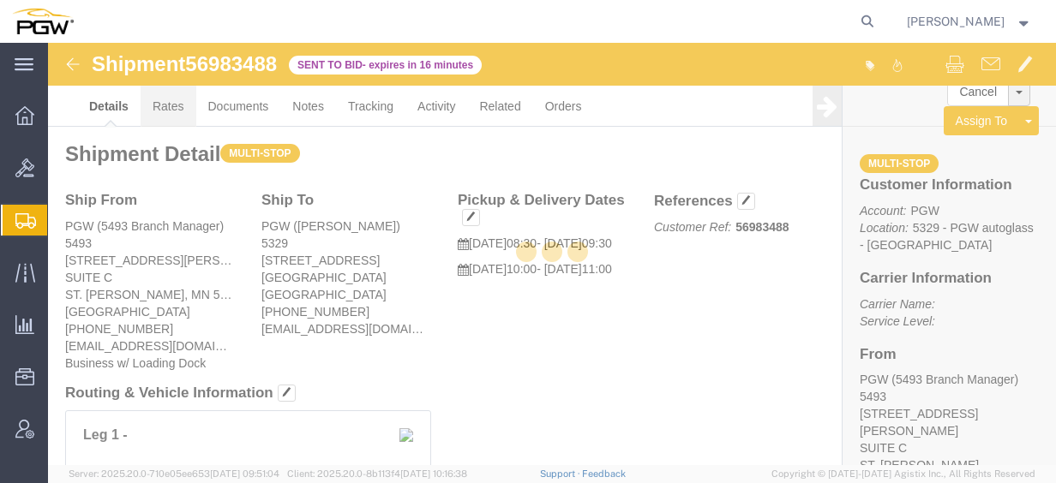
click link "Rates"
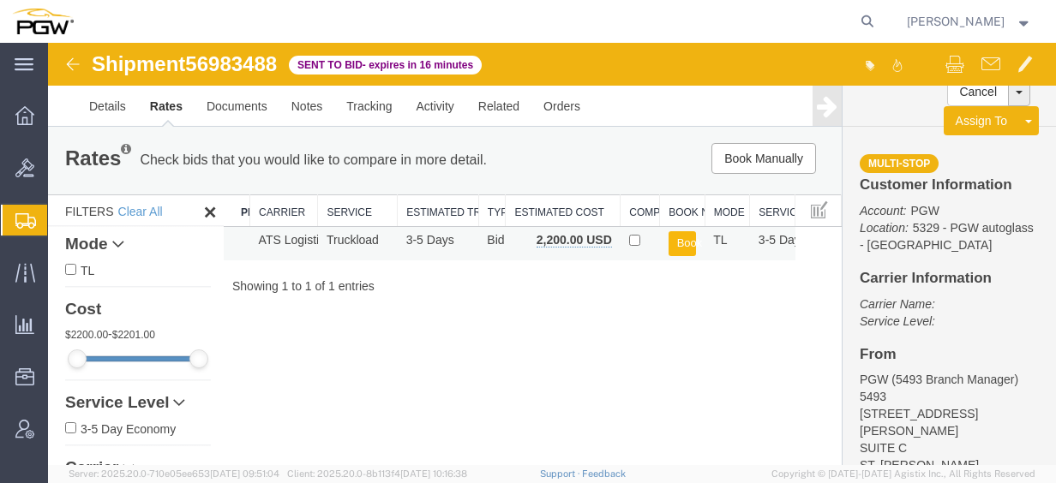
click at [679, 244] on button "Book" at bounding box center [682, 243] width 28 height 25
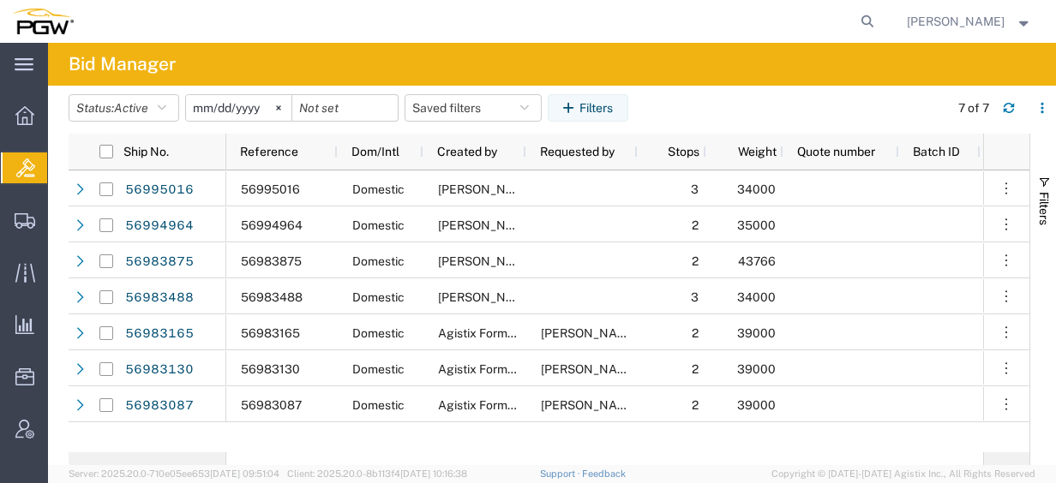
click at [878, 30] on form at bounding box center [867, 21] width 27 height 43
drag, startPoint x: 880, startPoint y: 27, endPoint x: 862, endPoint y: 21, distance: 19.3
click at [879, 27] on icon at bounding box center [867, 21] width 24 height 24
paste input "56922514"
type input "56922514"
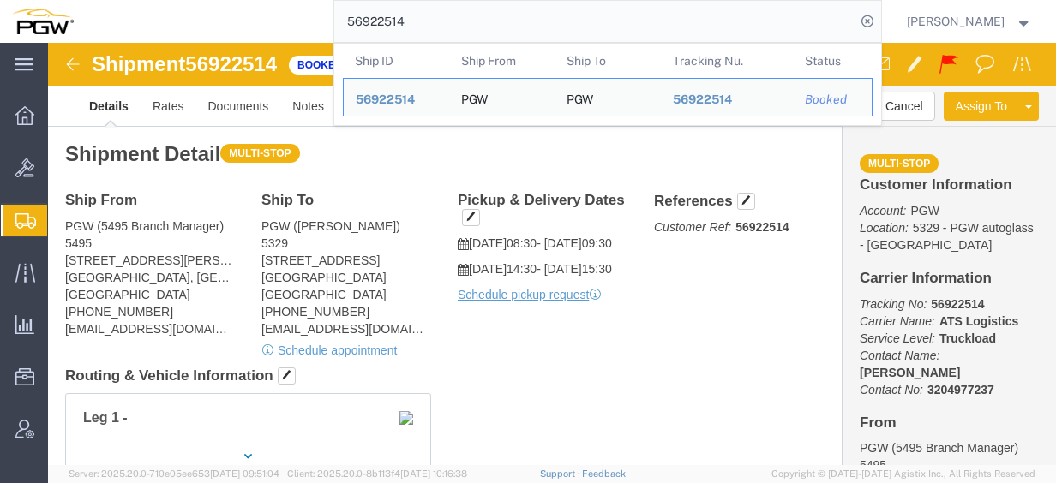
click h2 "Shipment Detail Multi-stop"
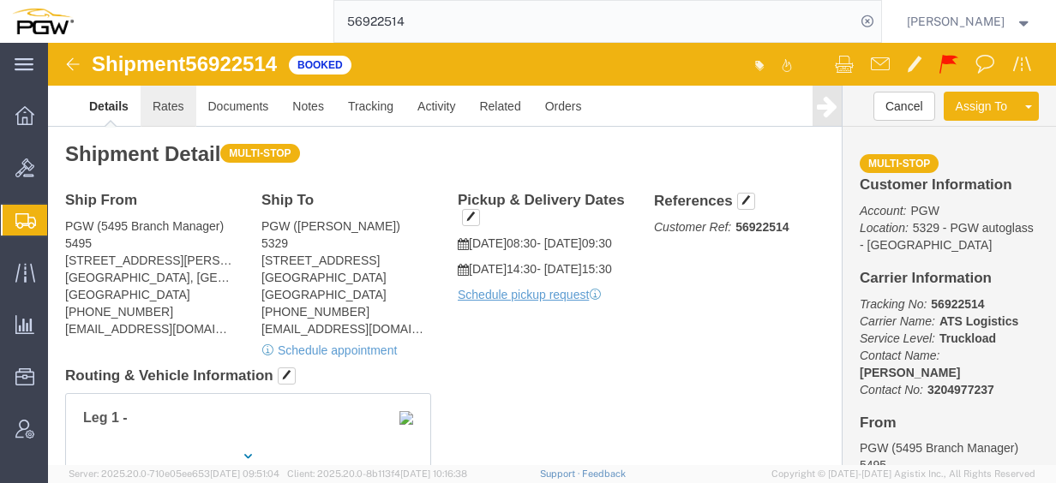
click link "Rates"
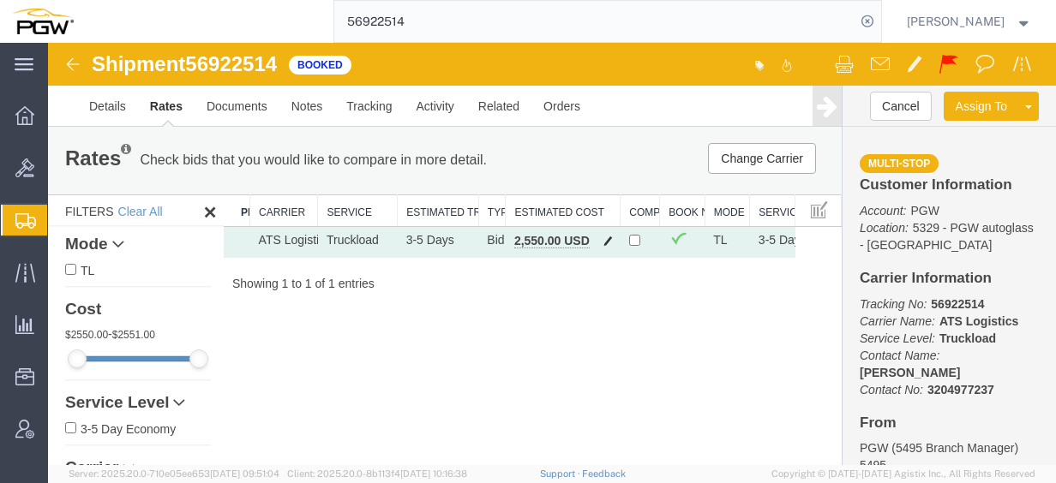
click at [604, 240] on span "button" at bounding box center [607, 241] width 9 height 12
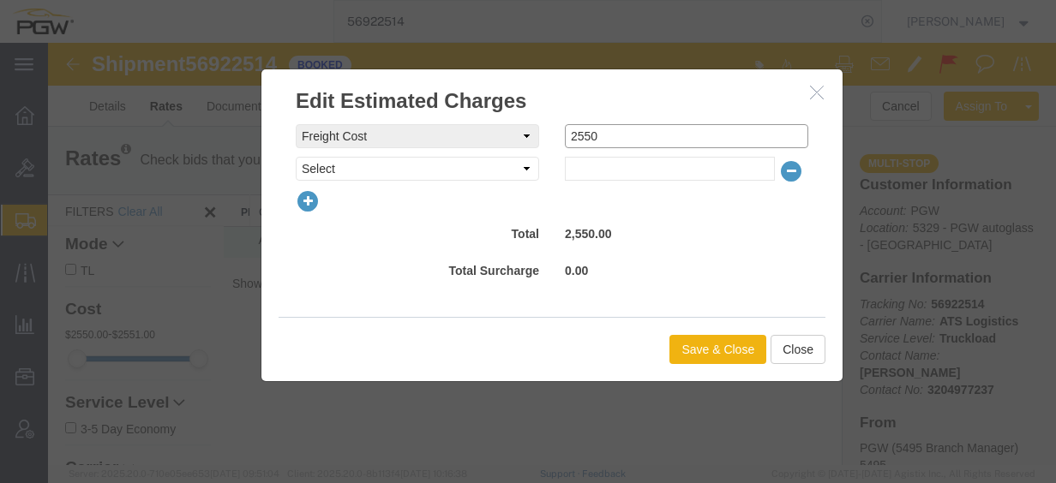
click at [524, 124] on div "freightCost Select AES Filing Accessorial Delivery Charge Additional Invoice De…" at bounding box center [552, 136] width 538 height 24
type input "2400"
click at [716, 336] on button "Save & Close" at bounding box center [717, 349] width 97 height 29
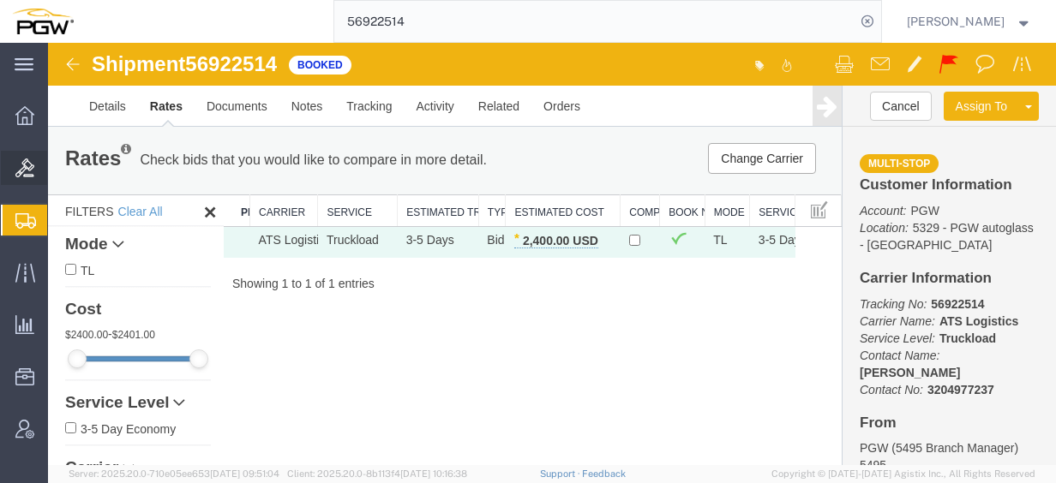
click at [59, 177] on span "Bids" at bounding box center [53, 168] width 12 height 34
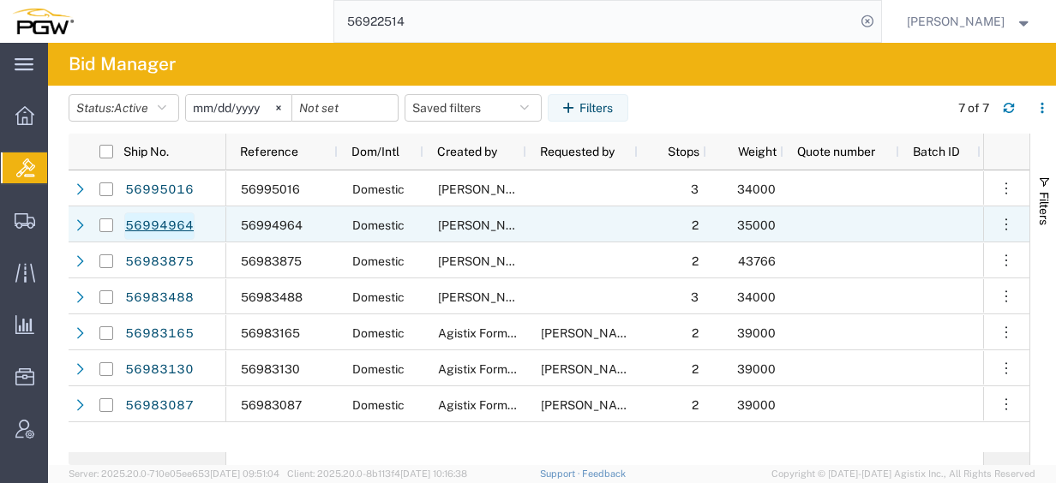
click at [189, 223] on link "56994964" at bounding box center [159, 226] width 70 height 27
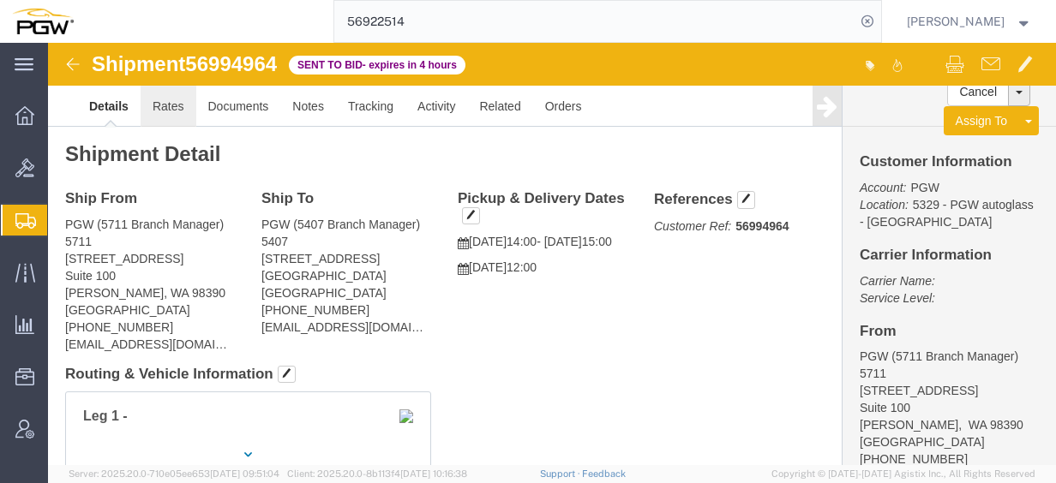
click link "Rates"
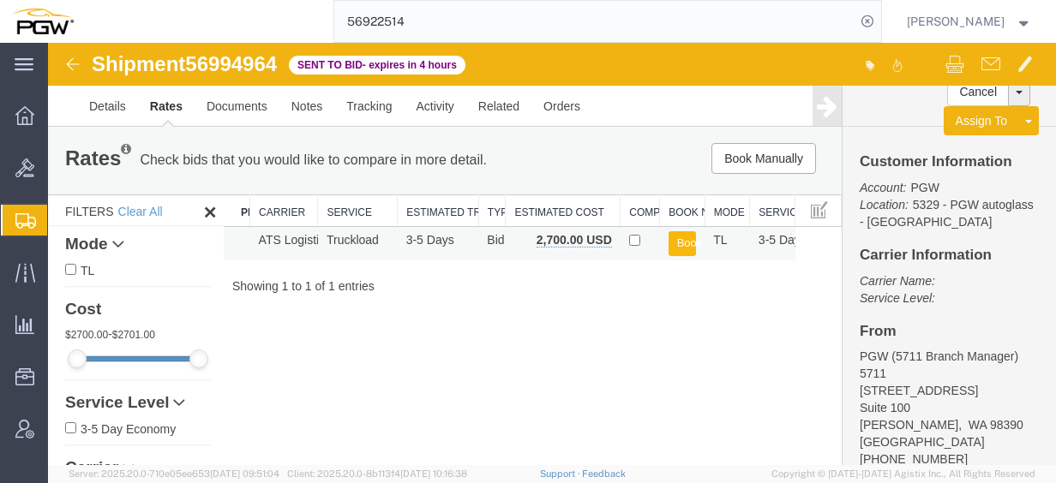
click at [679, 247] on button "Book" at bounding box center [682, 243] width 28 height 25
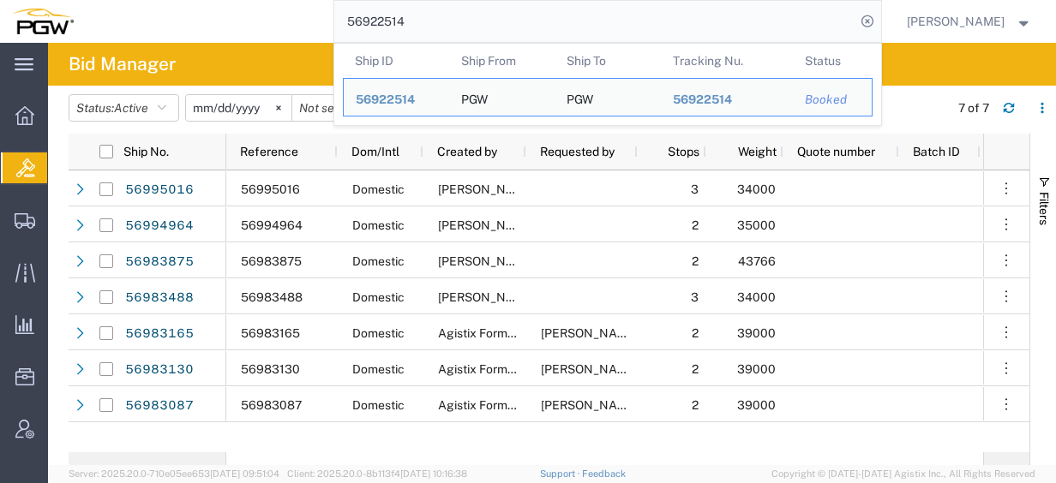
drag, startPoint x: 447, startPoint y: 26, endPoint x: 165, endPoint y: 17, distance: 282.1
click at [165, 17] on div "56922514 Ship ID Ship From Ship To Tracking Nu. Status Ship ID 56922514 Ship Fr…" at bounding box center [484, 21] width 796 height 43
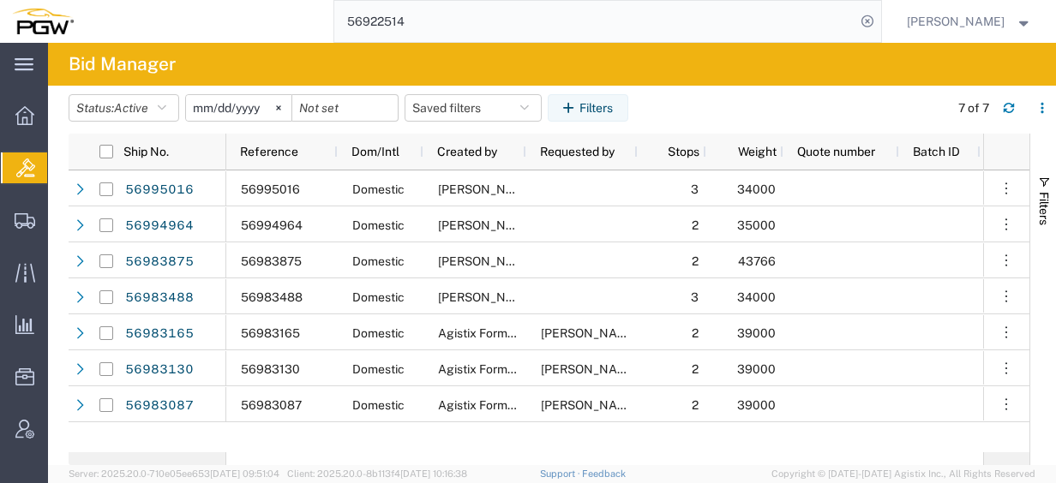
paste input "78459"
type input "56978459"
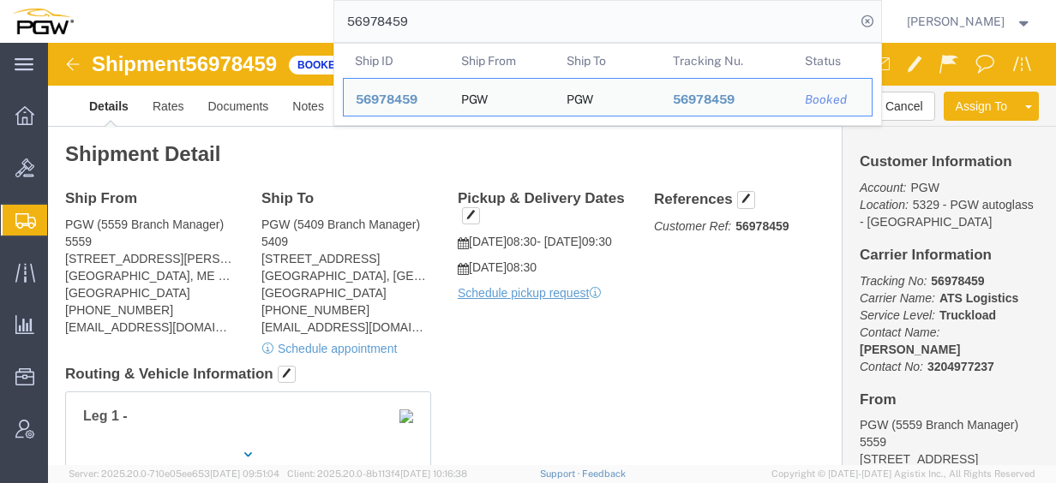
click at [0, 0] on span "Create from Template" at bounding box center [0, 0] width 0 height 0
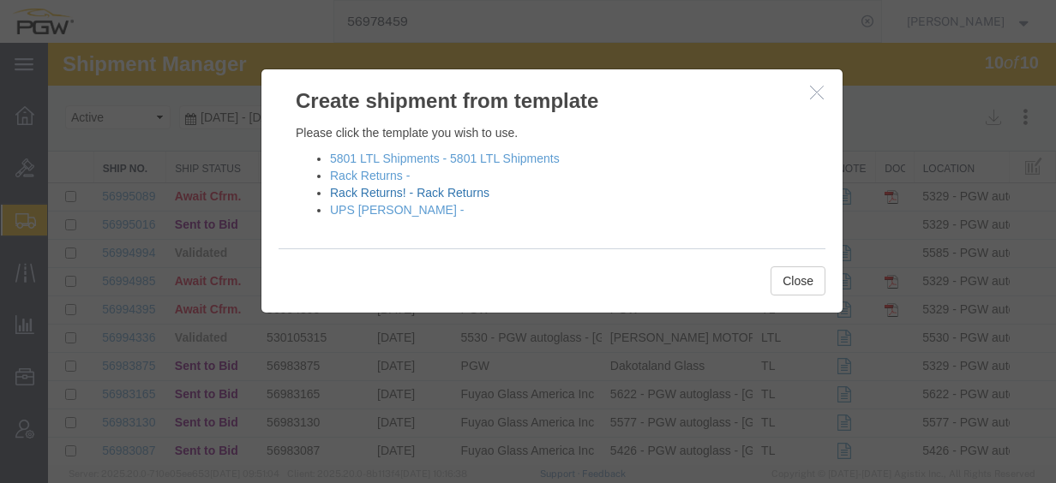
click at [458, 192] on link "Rack Returns! - Rack Returns" at bounding box center [409, 193] width 159 height 14
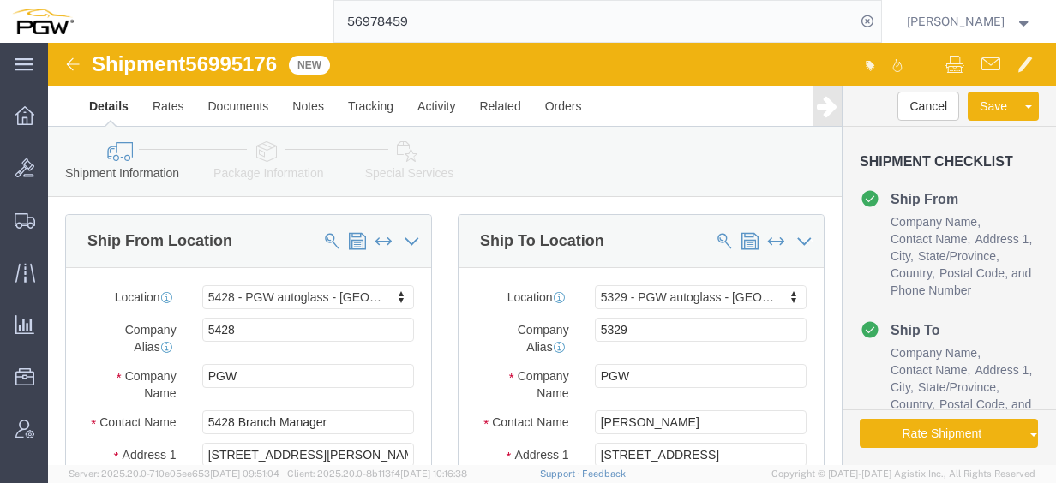
select select "28281"
select select "28253"
type input "orlando"
select select "28375"
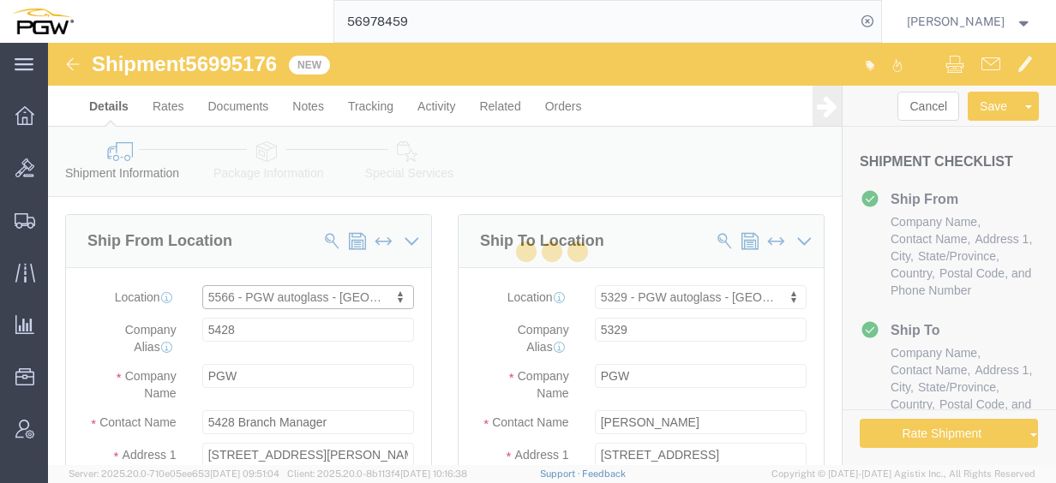
type input "5566"
type input "5566 Branch Manager"
type input "3419 W. D. Judge Dr"
type input "Build 100; Suite 120"
type input "Orlando"
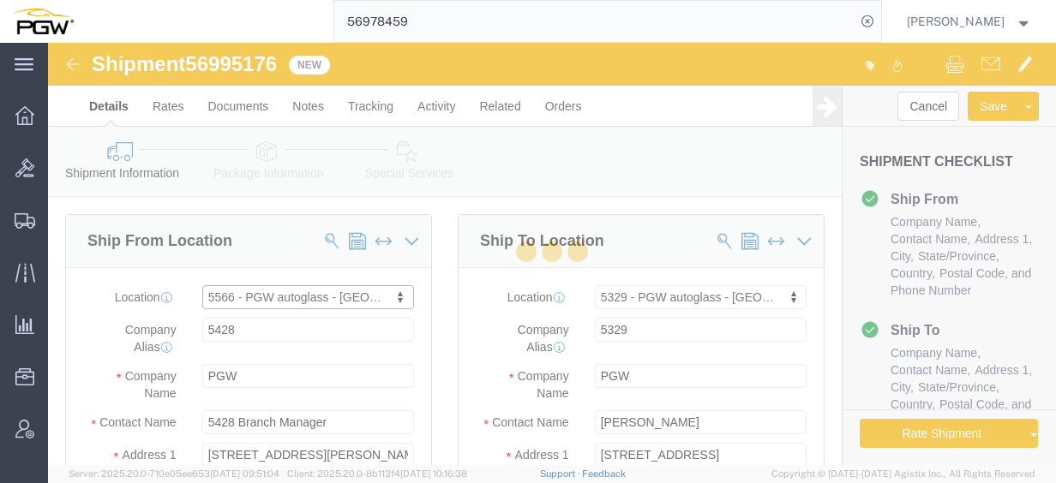
type input "32808"
type input "[PHONE_NUMBER]"
type input "[EMAIL_ADDRESS][DOMAIN_NAME]"
select select "FL"
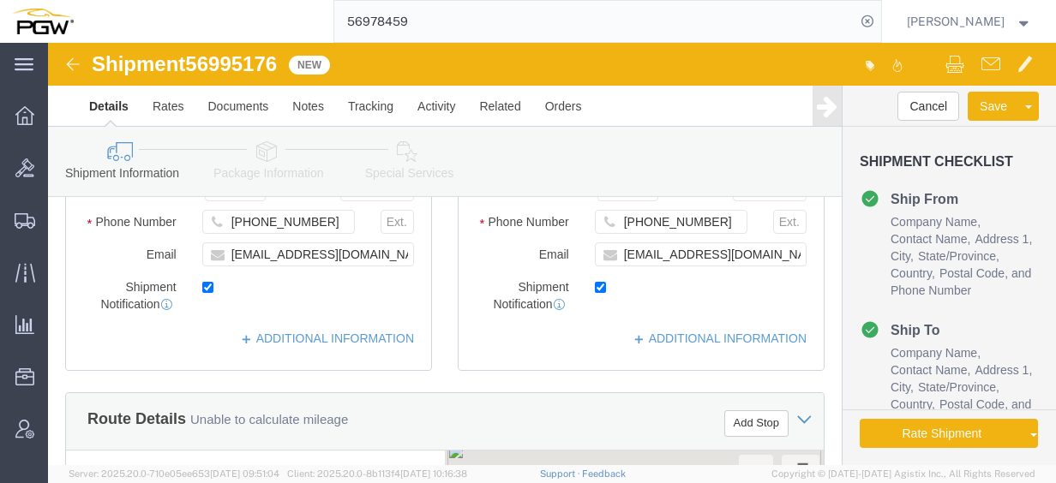
scroll to position [514, 0]
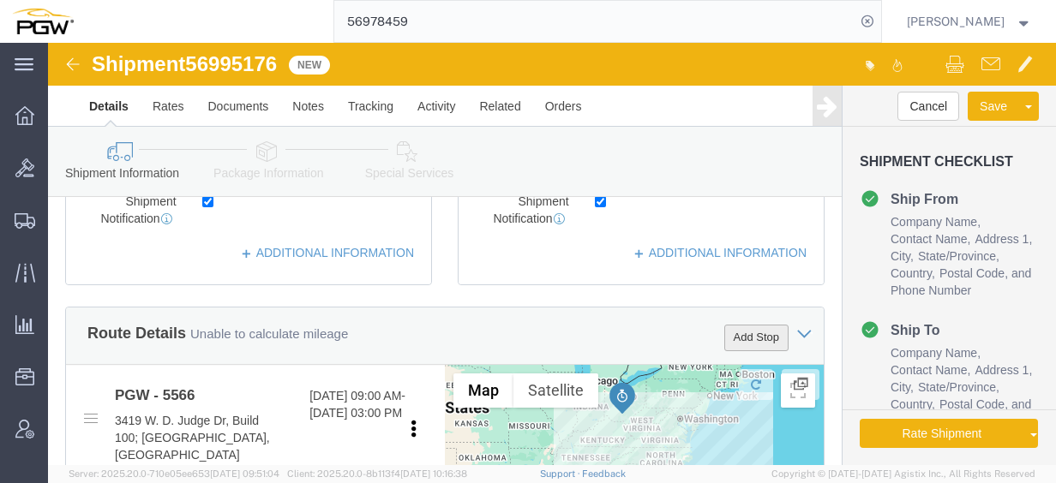
click button "Add Stop"
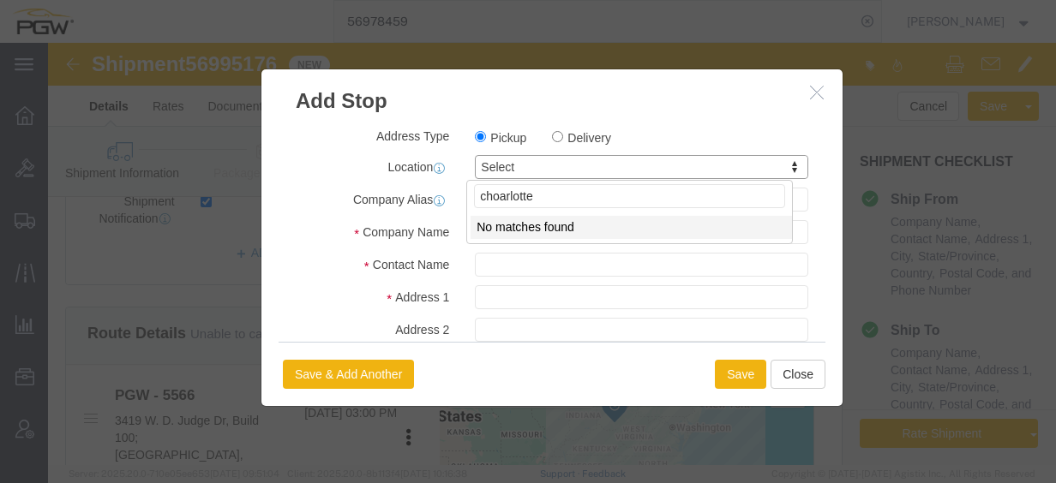
drag, startPoint x: 490, startPoint y: 147, endPoint x: 208, endPoint y: 121, distance: 283.1
click body "Shipment 56995176 New Details Rates Documents Notes Tracking Activity Related O…"
type input "charlotte"
select select "28401"
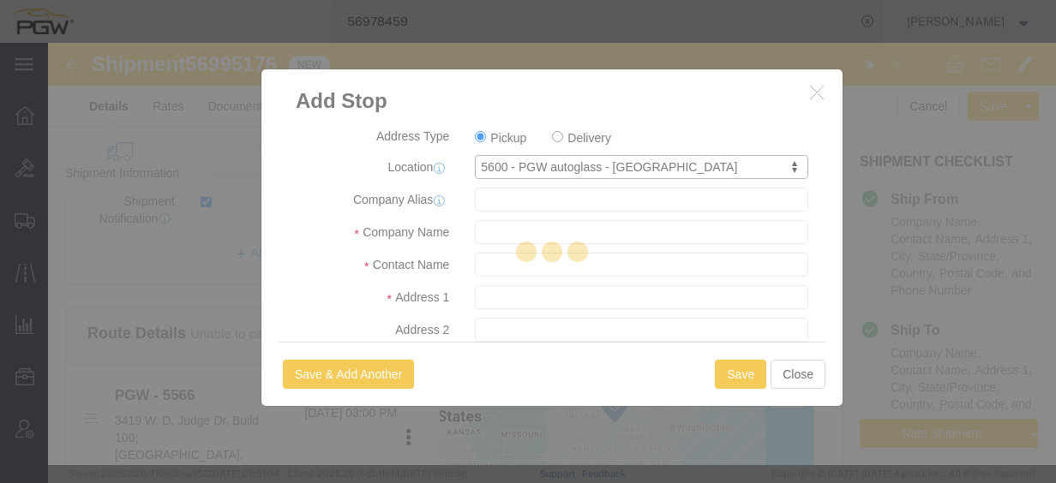
type input "5600"
type input "PGW"
type input "5600 Branch Manager"
type input "[STREET_ADDRESS]"
type input "Dock# 54"
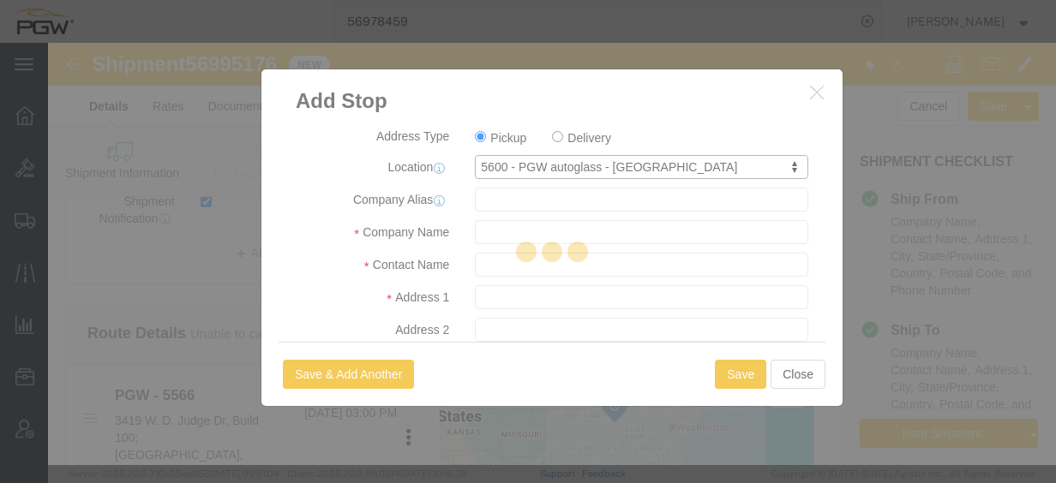
type input "Charlotte"
type input "28208"
type input "[PHONE_NUMBER]"
type input "[EMAIL_ADDRESS][DOMAIN_NAME]"
checkbox input "true"
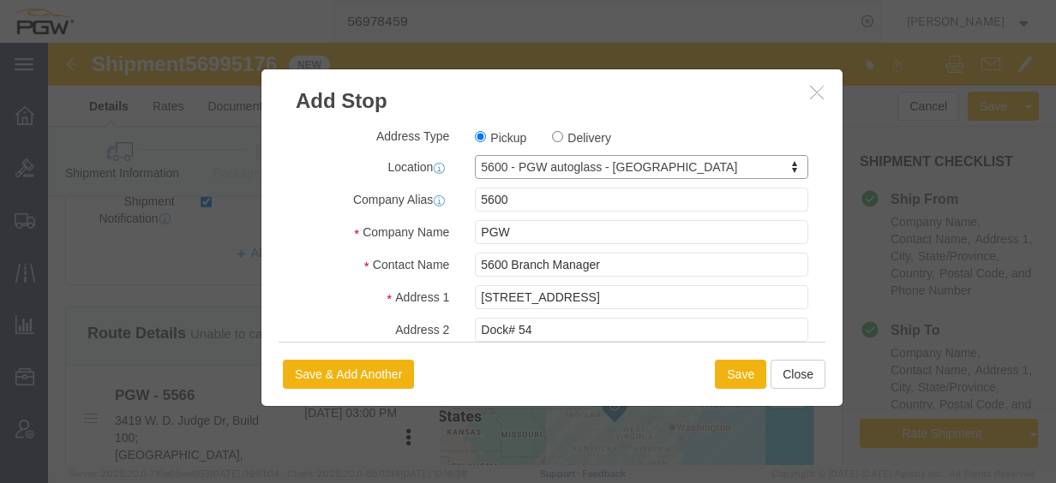
select select "NC"
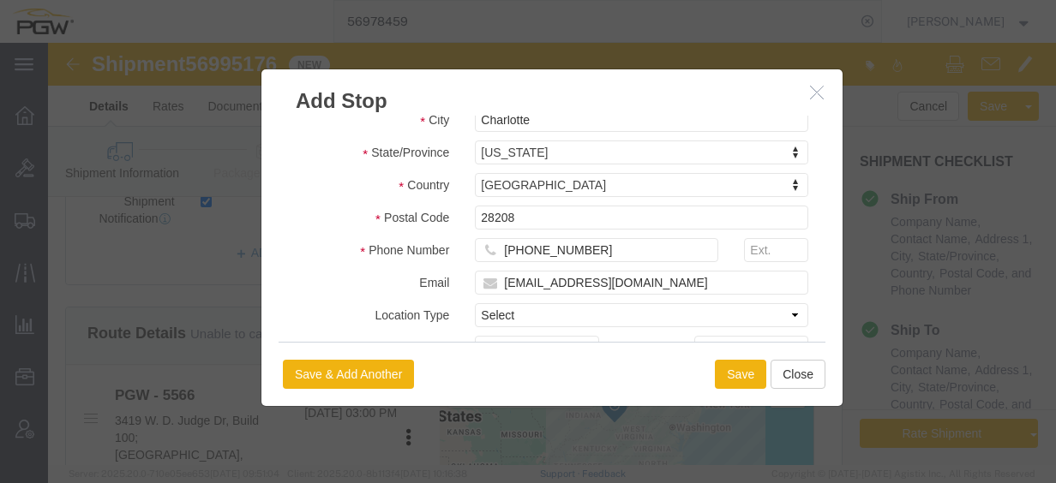
scroll to position [343, 0]
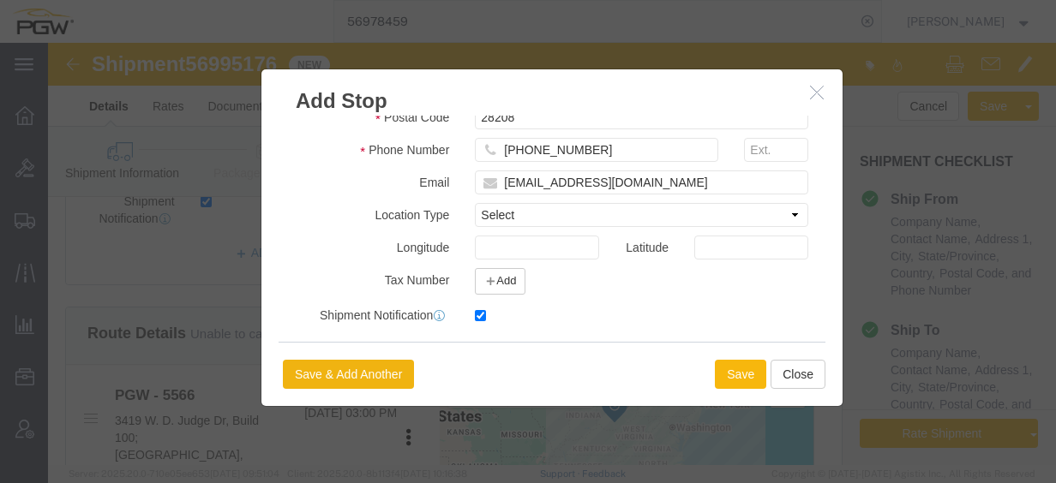
click button "Save"
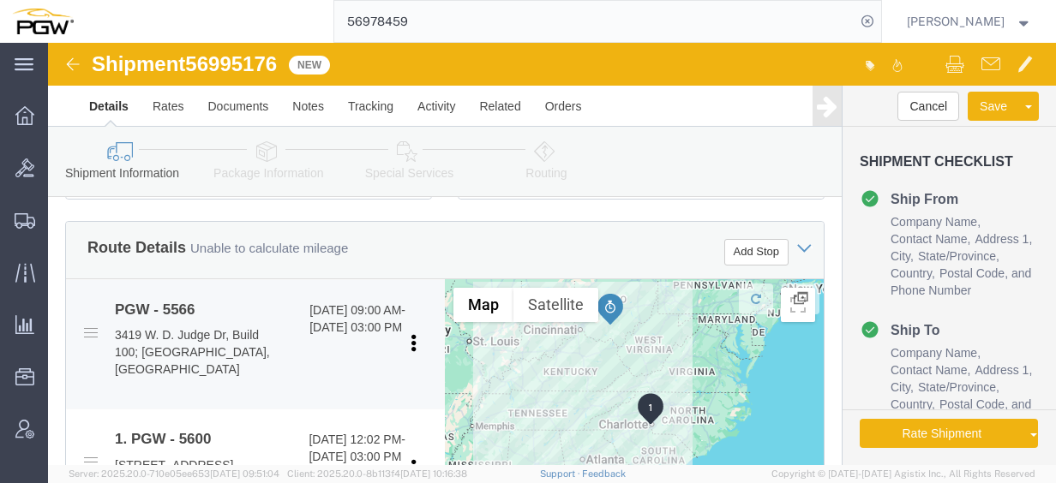
scroll to position [600, 0]
click link "Edit"
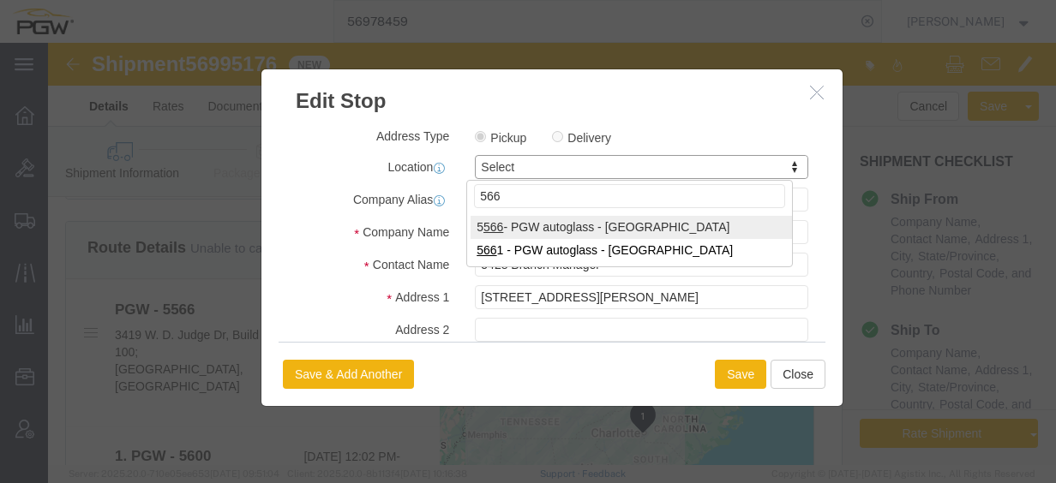
type input "566"
select select "28375"
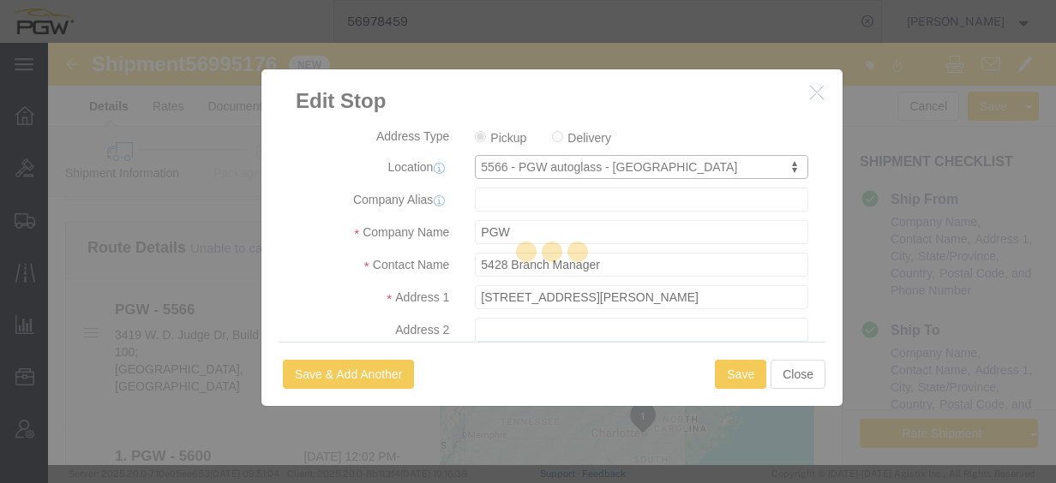
type input "5566"
type input "5566 Branch Manager"
type input "3419 W. D. Judge Dr"
type input "Build 100; Suite 120"
type input "Orlando"
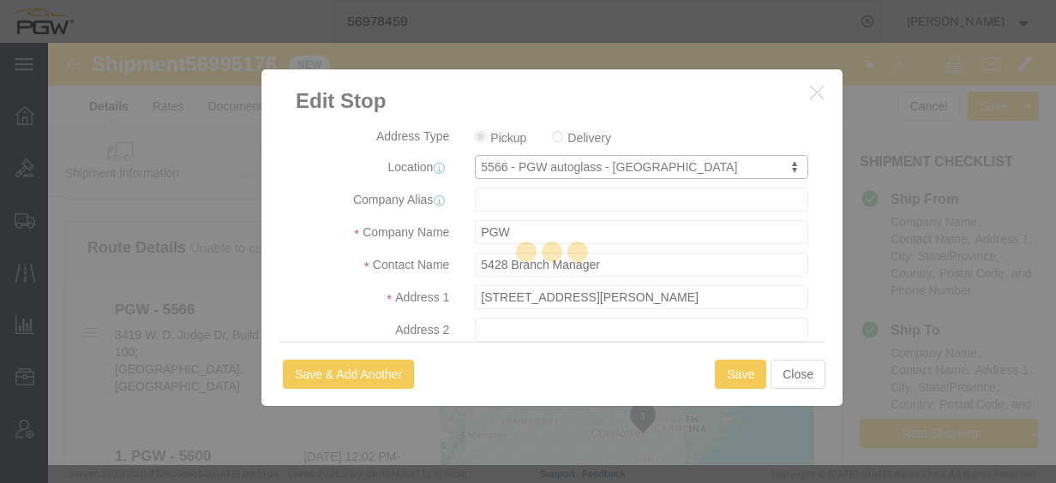
type input "32808"
type input "[PHONE_NUMBER]"
type input "[EMAIL_ADDRESS][DOMAIN_NAME]"
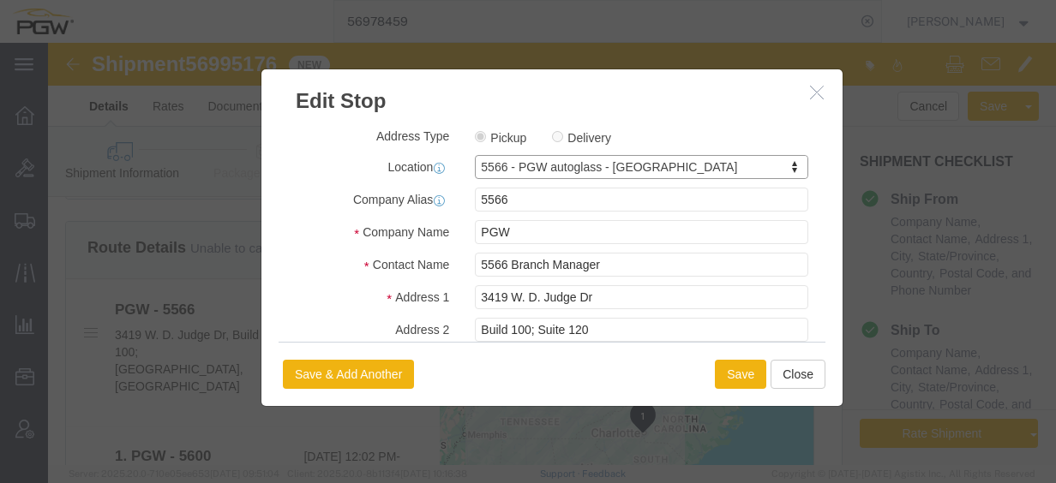
select select "FL"
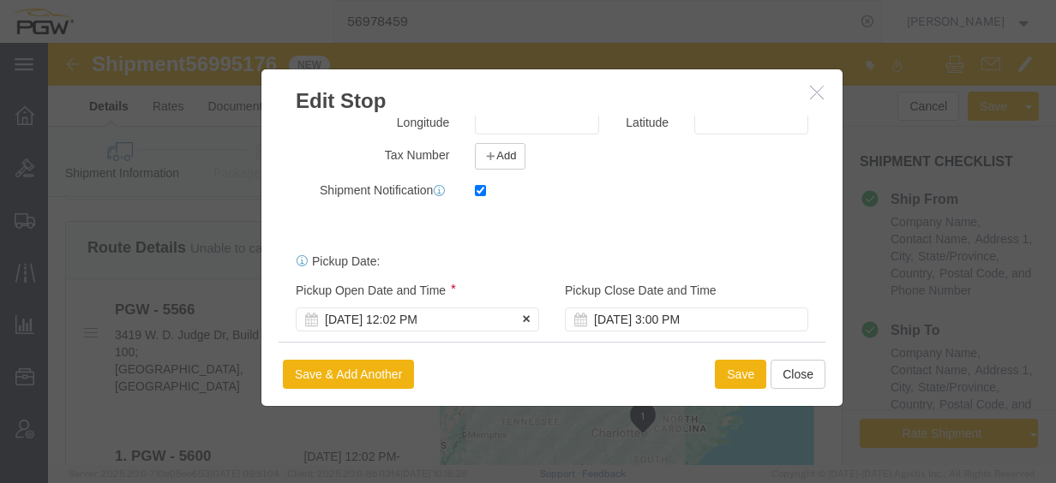
scroll to position [487, 0]
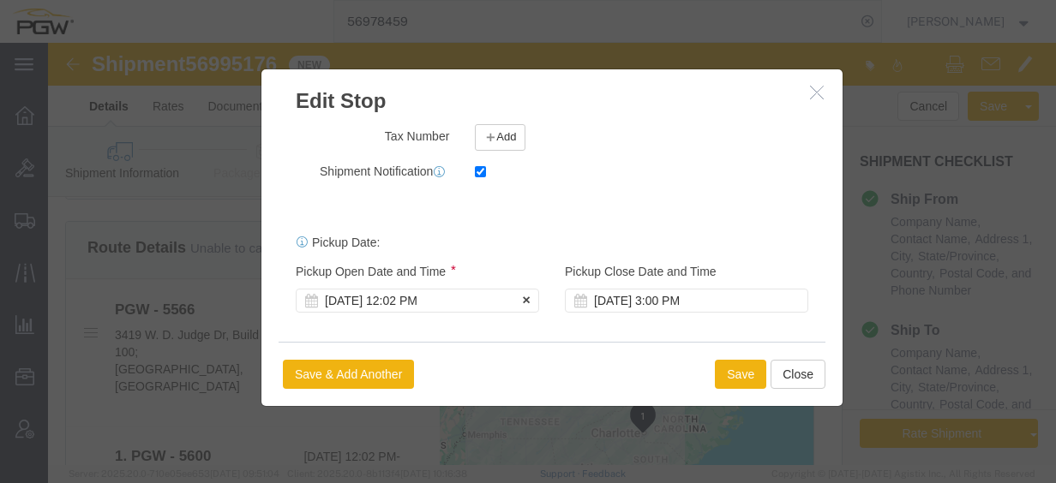
click div "[DATE] 12:02 PM"
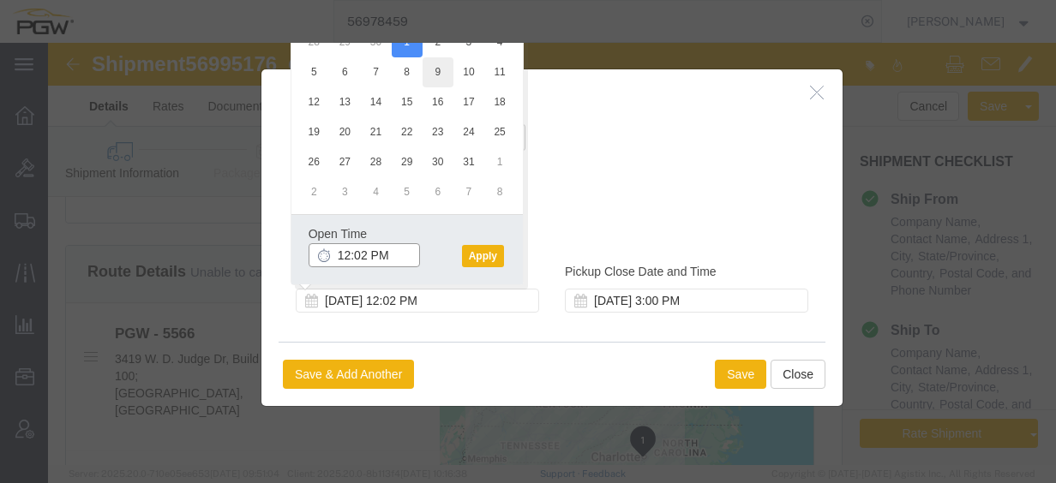
scroll to position [514, 0]
click input "12:02 PM"
type input "7:30 am"
click button "Apply"
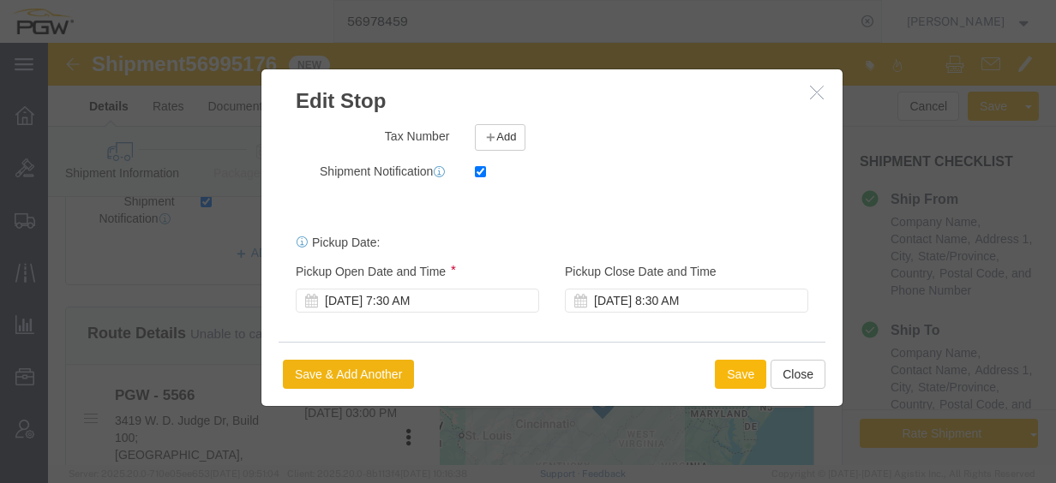
click button "Save"
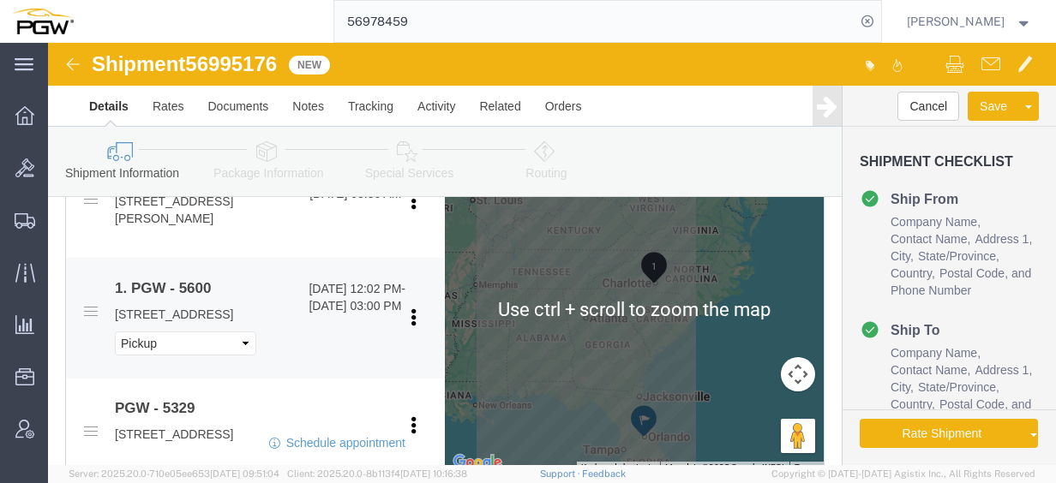
scroll to position [771, 0]
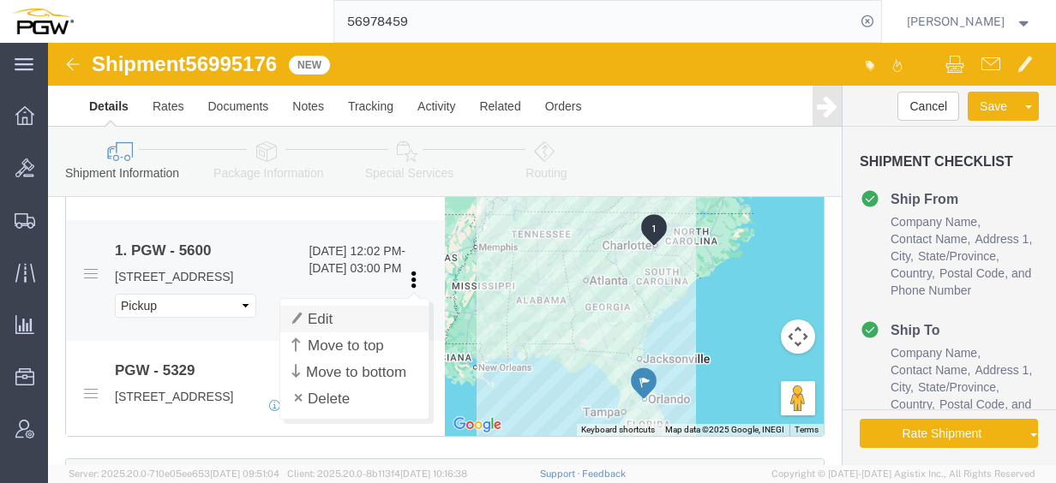
click link "Edit"
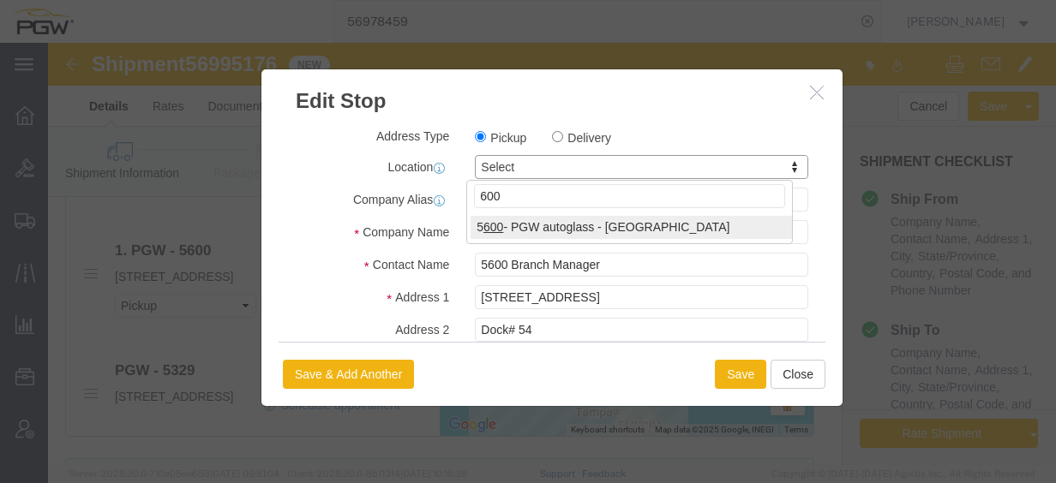
type input "600"
select select "28401"
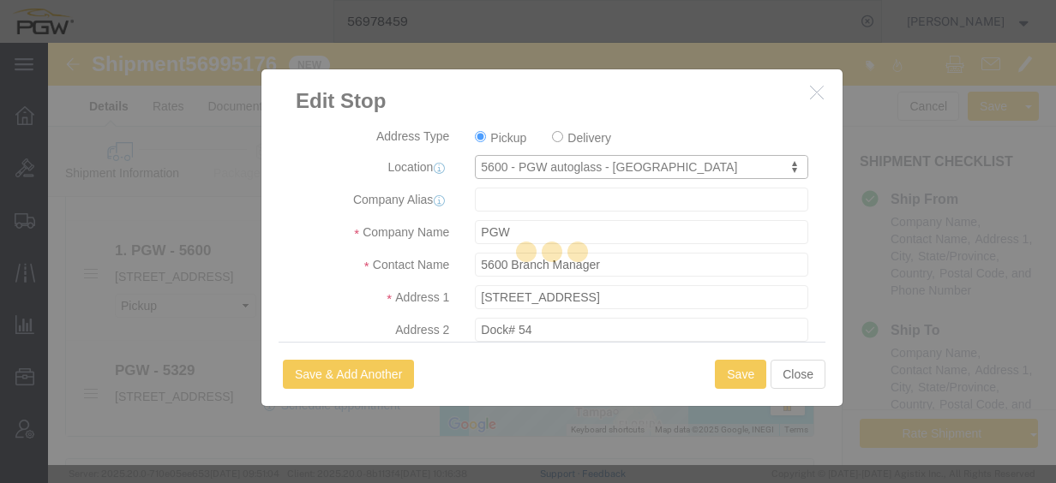
type input "5600"
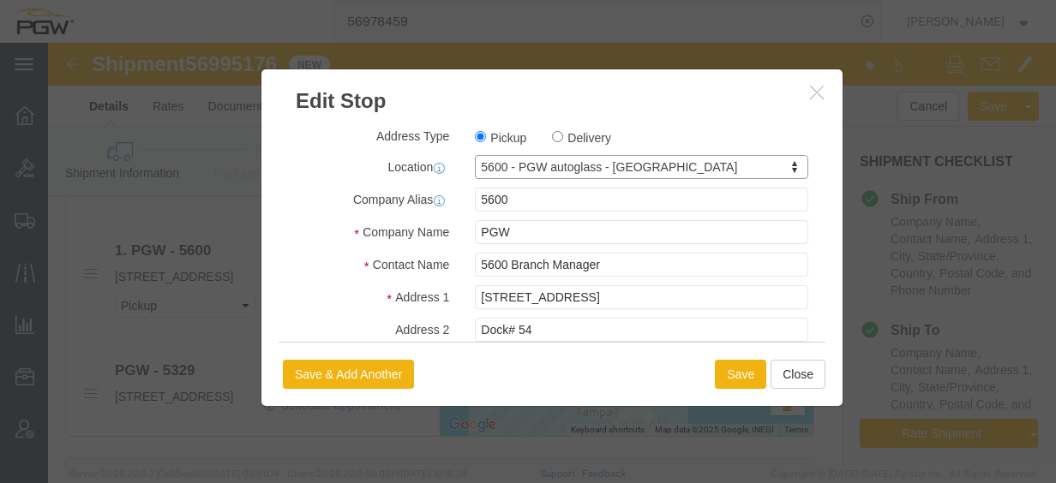
select select "NC"
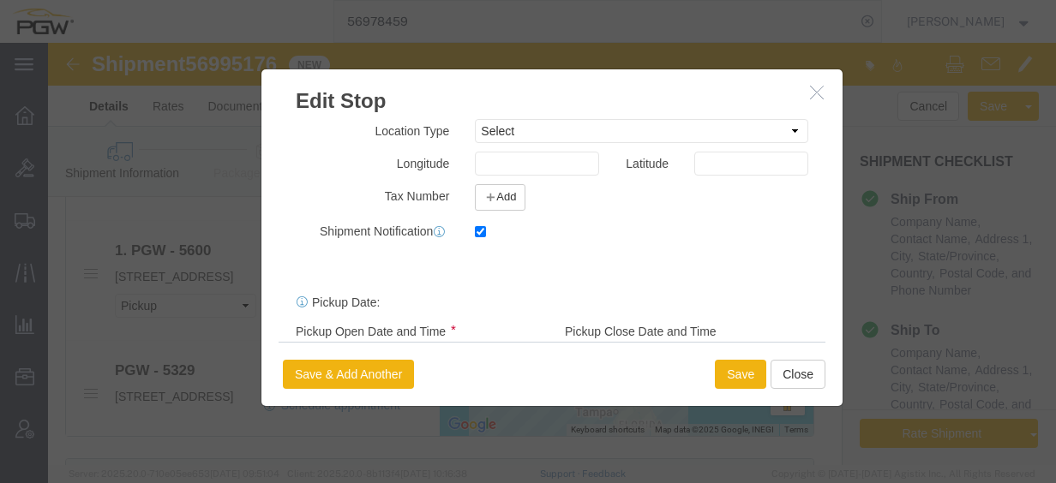
scroll to position [487, 0]
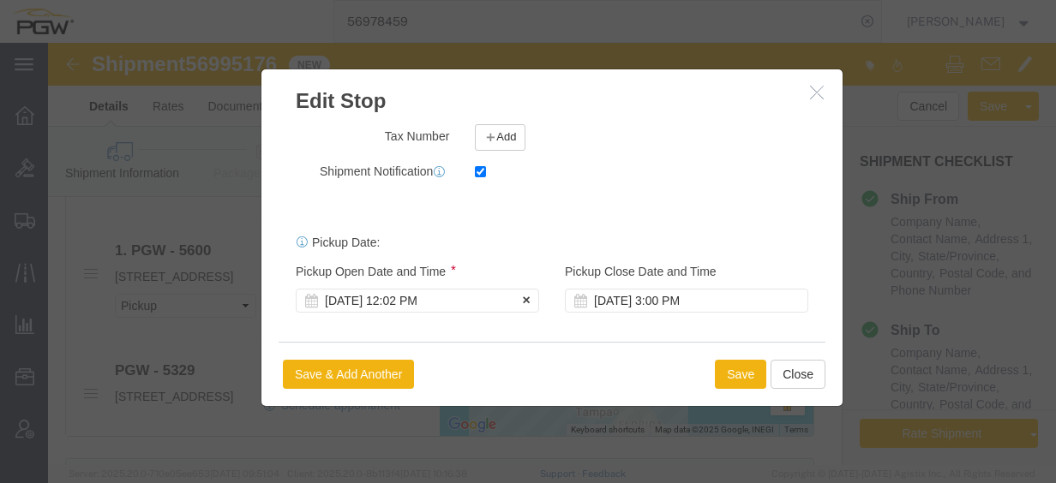
click div "[DATE] 12:02 PM"
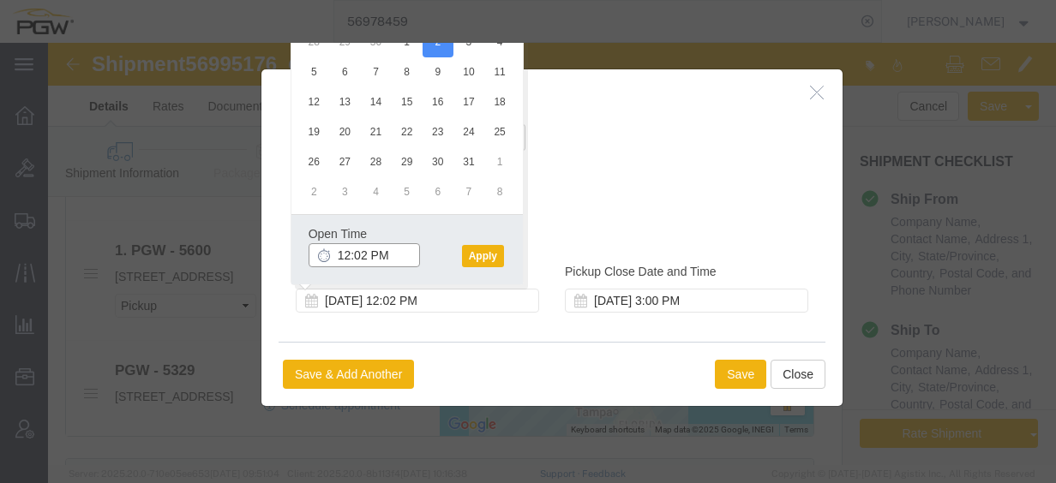
click input "12:02 PM"
type input "2:30 PM"
click button "Apply"
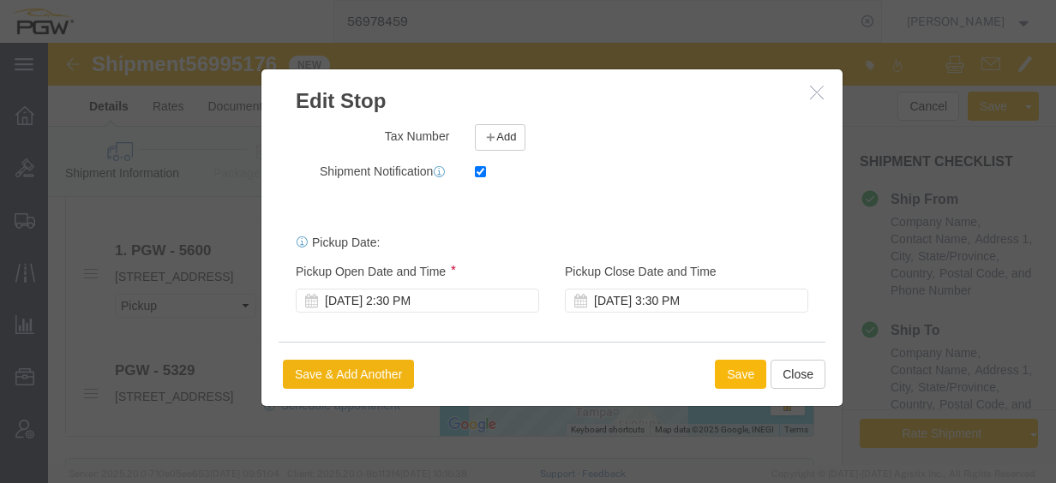
click button "Save"
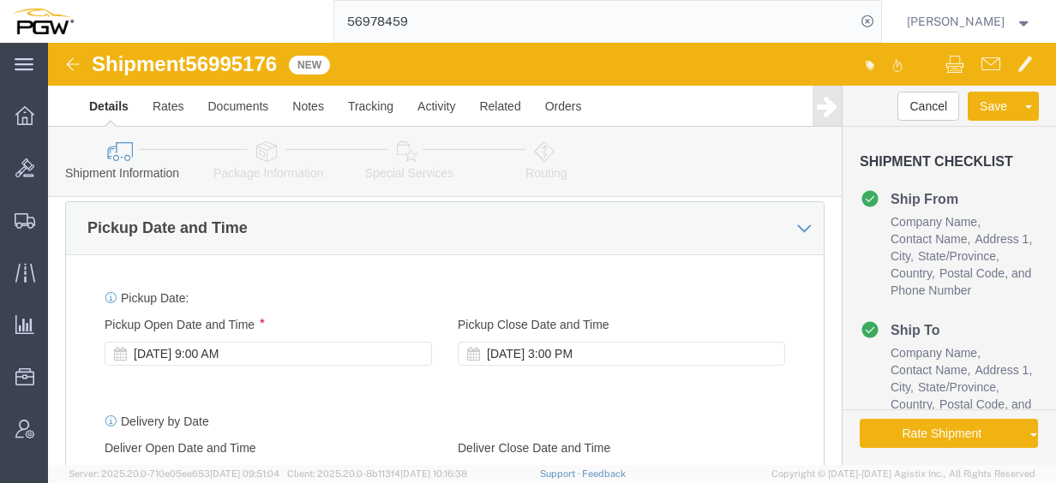
click div "[DATE] 9:00 AM"
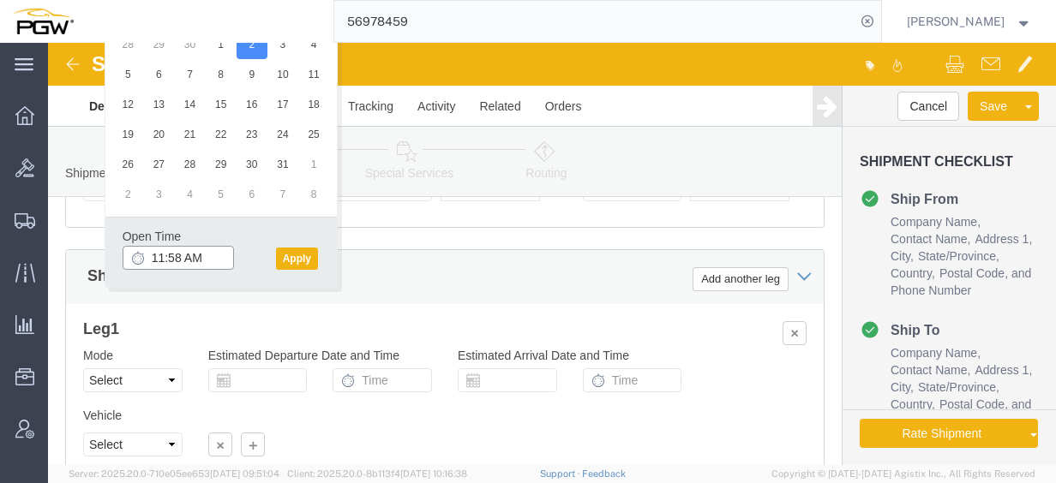
click input "11:58 AM"
type input "7:30 AM"
click button "Apply"
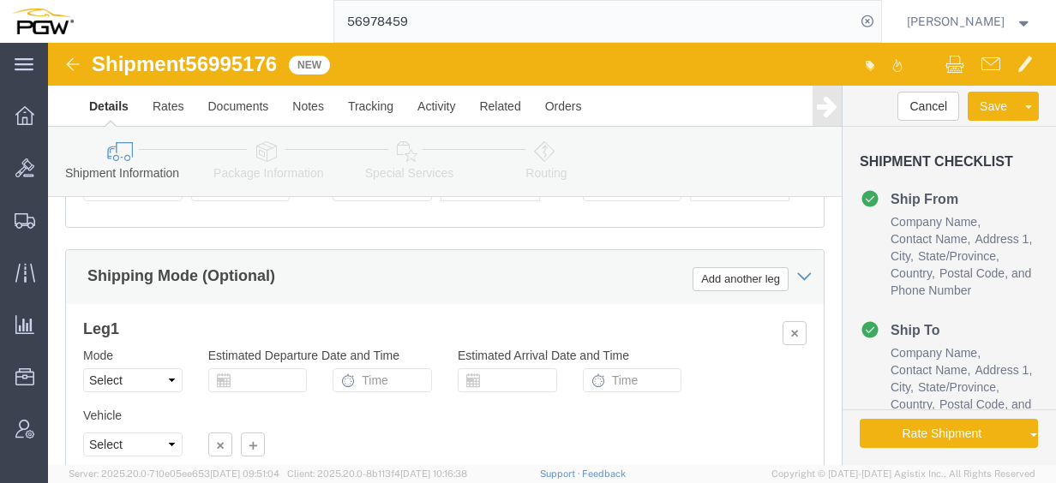
click span "56995176"
copy span "56995176"
click input "54833650"
drag, startPoint x: 204, startPoint y: 190, endPoint x: 159, endPoint y: 198, distance: 45.2
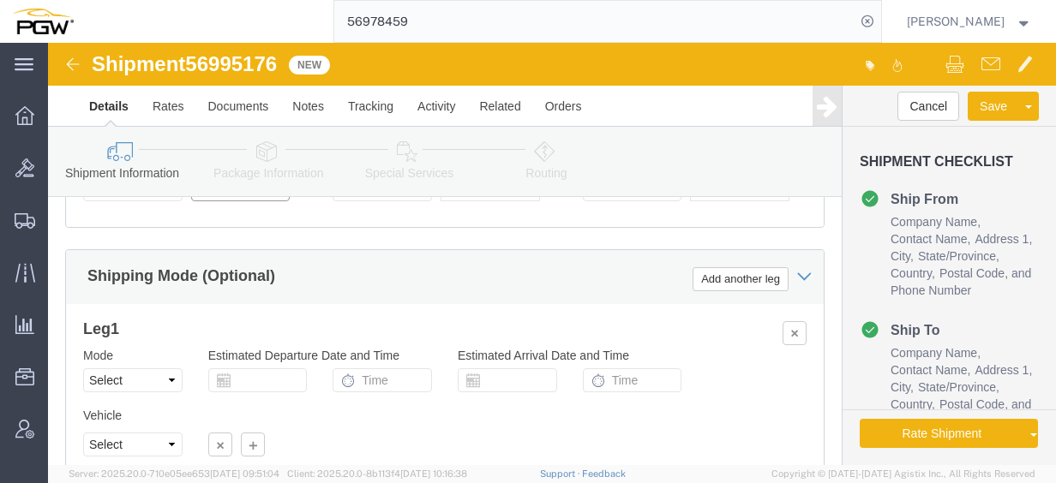
click div "Select Account Type Activity ID Airline Appointment Number ASN Batch Request # …"
paste input "6995176"
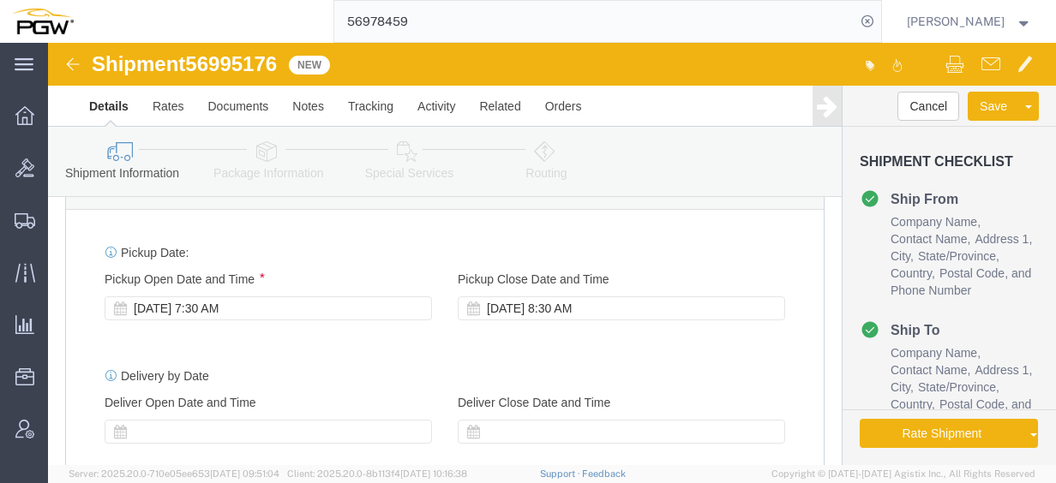
scroll to position [967, 0]
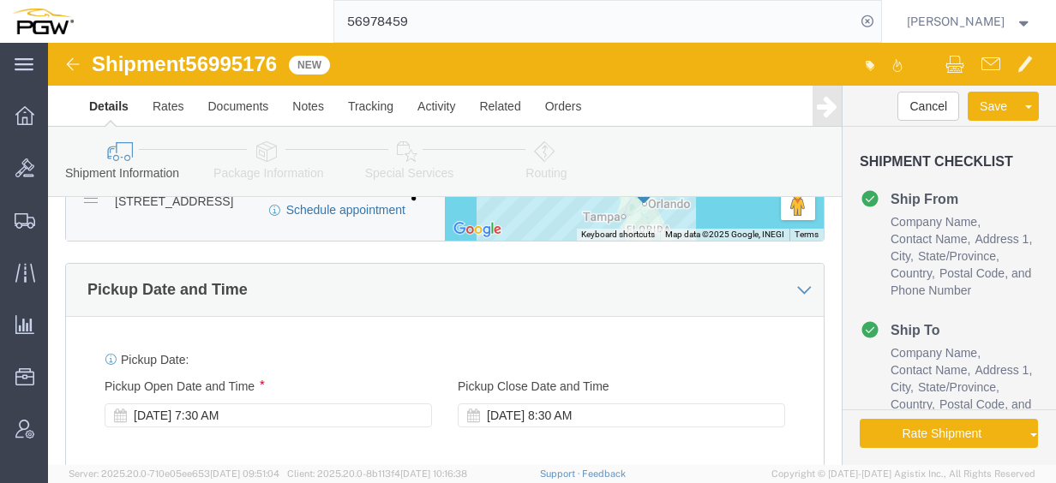
type input "56995176"
click link "Schedule appointment"
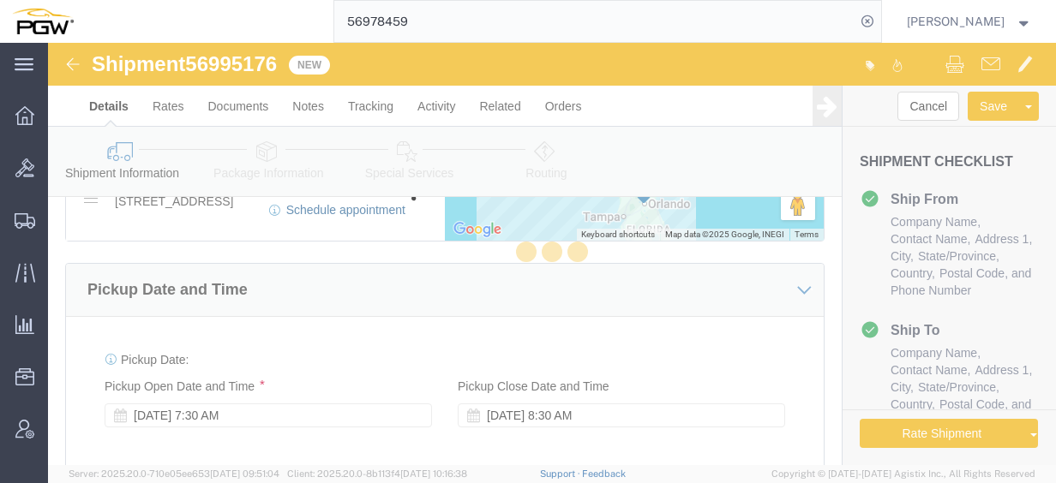
type input "delivery 56995176"
type input "[DATE]"
type input "9:30 AM"
type input "56995176"
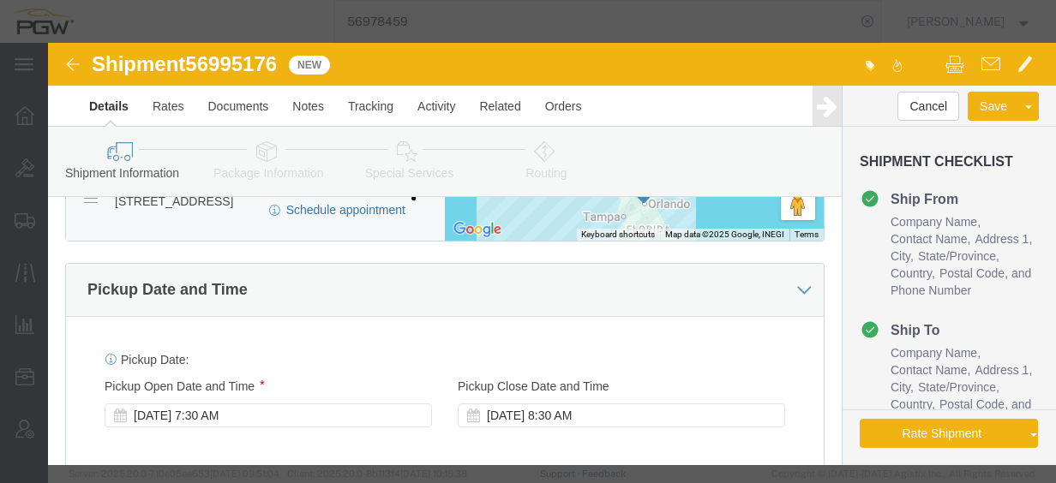
select select
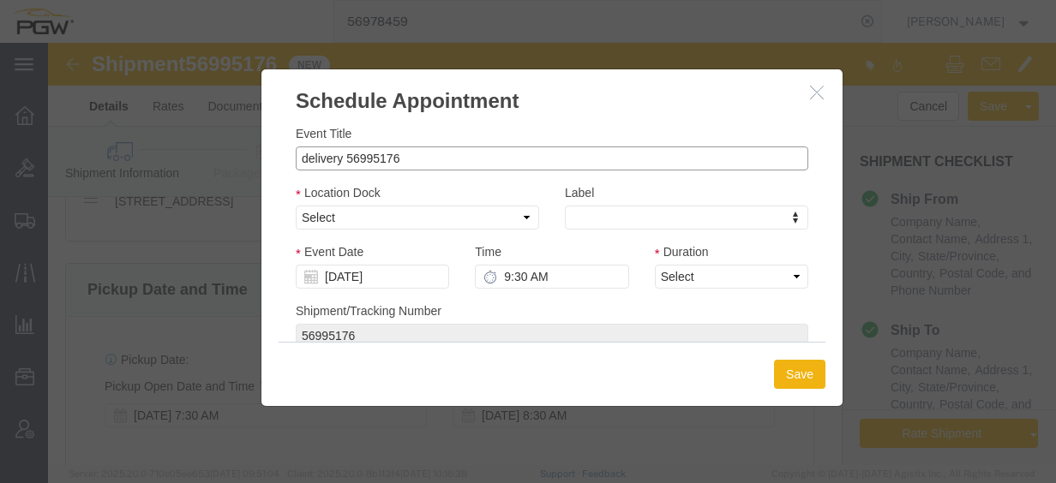
drag, startPoint x: 292, startPoint y: 115, endPoint x: 189, endPoint y: 105, distance: 104.2
click div "Schedule Appointment Event Title delivery 56995176 Location Dock Select Glass L…"
click input "56995176"
type input "56995176 - [GEOGRAPHIC_DATA] / [GEOGRAPHIC_DATA]"
click select "Select Glass LTL Sundries Outbound Racks"
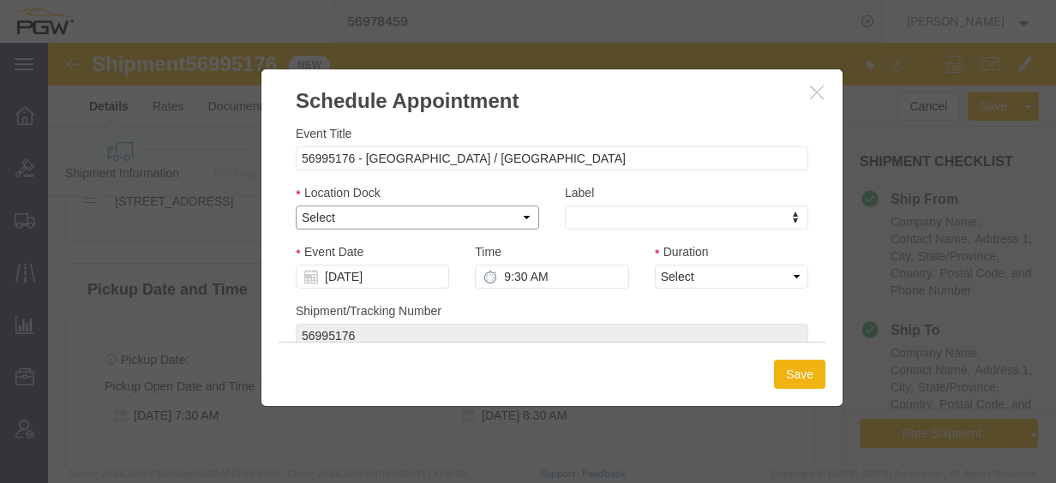
select select "3"
click select "Select Glass LTL Sundries Outbound Racks"
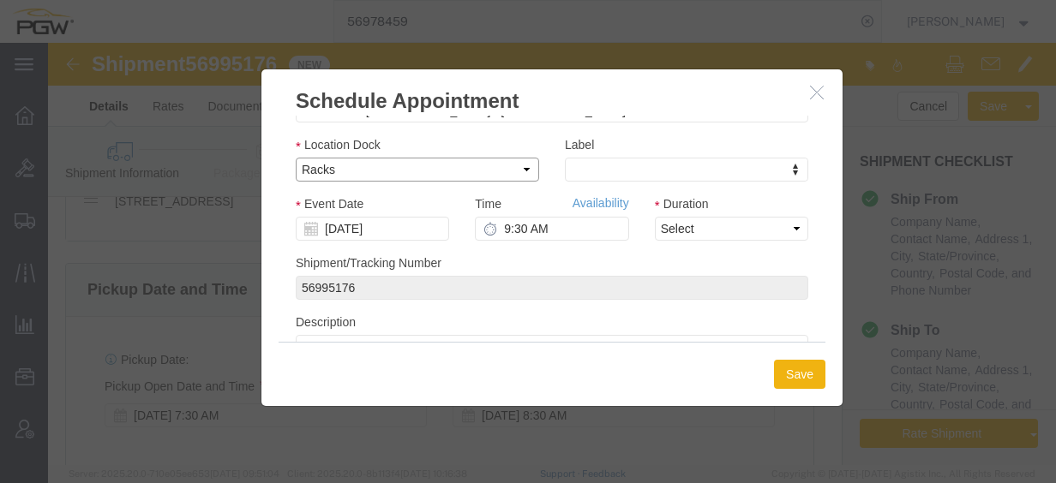
scroll to position [86, 0]
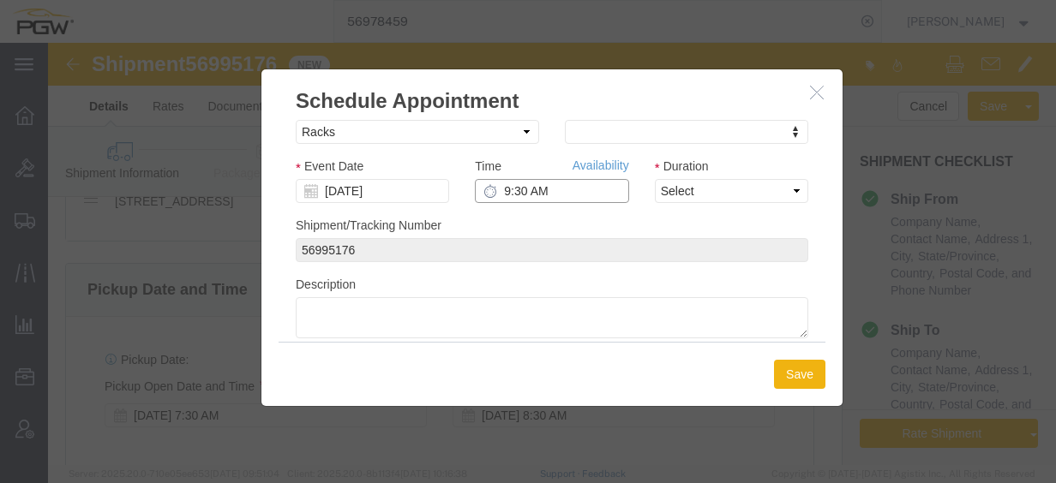
click input "9:30 AM"
click select "Select 15 min 30 min 45 min 1 hr 2 hr 3 hr 4 hr"
click input "7:30 AM"
type input "8:30 AM"
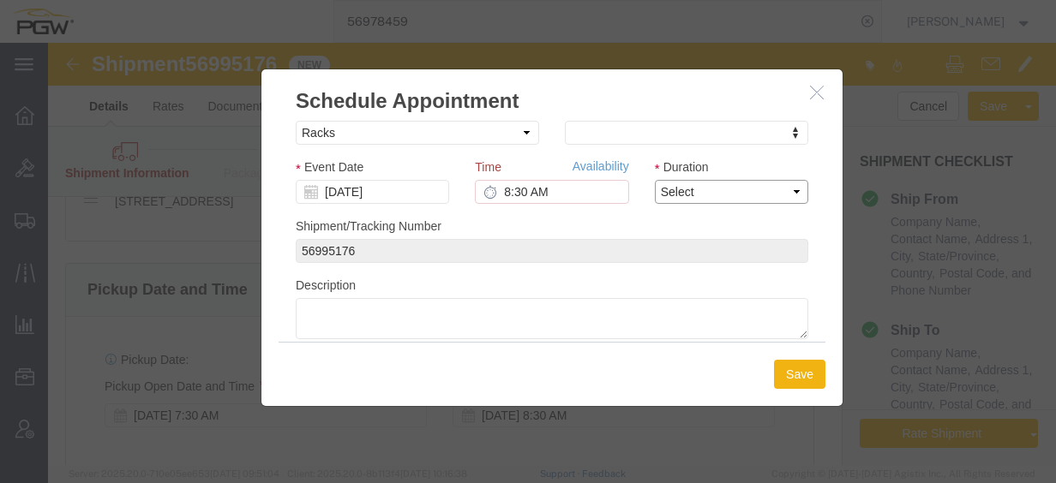
click select "Select 15 min 30 min 45 min 1 hr 2 hr 3 hr 4 hr"
select select "60"
click select "Select 15 min 30 min 45 min 1 hr 2 hr 3 hr 4 hr"
click div "Event Date [DATE]"
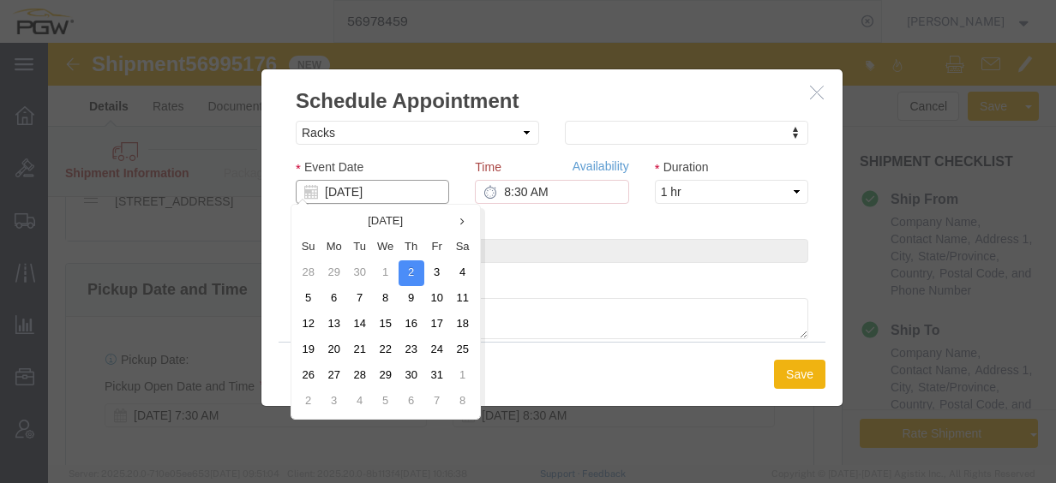
click input "[DATE]"
click td "6"
type input "[DATE]"
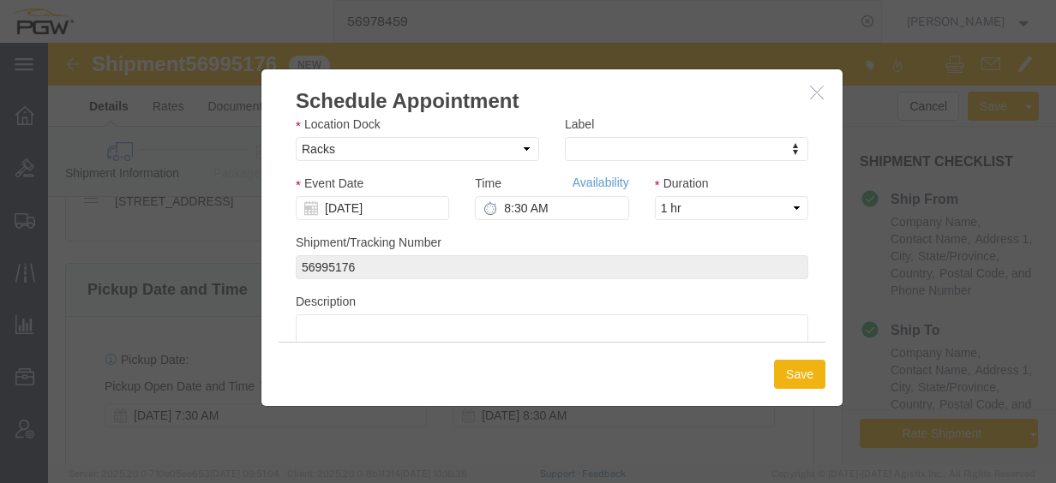
scroll to position [116, 0]
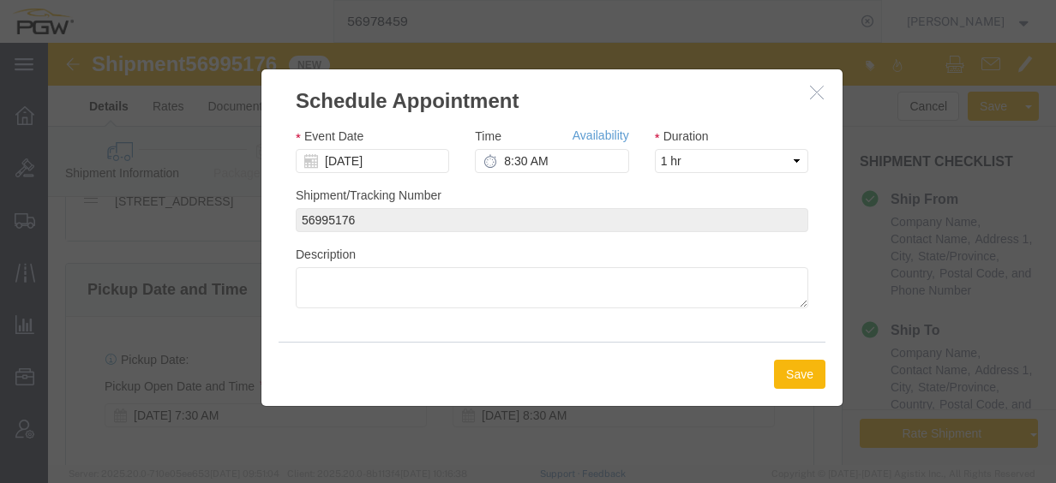
click button "Save"
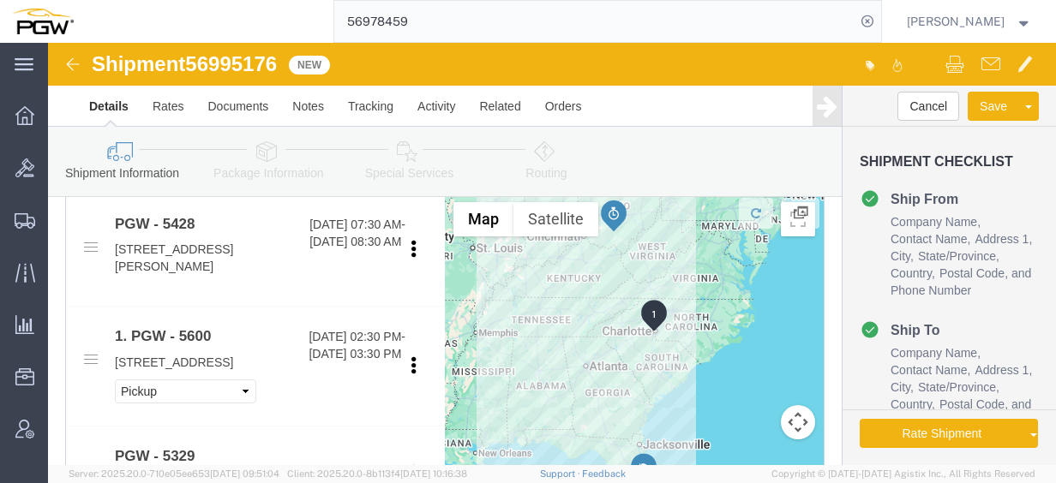
scroll to position [453, 0]
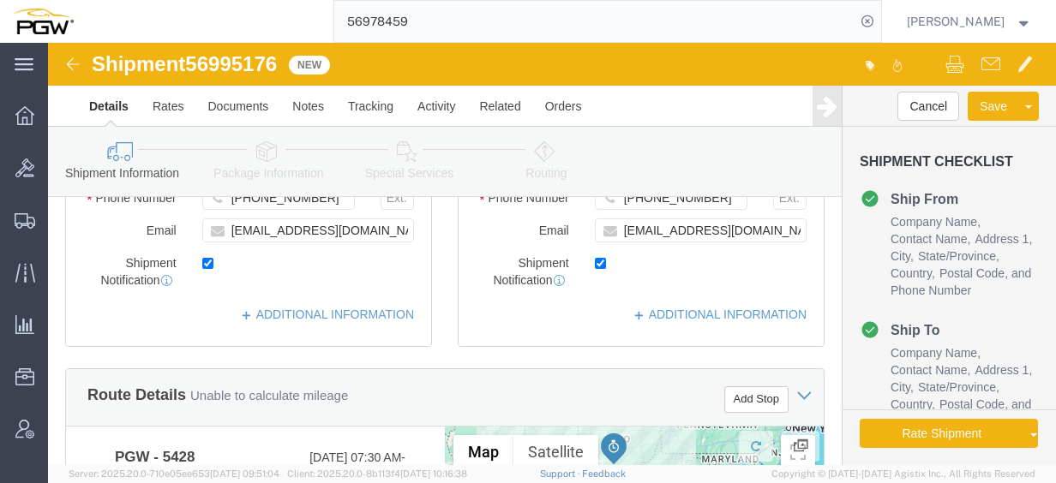
click icon
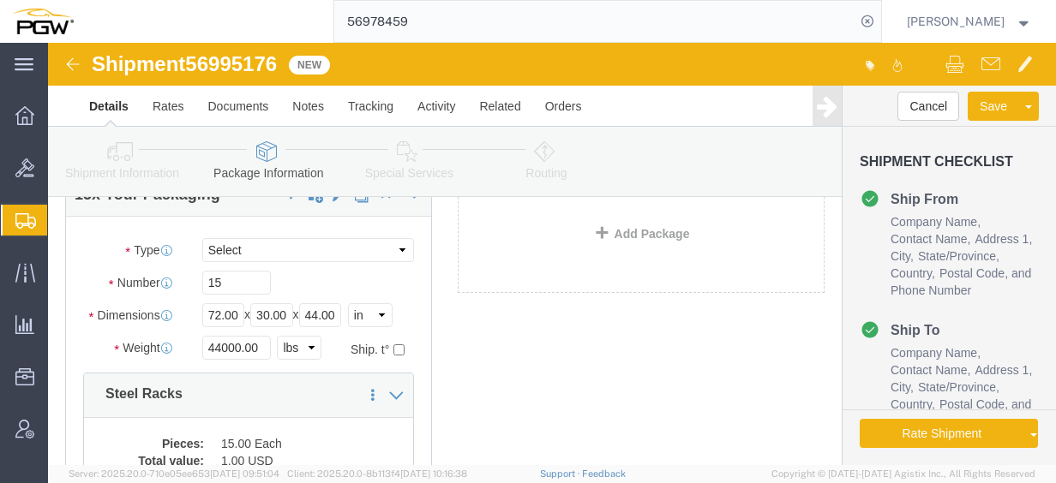
scroll to position [70, 0]
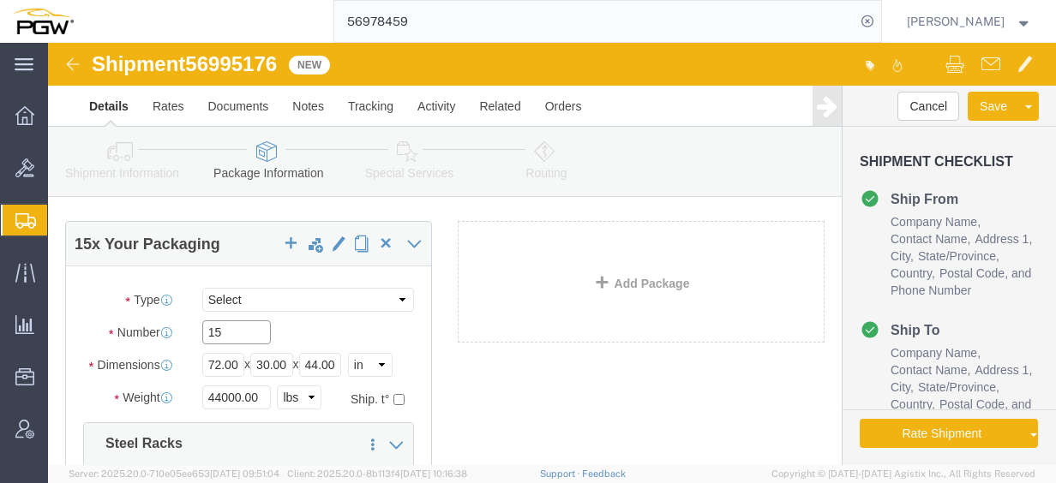
drag, startPoint x: 178, startPoint y: 289, endPoint x: 127, endPoint y: 270, distance: 54.8
click div "15"
type input "3"
click input "44000.00"
drag, startPoint x: 214, startPoint y: 353, endPoint x: 86, endPoint y: 337, distance: 129.6
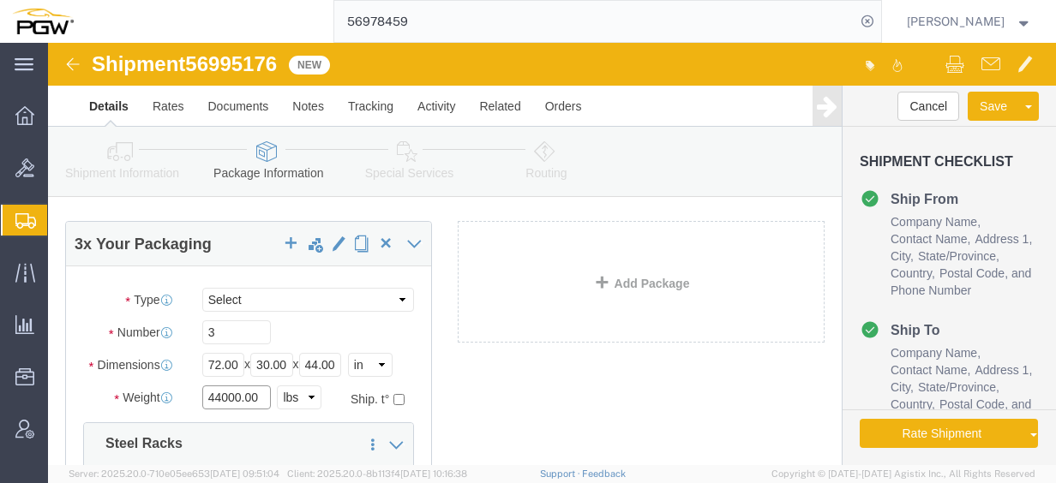
click div "Weight 44000.00 Select kgs lbs Ship. t°"
type input "8000.00"
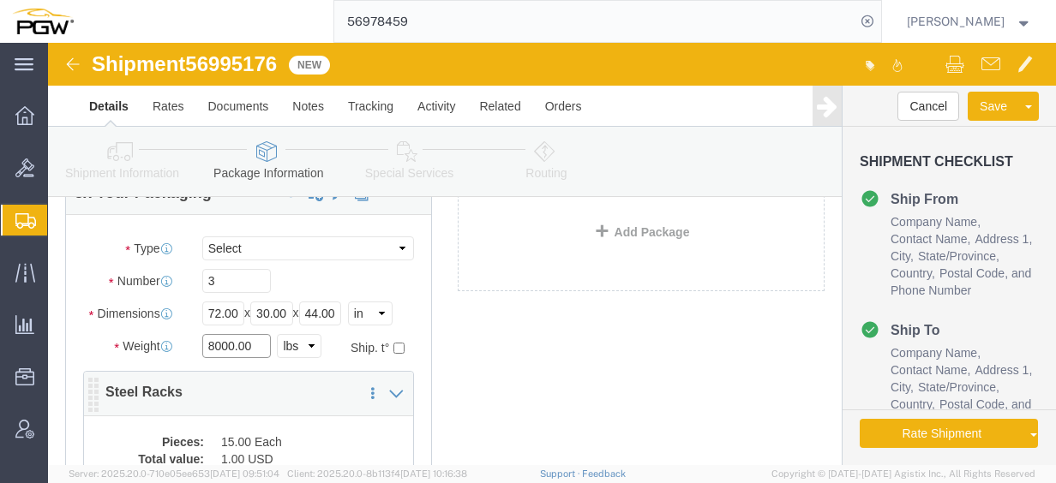
scroll to position [156, 0]
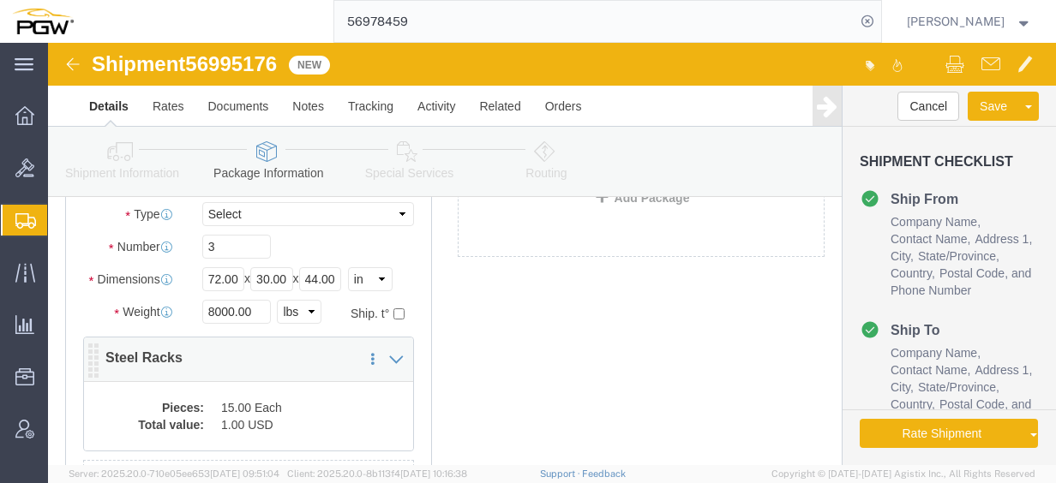
click dd "15.00 Each"
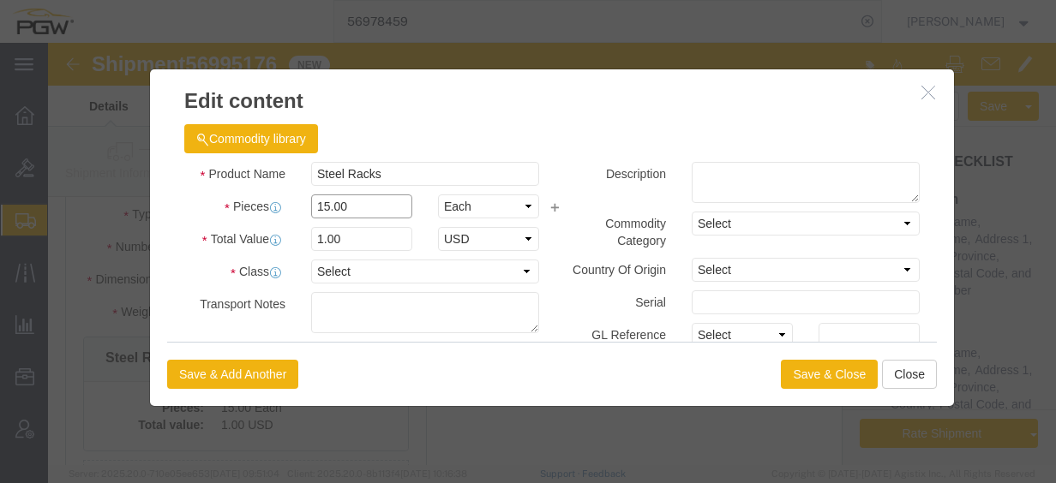
drag, startPoint x: 303, startPoint y: 168, endPoint x: 205, endPoint y: 165, distance: 97.8
click div "Pieces 15.00 Select Bag Barrels 100Board Feet Bottle Box Blister Pack Carats Ca…"
type input "3.00"
click input "0.2"
drag, startPoint x: 278, startPoint y: 196, endPoint x: 165, endPoint y: 182, distance: 113.2
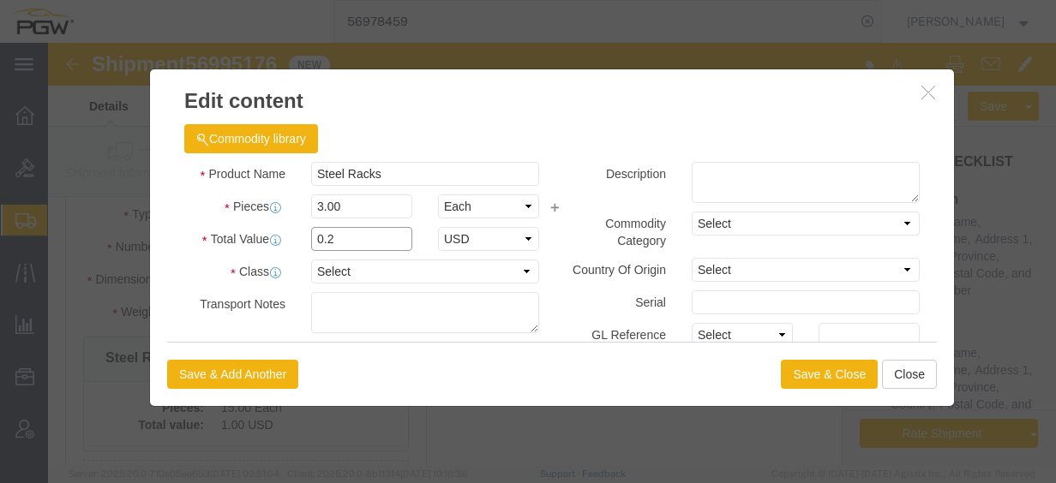
click div "Product Name Steel Racks Pieces 3.00 Select Bag Barrels 100Board Feet Bottle Bo…"
type input "1.00"
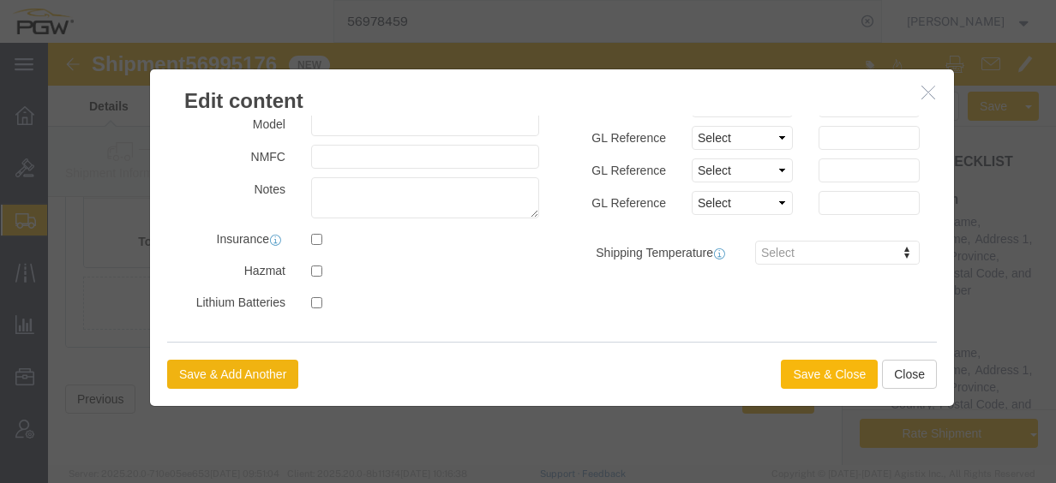
click button "Save & Close"
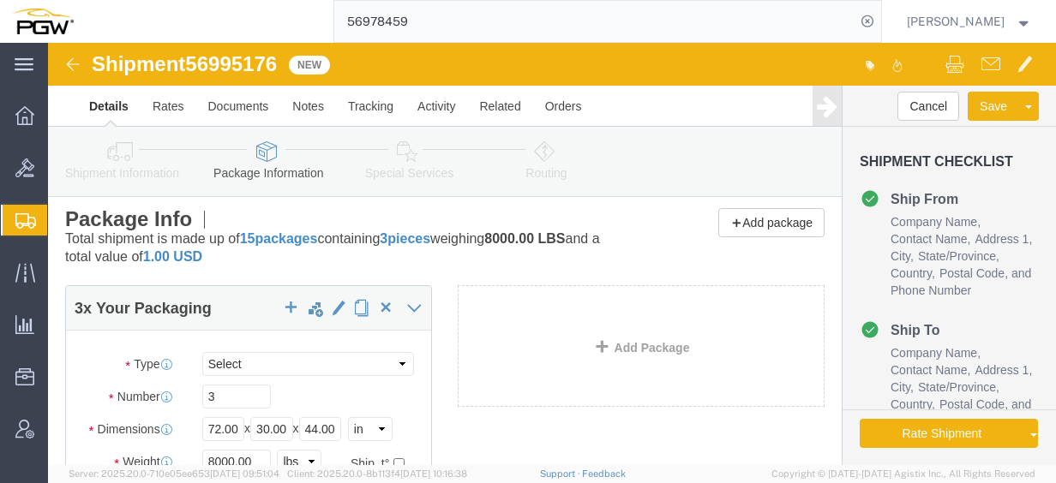
scroll to position [0, 0]
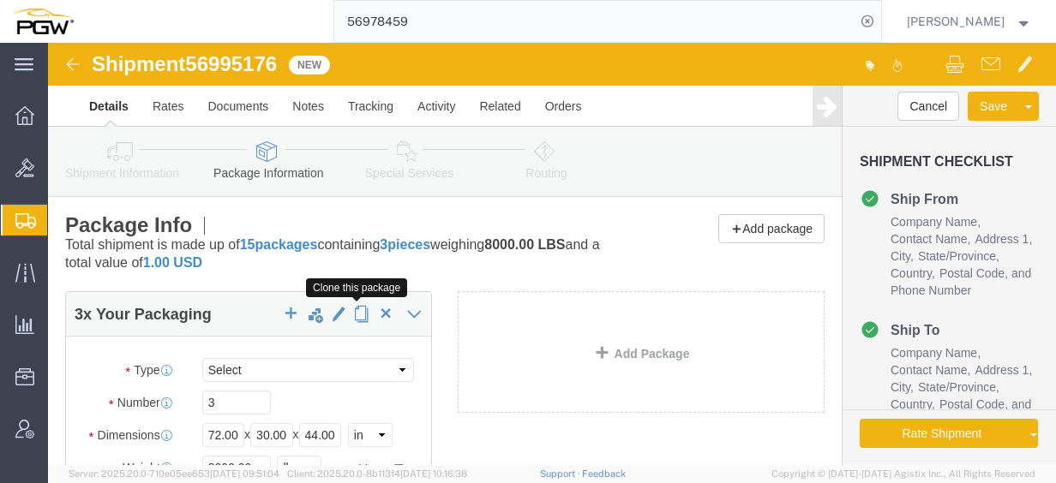
click span "button"
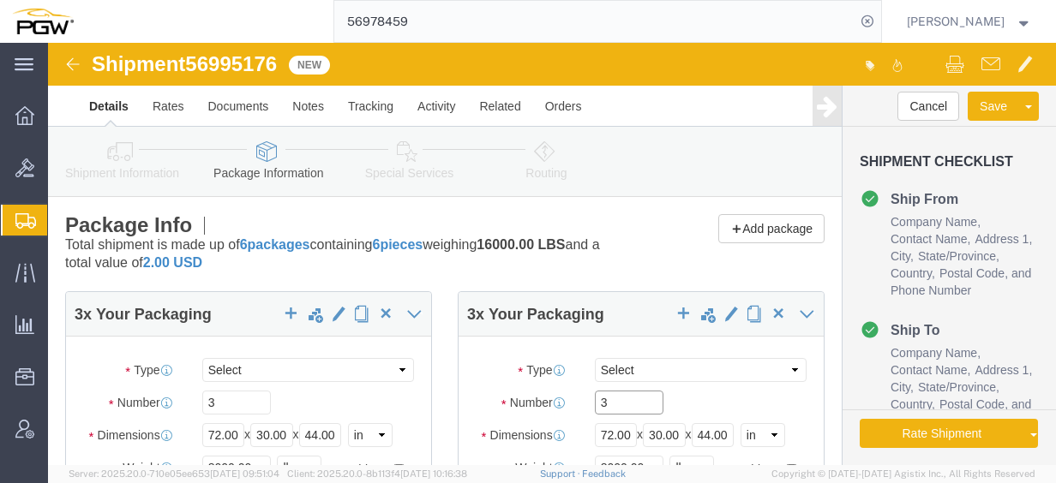
click div "Number 3"
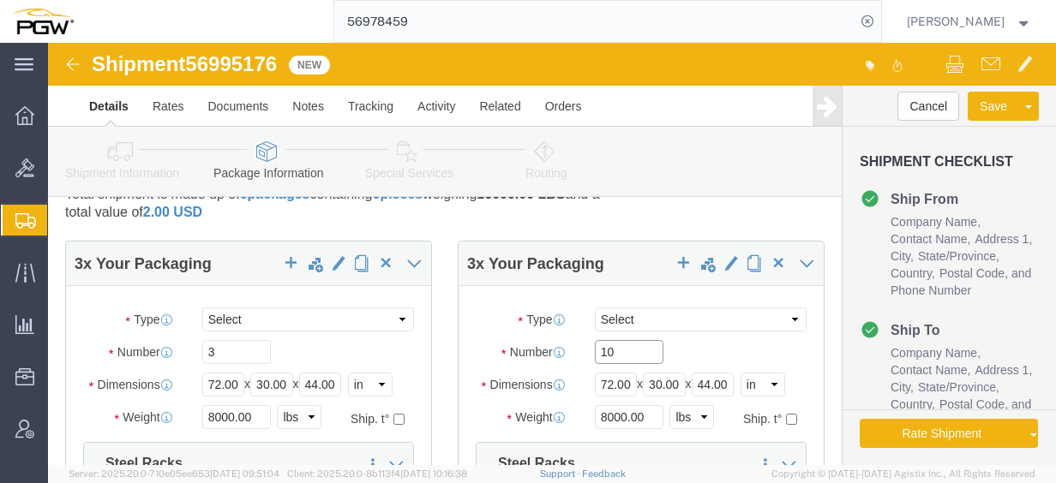
scroll to position [86, 0]
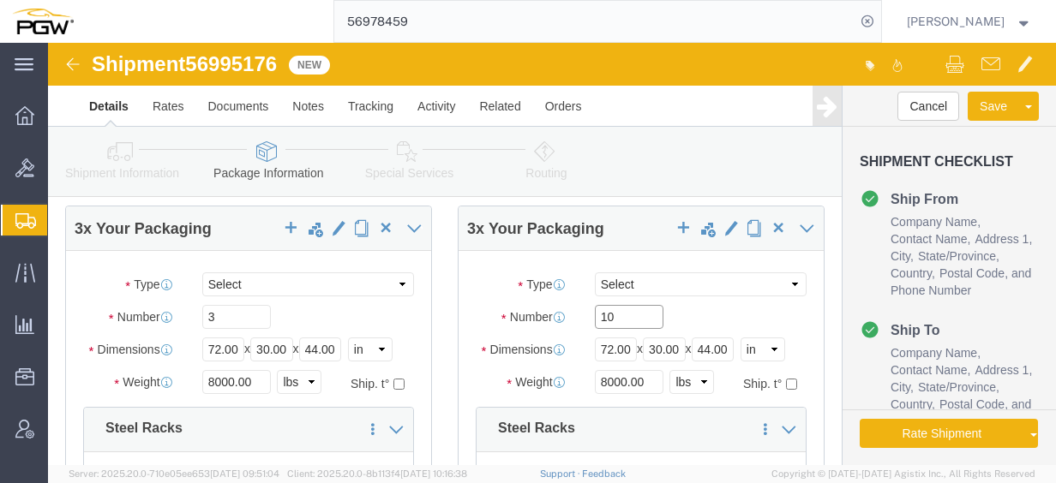
type input "10"
click input "8000.00"
drag, startPoint x: 598, startPoint y: 339, endPoint x: 528, endPoint y: 329, distance: 71.0
click div "8000.00 Select kgs lbs"
type input "29000.00"
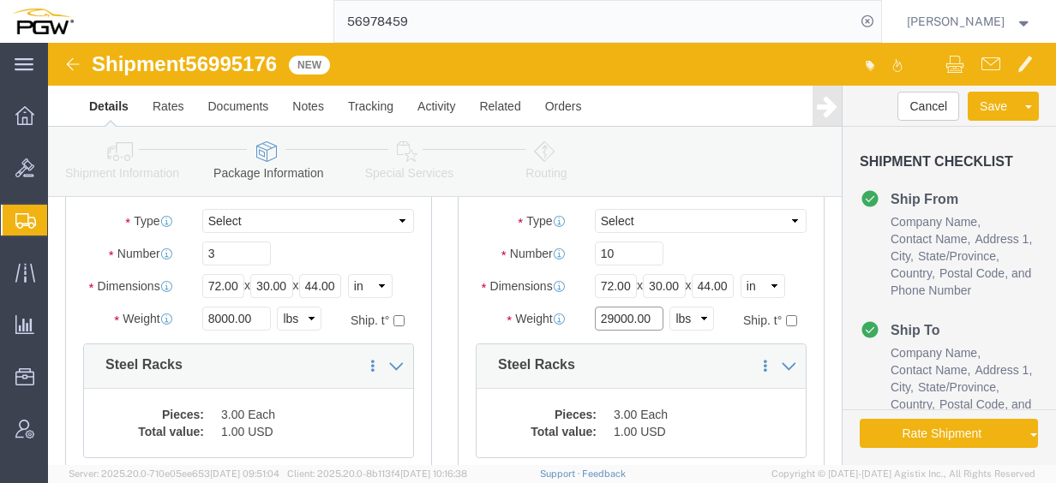
scroll to position [171, 0]
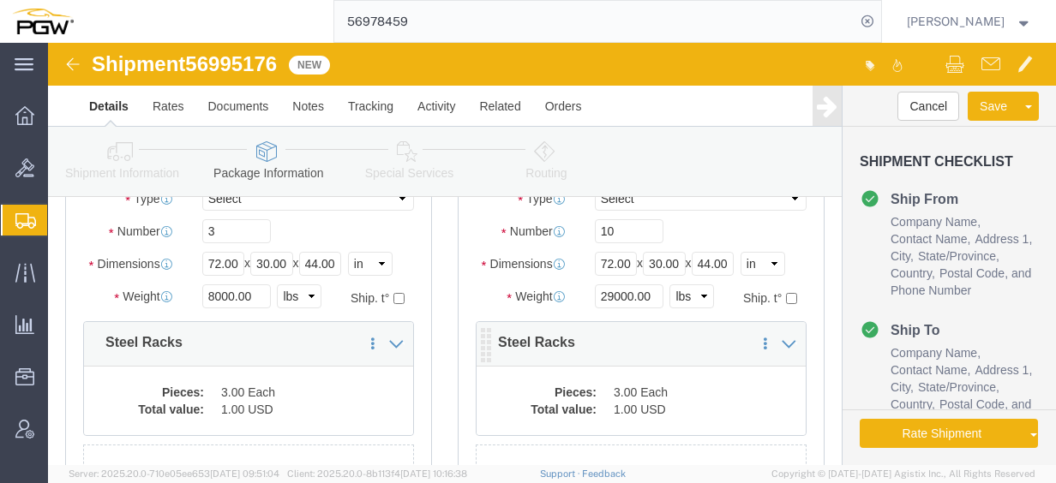
click dd "1.00 USD"
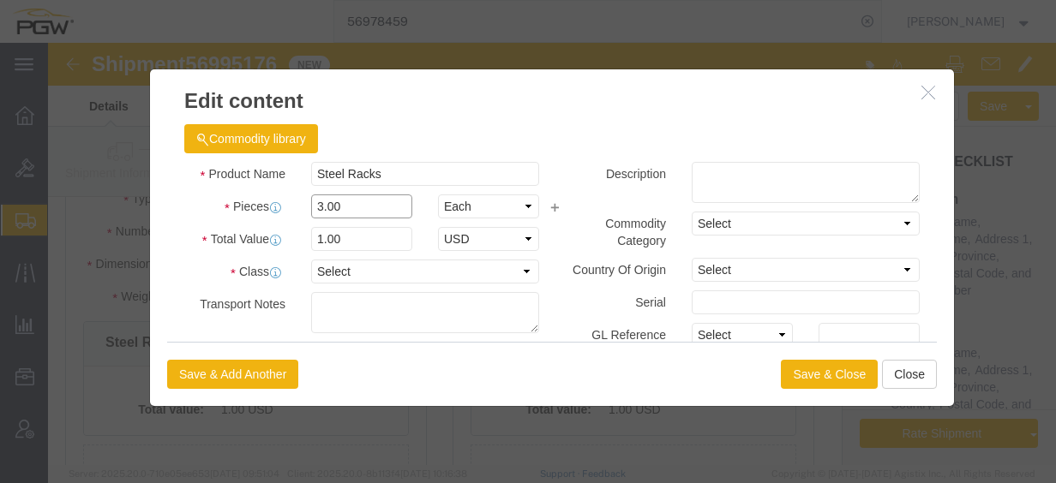
drag, startPoint x: 276, startPoint y: 166, endPoint x: 204, endPoint y: 156, distance: 72.7
click div "Pieces 3.00 Select Bag Barrels 100Board Feet Bottle Box Blister Pack Carats Can…"
type input "10.00"
click input "3.33"
drag, startPoint x: 301, startPoint y: 197, endPoint x: 206, endPoint y: 197, distance: 95.1
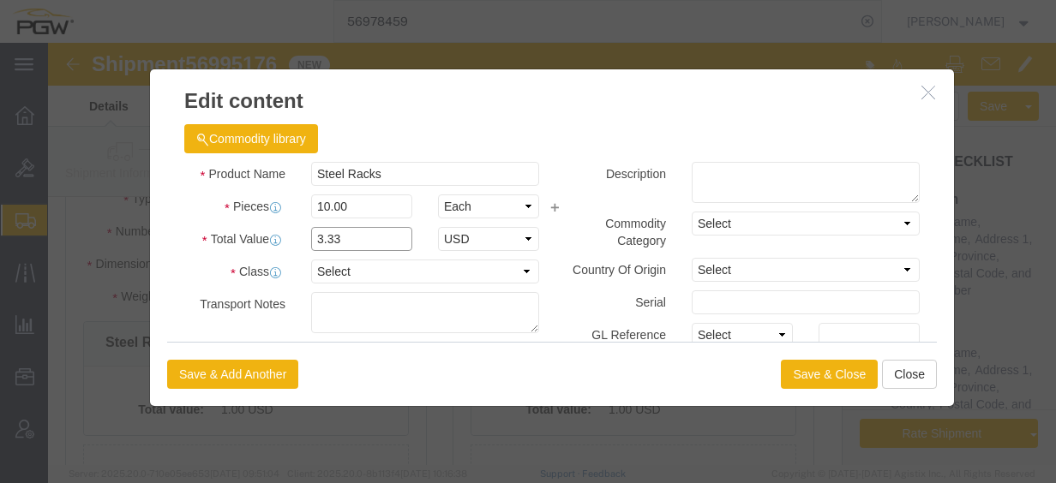
click div "Total Value 3.33 Select ADP AED AFN ALL AMD AOA ARS ATS AUD AWG AZN BAM BBD BDT…"
type input "1.00"
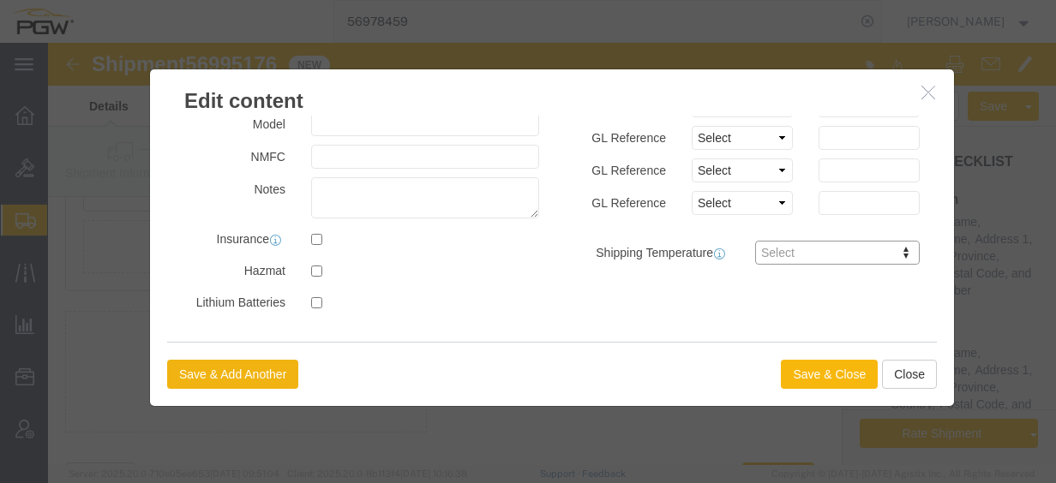
click button "Save & Close"
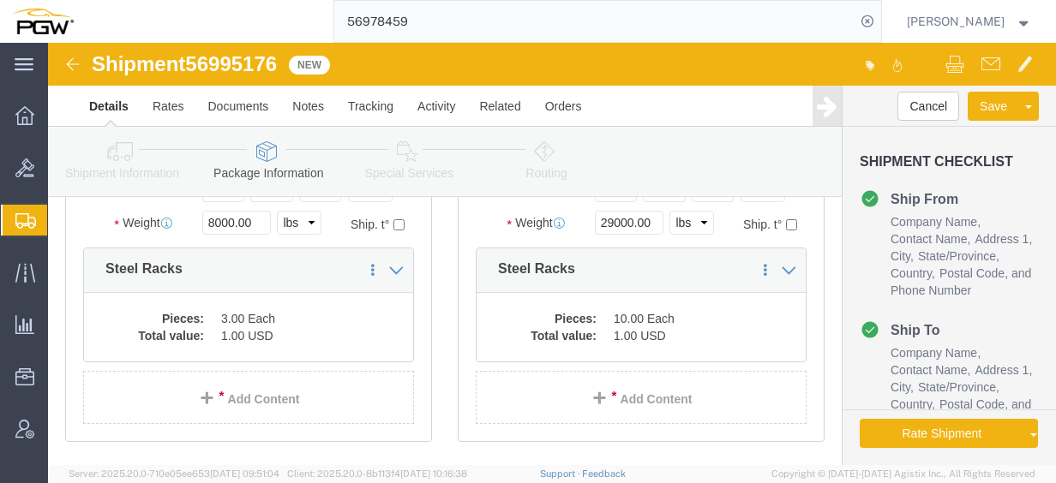
scroll to position [139, 0]
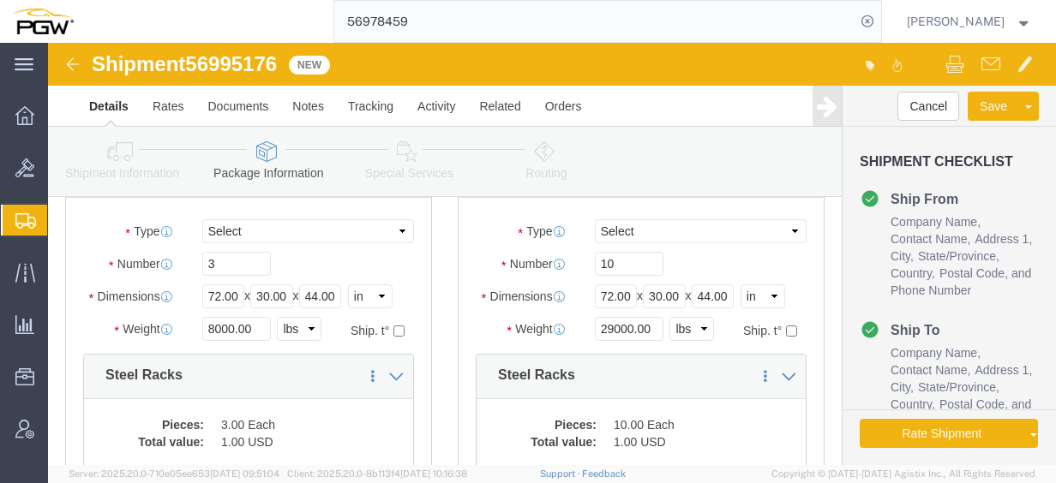
click icon
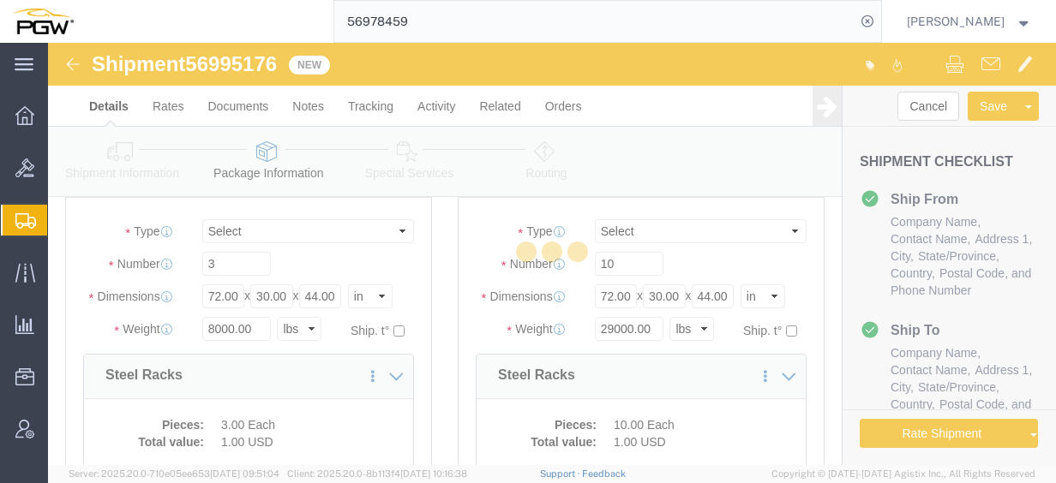
select select
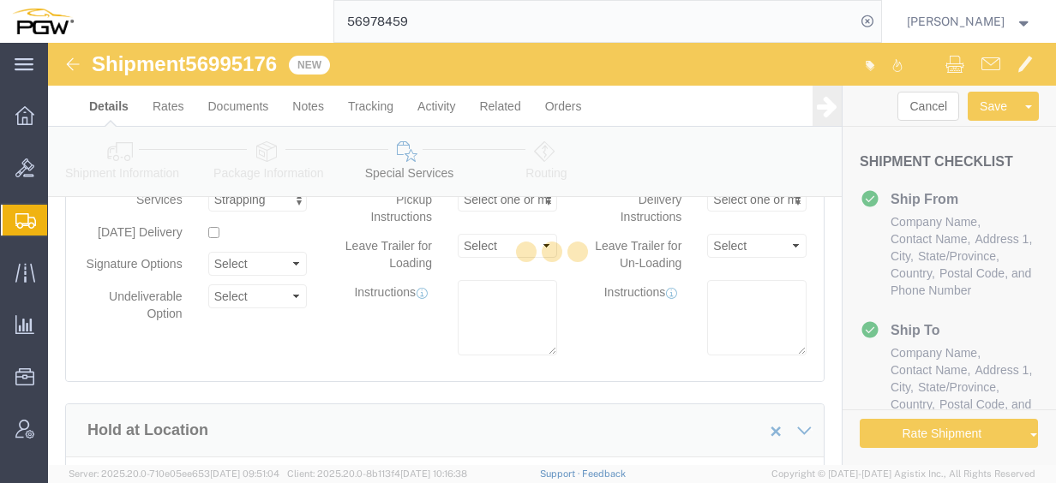
scroll to position [151, 0]
select select "COSTCENTER"
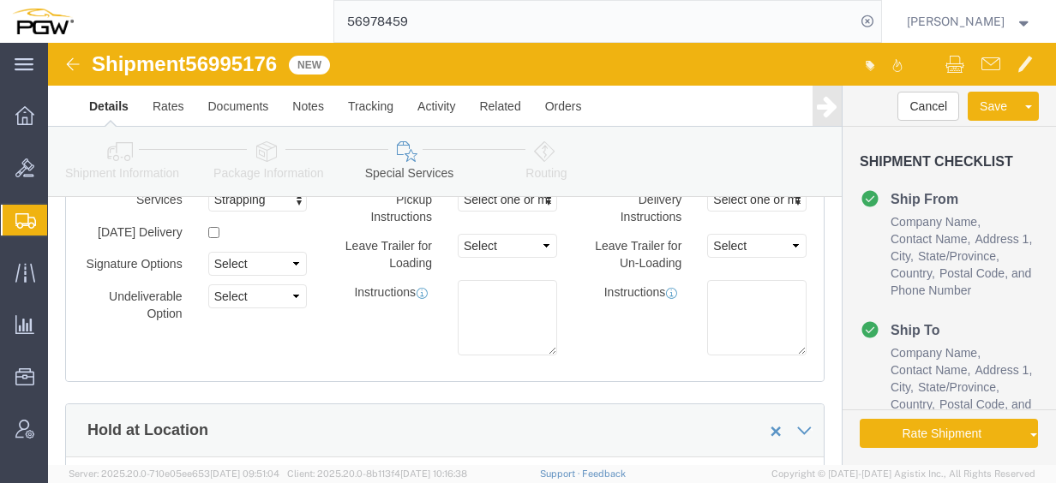
click icon
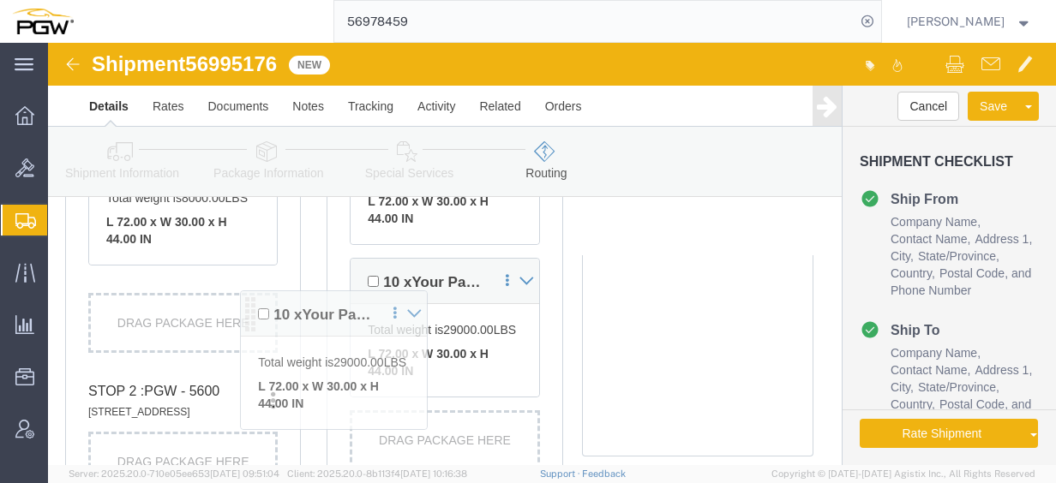
scroll to position [830, 0]
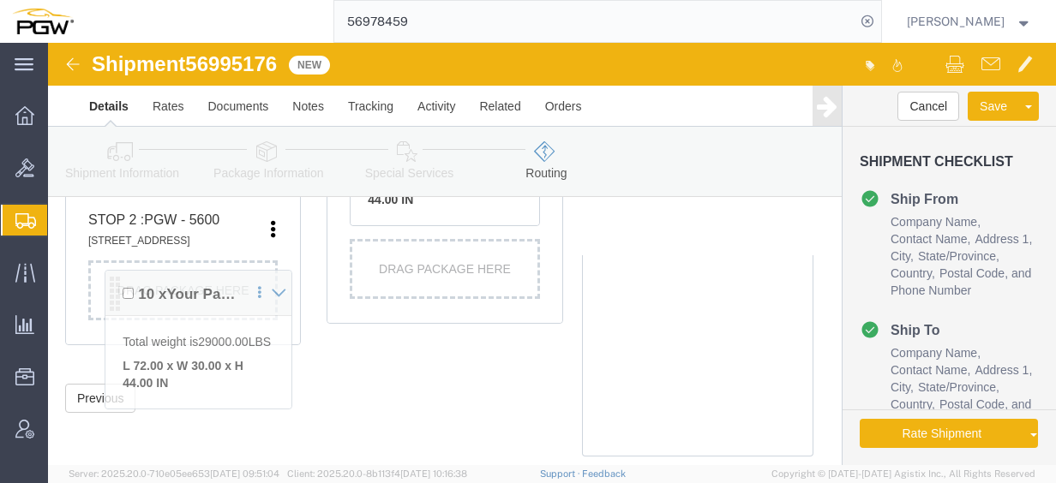
drag, startPoint x: 50, startPoint y: 256, endPoint x: 66, endPoint y: 242, distance: 21.8
click div "Pickups + Add Stop From : PGW - 5566 3419 W. D. Judge Dr, Build 100; [GEOGRAPHI…"
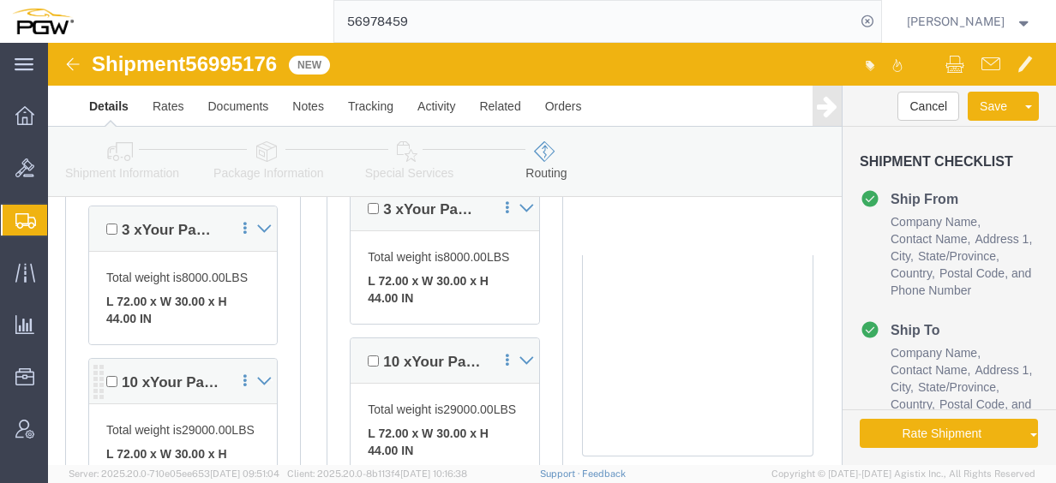
scroll to position [659, 0]
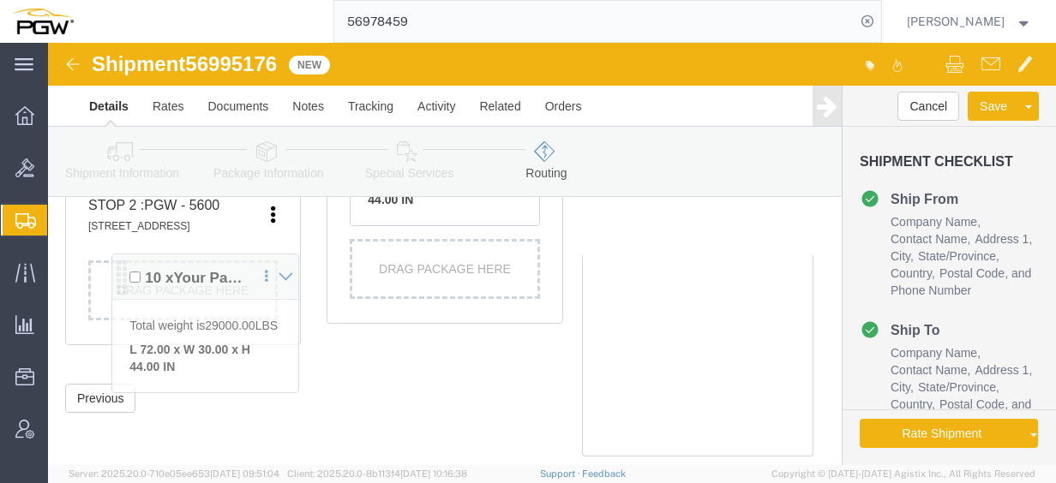
drag, startPoint x: 50, startPoint y: 257, endPoint x: 74, endPoint y: 233, distance: 33.9
click div "Pickups + Add Stop From : PGW - 5566 3419 W. D. Judge Dr, Build 100; [GEOGRAPHI…"
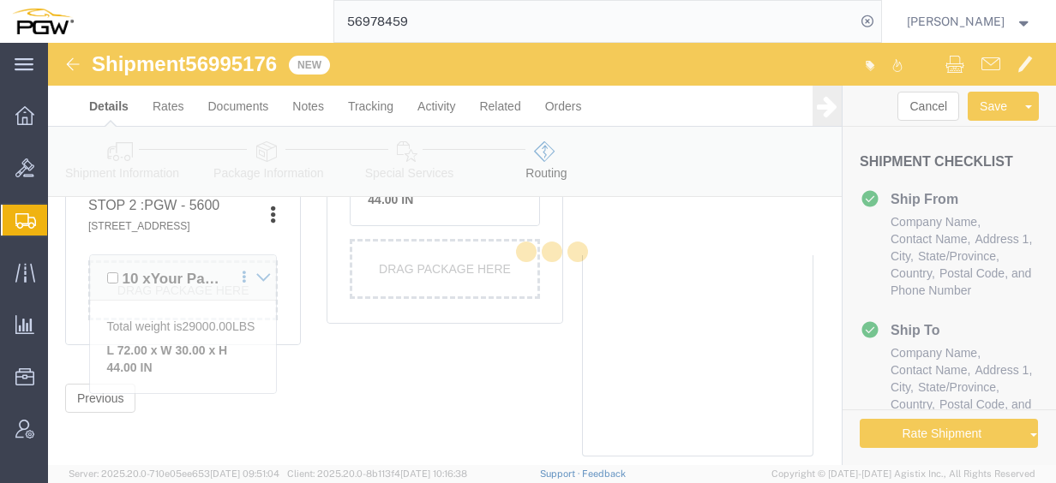
scroll to position [840, 0]
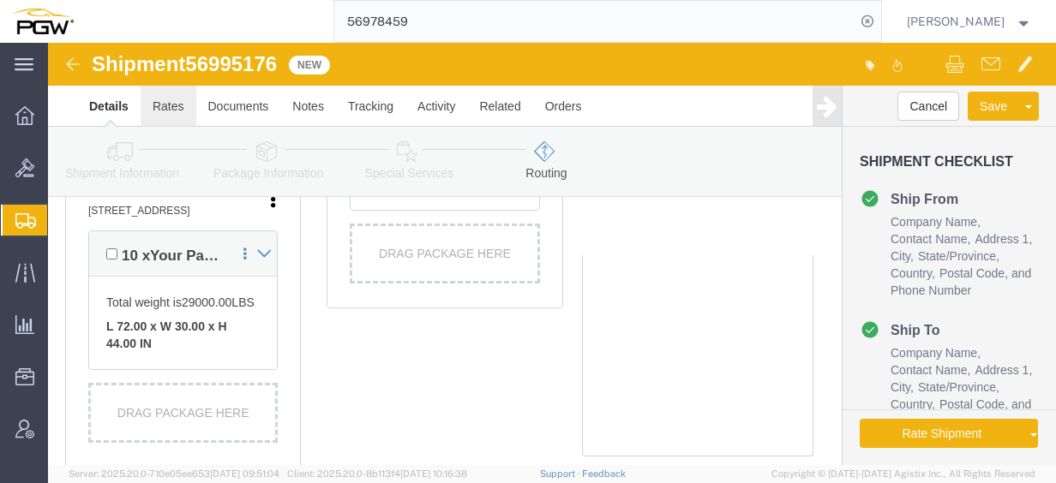
click link "Rates"
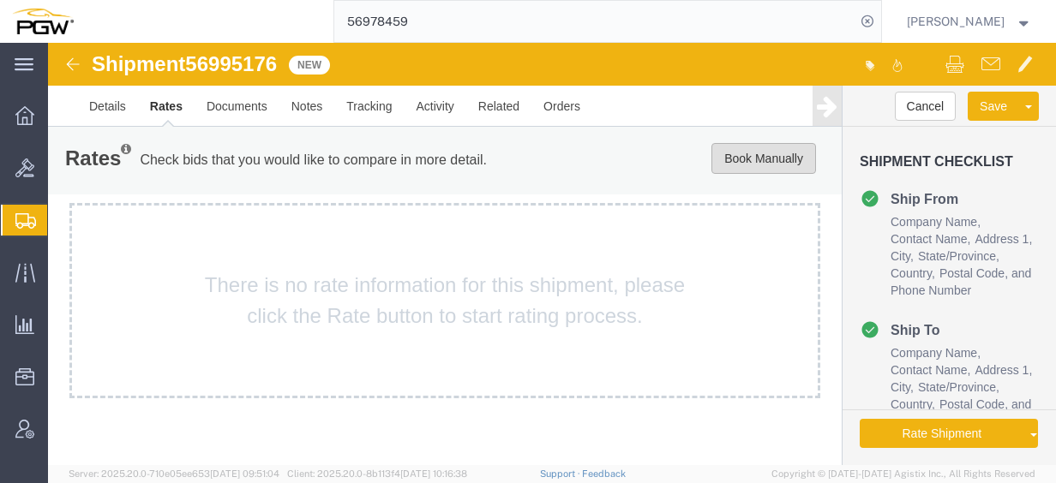
click at [789, 156] on button "Book Manually" at bounding box center [763, 158] width 105 height 31
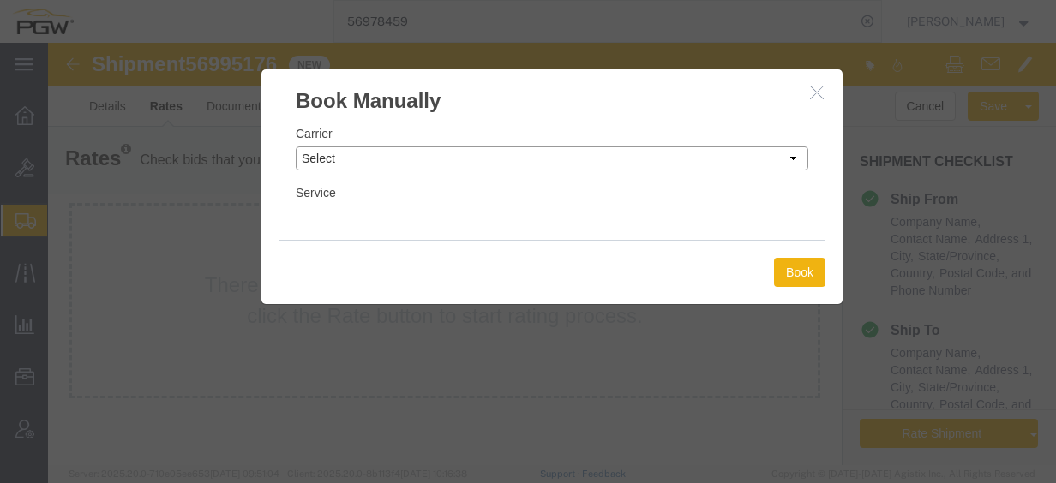
click at [432, 157] on select "Select Add New Carrier (and default service) A. [PERSON_NAME] Inc ABF Freight S…" at bounding box center [552, 159] width 512 height 24
select select "4776"
click at [296, 147] on select "Select Add New Carrier (and default service) A. [PERSON_NAME] Inc ABF Freight S…" at bounding box center [552, 159] width 512 height 24
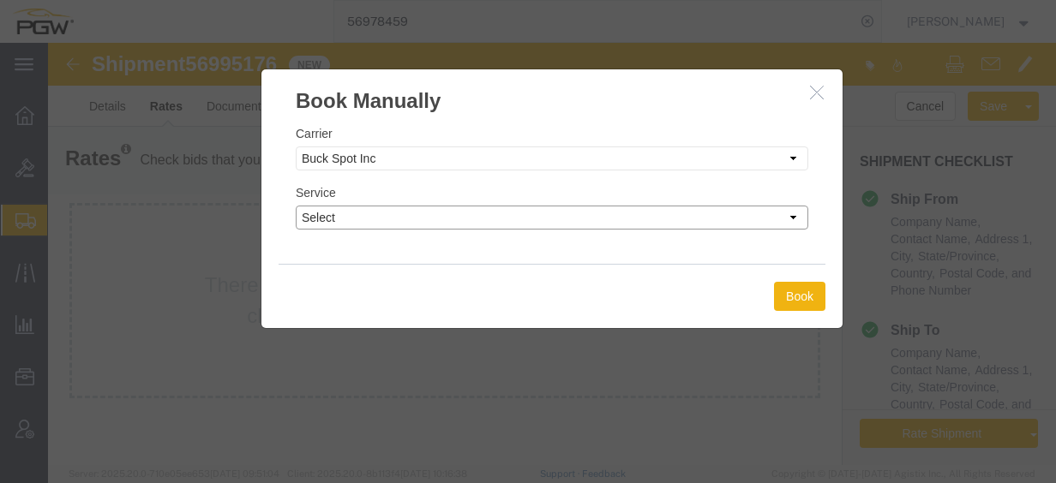
click at [436, 219] on select "Select TL Standard 3 - 5 Day" at bounding box center [552, 218] width 512 height 24
select select "14292"
click at [296, 206] on select "Select TL Standard 3 - 5 Day" at bounding box center [552, 218] width 512 height 24
click at [804, 295] on button "Book" at bounding box center [799, 296] width 51 height 29
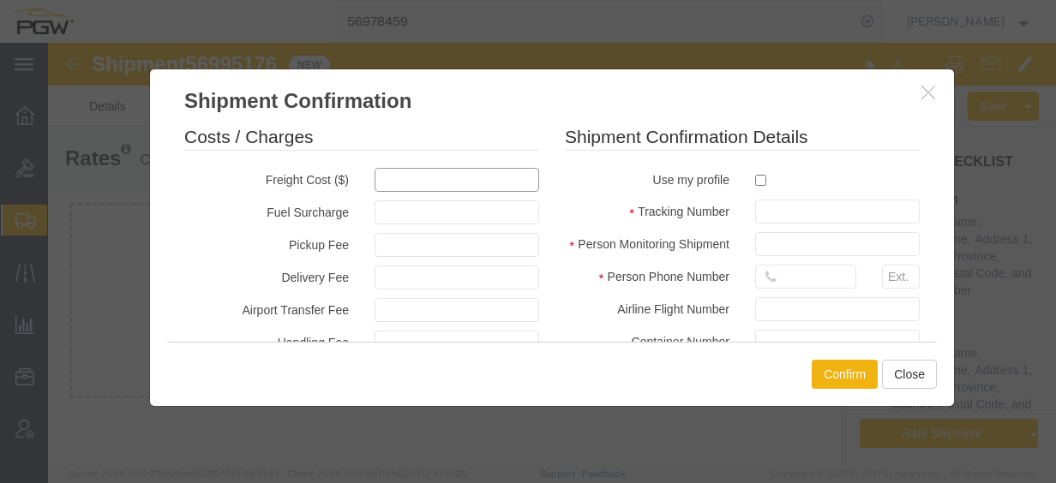
click at [391, 178] on input "text" at bounding box center [457, 180] width 165 height 24
type input "1483.33"
click at [759, 175] on label at bounding box center [837, 179] width 165 height 23
click at [759, 175] on input "checkbox" at bounding box center [760, 180] width 11 height 11
click at [773, 213] on input "text" at bounding box center [837, 212] width 165 height 24
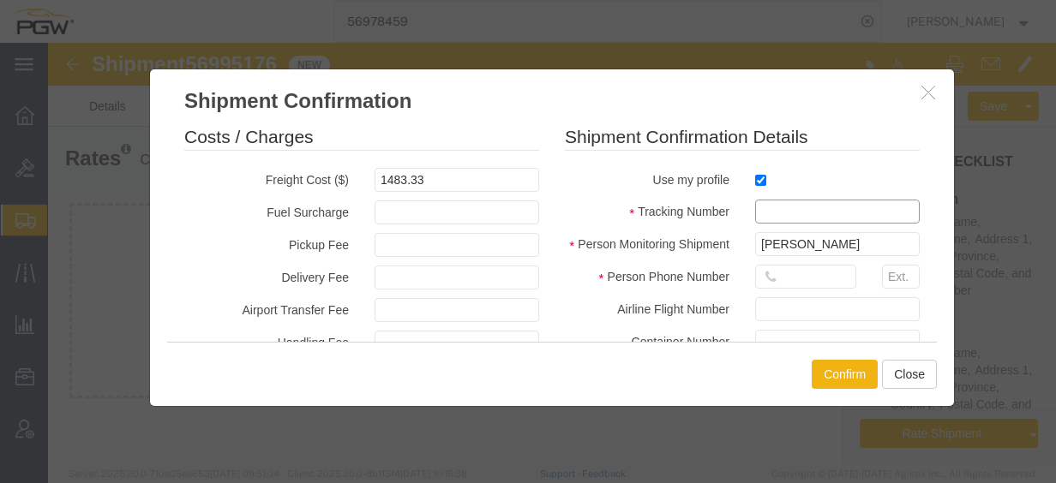
paste input "56995176"
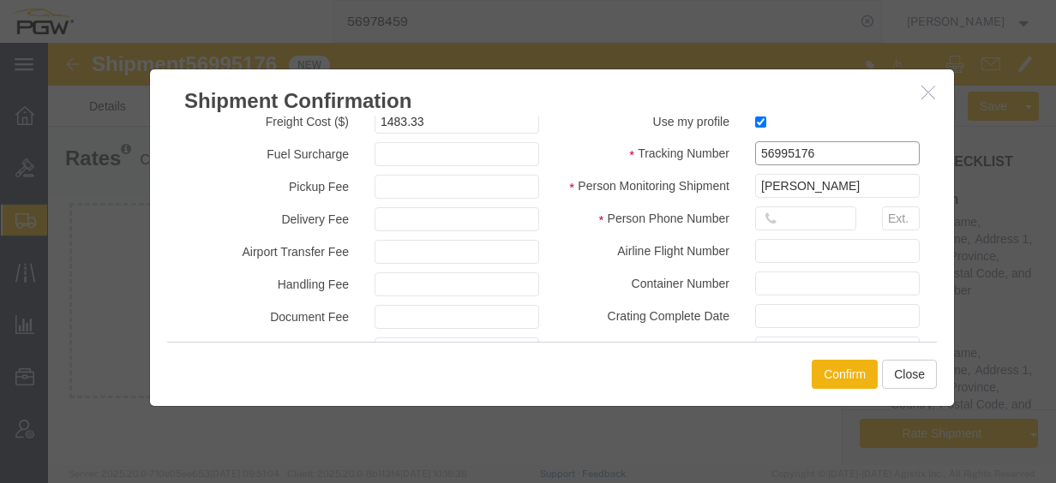
scroll to position [86, 0]
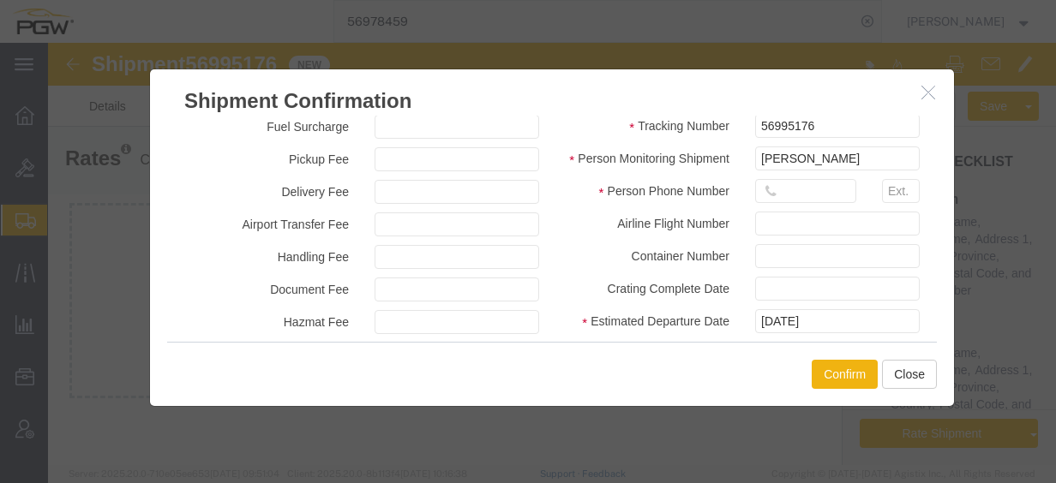
click at [813, 206] on div at bounding box center [805, 195] width 127 height 33
click at [812, 199] on input "text" at bounding box center [805, 191] width 101 height 24
click at [638, 230] on label "Airline Flight Number" at bounding box center [647, 222] width 190 height 21
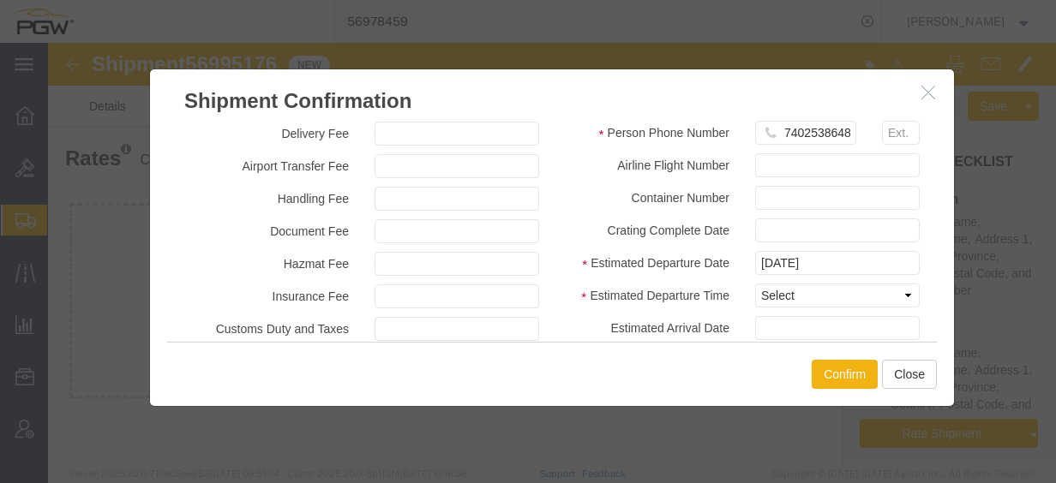
scroll to position [171, 0]
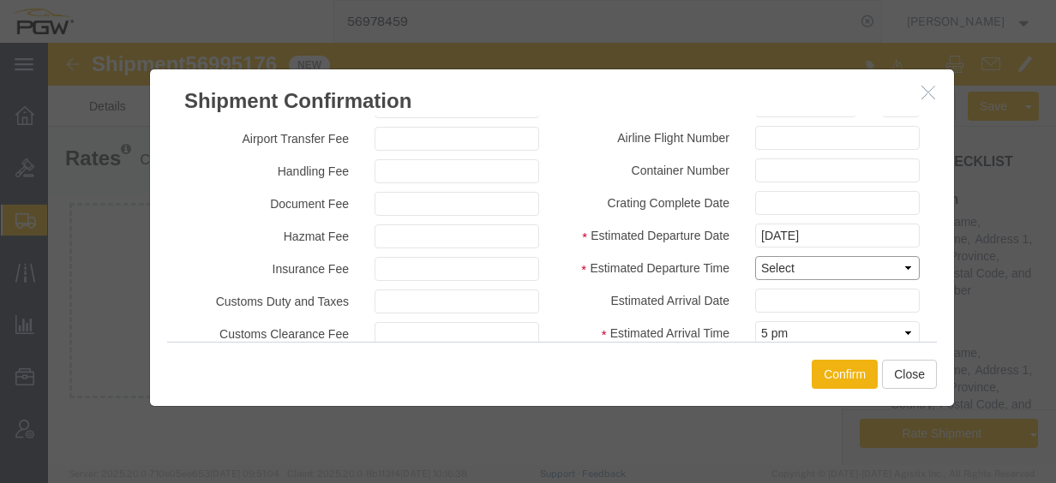
click at [813, 271] on select "Select Midnight 1 am 2 am 3 am 4 am 5 am 6 am 7 am 8 am 9 am 10 am 11 am 12 Noo…" at bounding box center [837, 268] width 165 height 24
click at [755, 256] on select "Select Midnight 1 am 2 am 3 am 4 am 5 am 6 am 7 am 8 am 9 am 10 am 11 am 12 Noo…" at bounding box center [837, 268] width 165 height 24
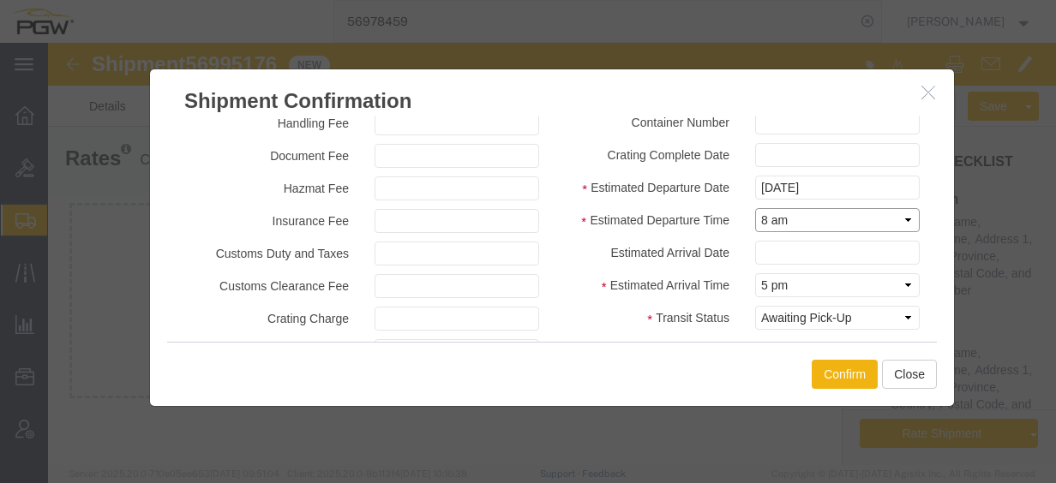
scroll to position [257, 0]
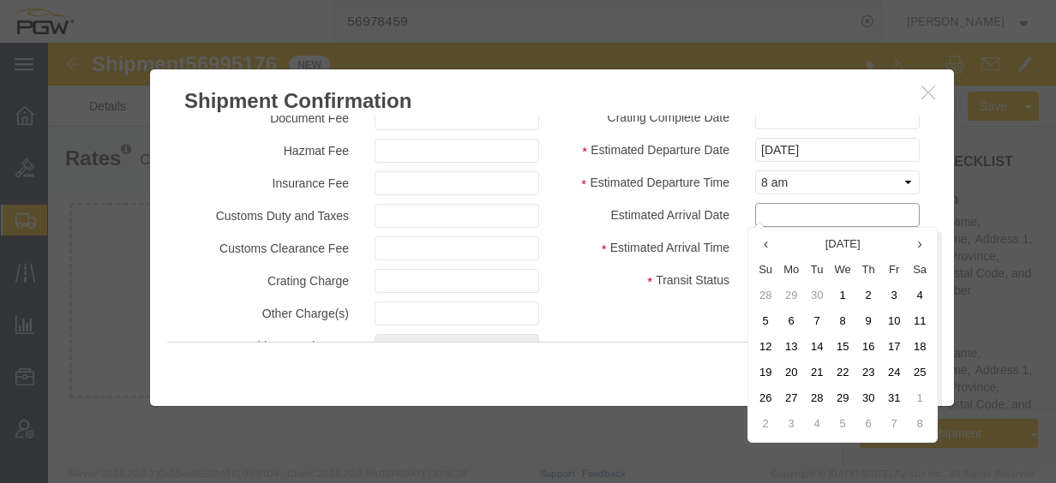
click at [780, 219] on input "text" at bounding box center [837, 215] width 165 height 24
click at [768, 354] on td "12" at bounding box center [765, 348] width 26 height 26
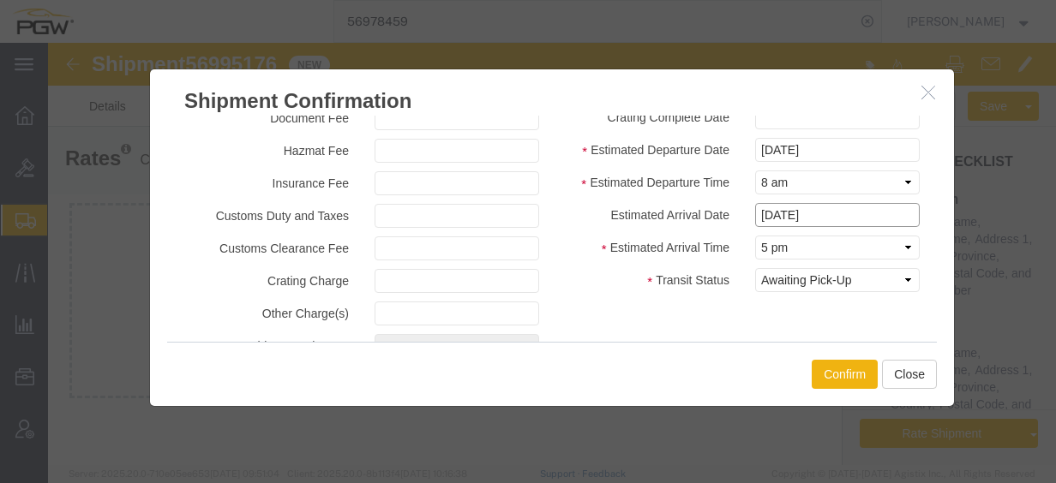
click at [780, 218] on input "[DATE]" at bounding box center [837, 215] width 165 height 24
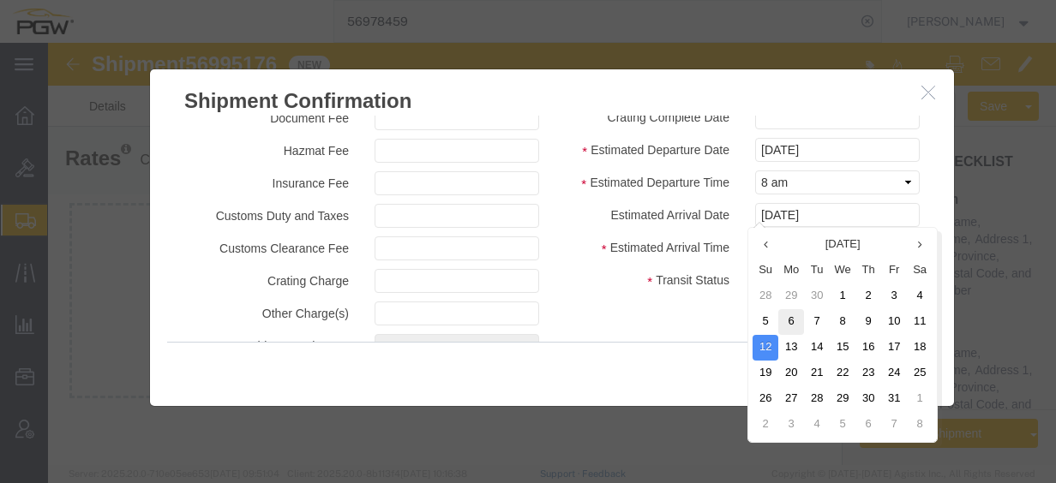
click at [790, 322] on td "6" at bounding box center [791, 322] width 26 height 26
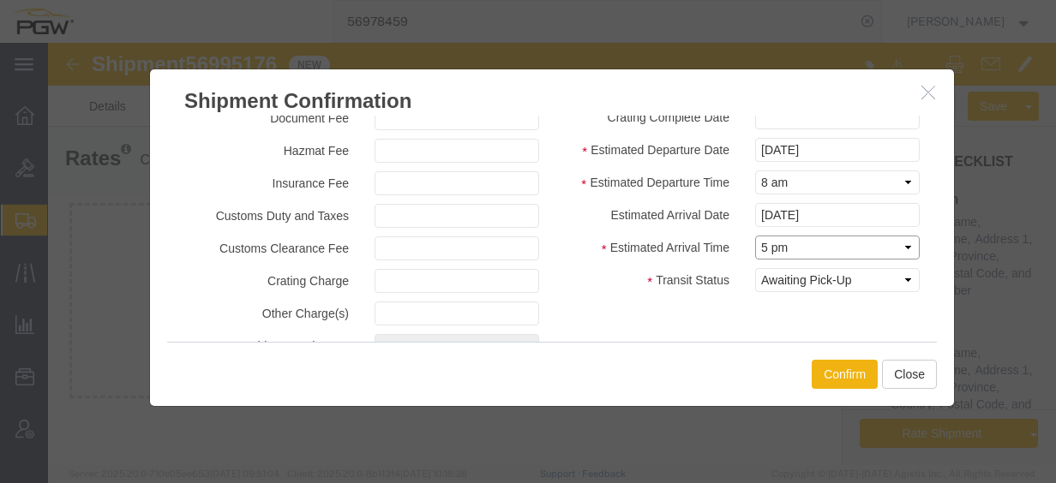
click at [799, 249] on select "Select Midnight 1 am 2 am 3 am 4 am 5 am 6 am 7 am 8 am 9 am 10 am 11 am 12 Noo…" at bounding box center [837, 248] width 165 height 24
click at [755, 236] on select "Select Midnight 1 am 2 am 3 am 4 am 5 am 6 am 7 am 8 am 9 am 10 am 11 am 12 Noo…" at bounding box center [837, 248] width 165 height 24
click at [837, 379] on button "Confirm" at bounding box center [845, 374] width 66 height 29
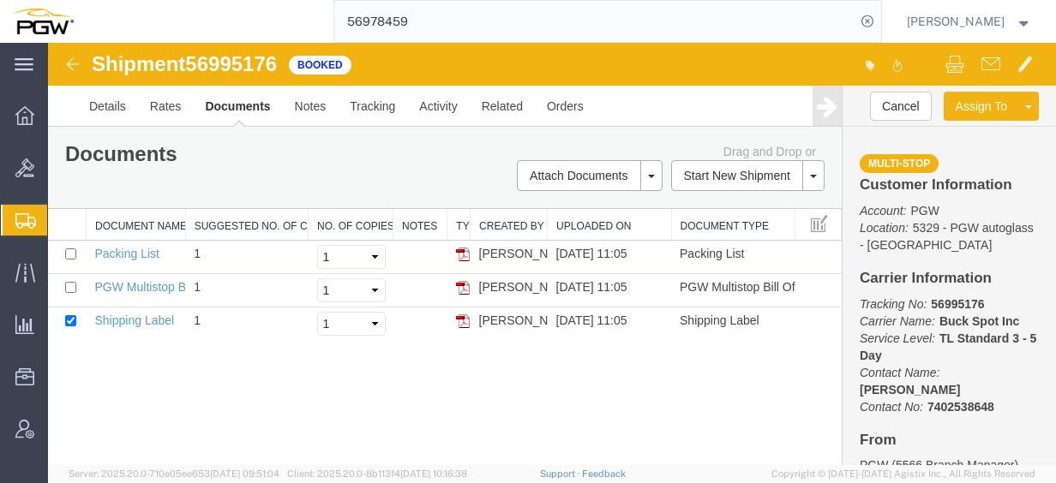
drag, startPoint x: 495, startPoint y: 19, endPoint x: 185, endPoint y: 21, distance: 310.2
click at [194, 21] on div "56978459" at bounding box center [484, 21] width 796 height 43
paste input "69925"
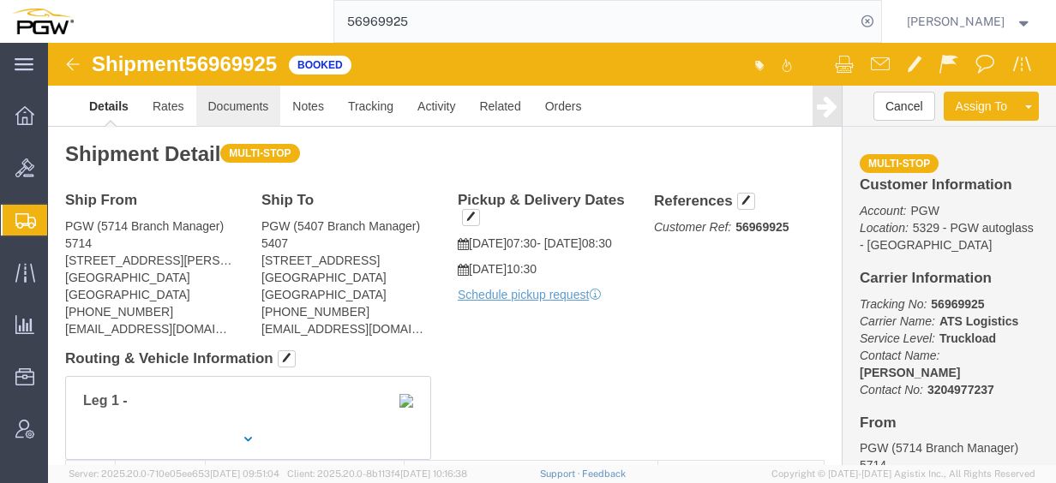
click link "Documents"
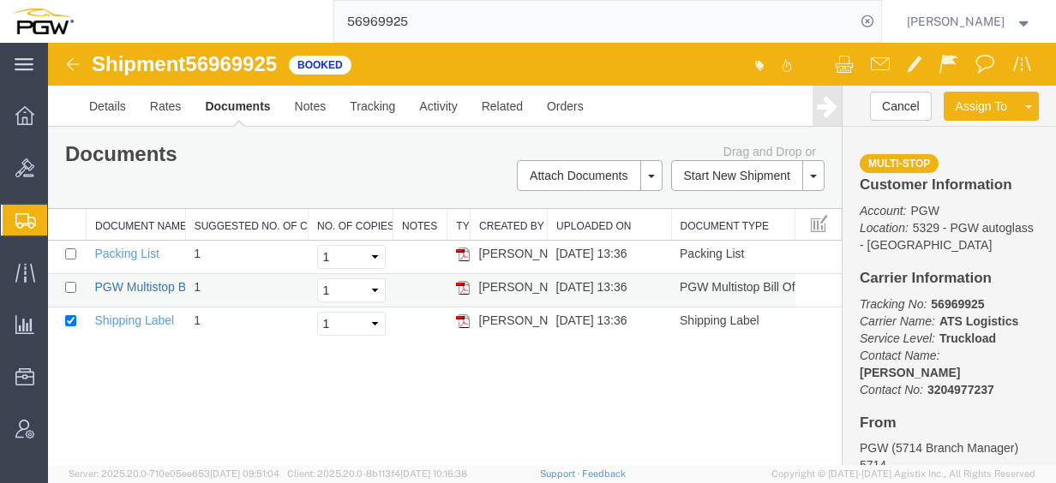
click at [165, 285] on link "PGW Multistop Bill Of Lading" at bounding box center [172, 287] width 155 height 14
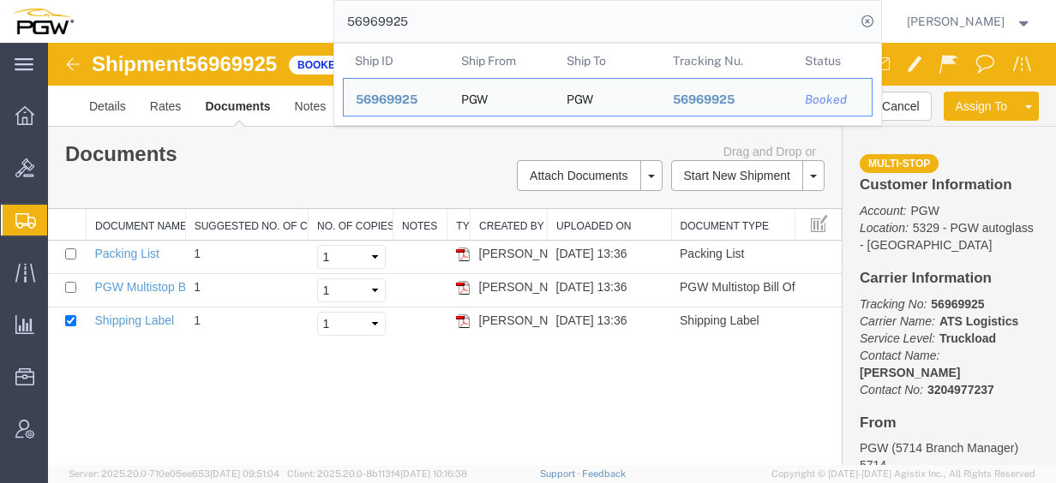
drag, startPoint x: 489, startPoint y: 24, endPoint x: 239, endPoint y: 26, distance: 250.3
click at [239, 26] on div "56969925 Ship ID Ship From Ship To Tracking Nu. Status Ship ID 56969925 Ship Fr…" at bounding box center [484, 21] width 796 height 43
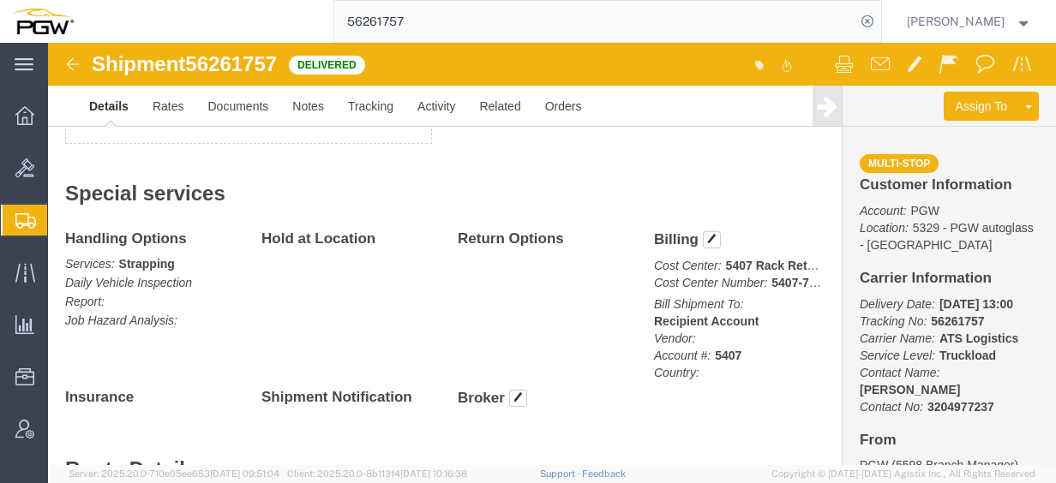
scroll to position [1028, 0]
click span "button"
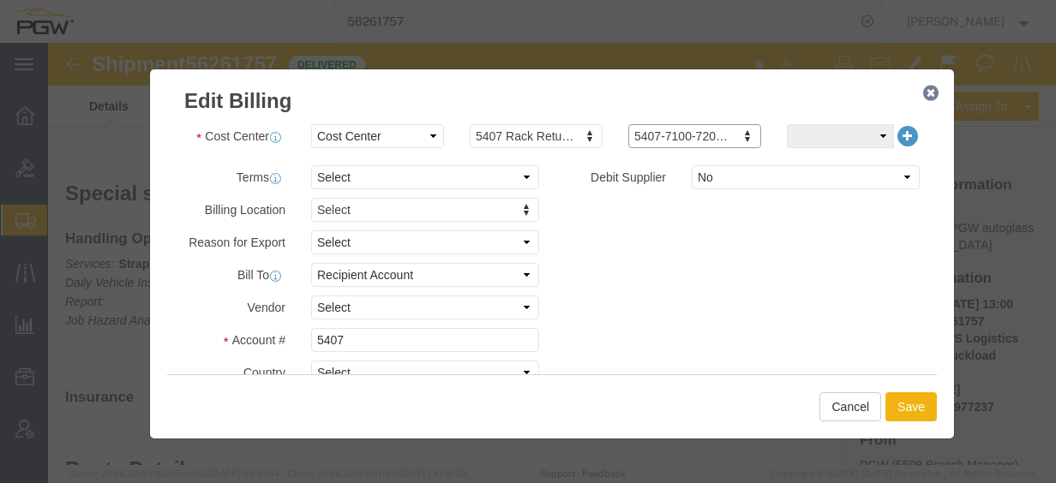
click icon "button"
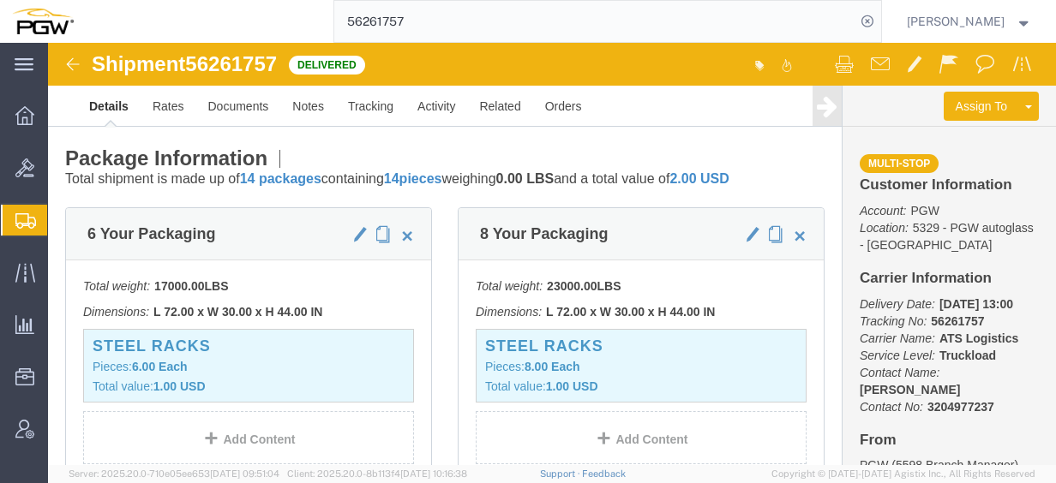
scroll to position [519, 0]
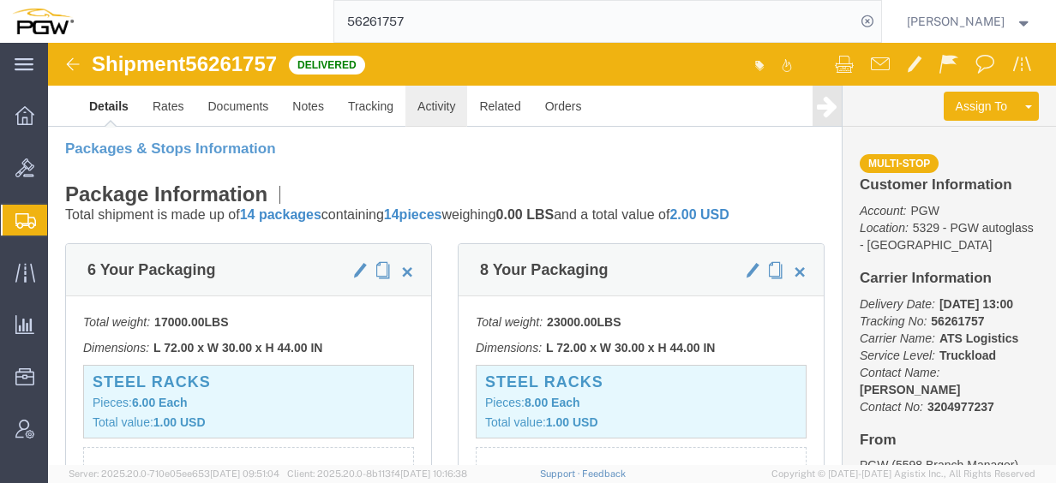
click link "Activity"
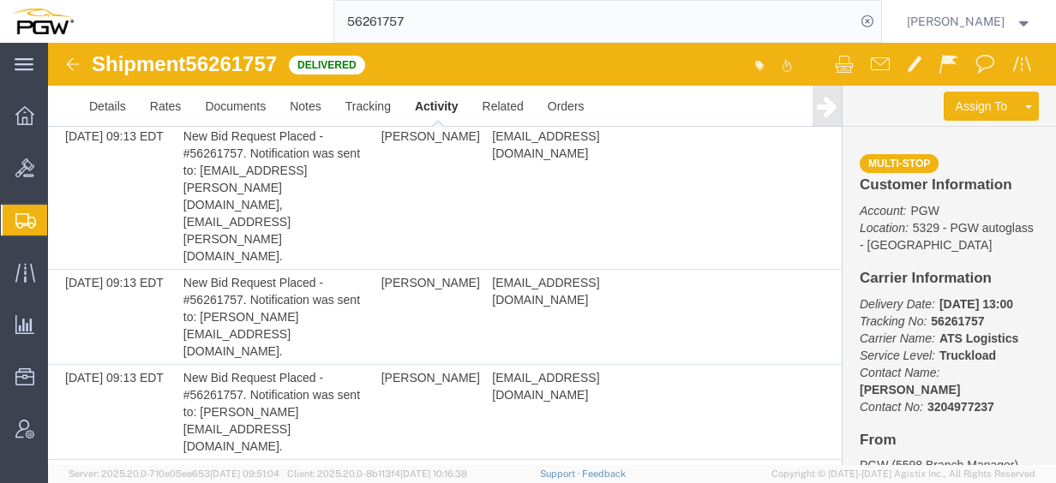
scroll to position [5540, 0]
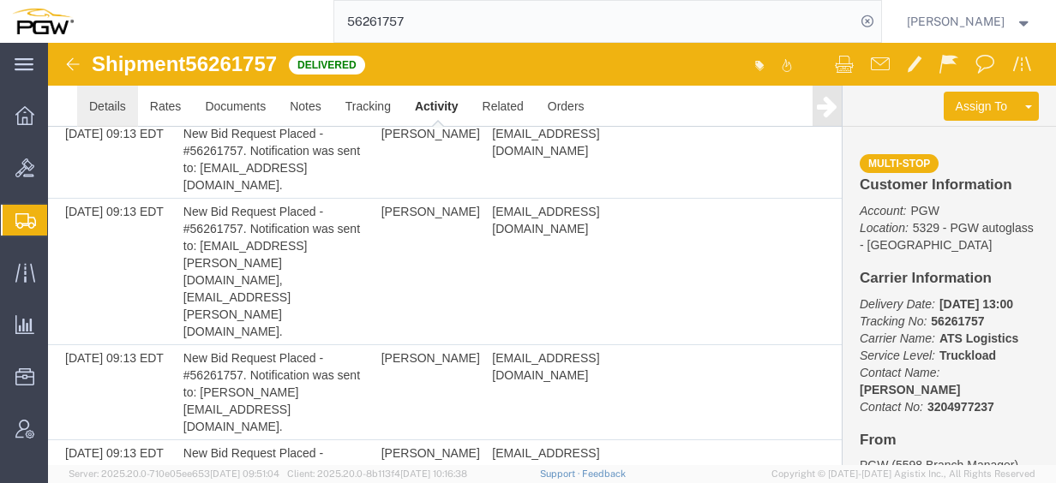
click at [122, 97] on link "Details" at bounding box center [107, 106] width 61 height 41
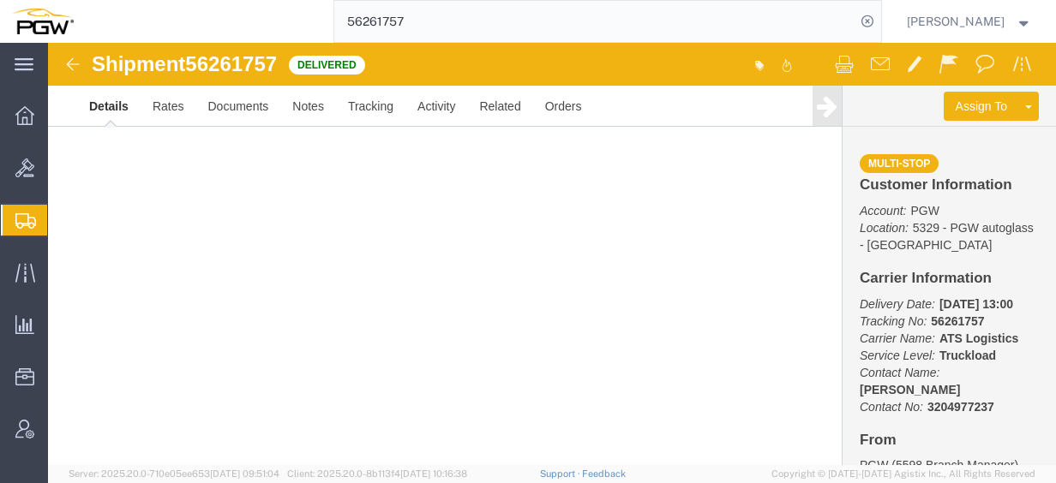
scroll to position [2265, 0]
